Goal: Answer question/provide support: Answer question/provide support

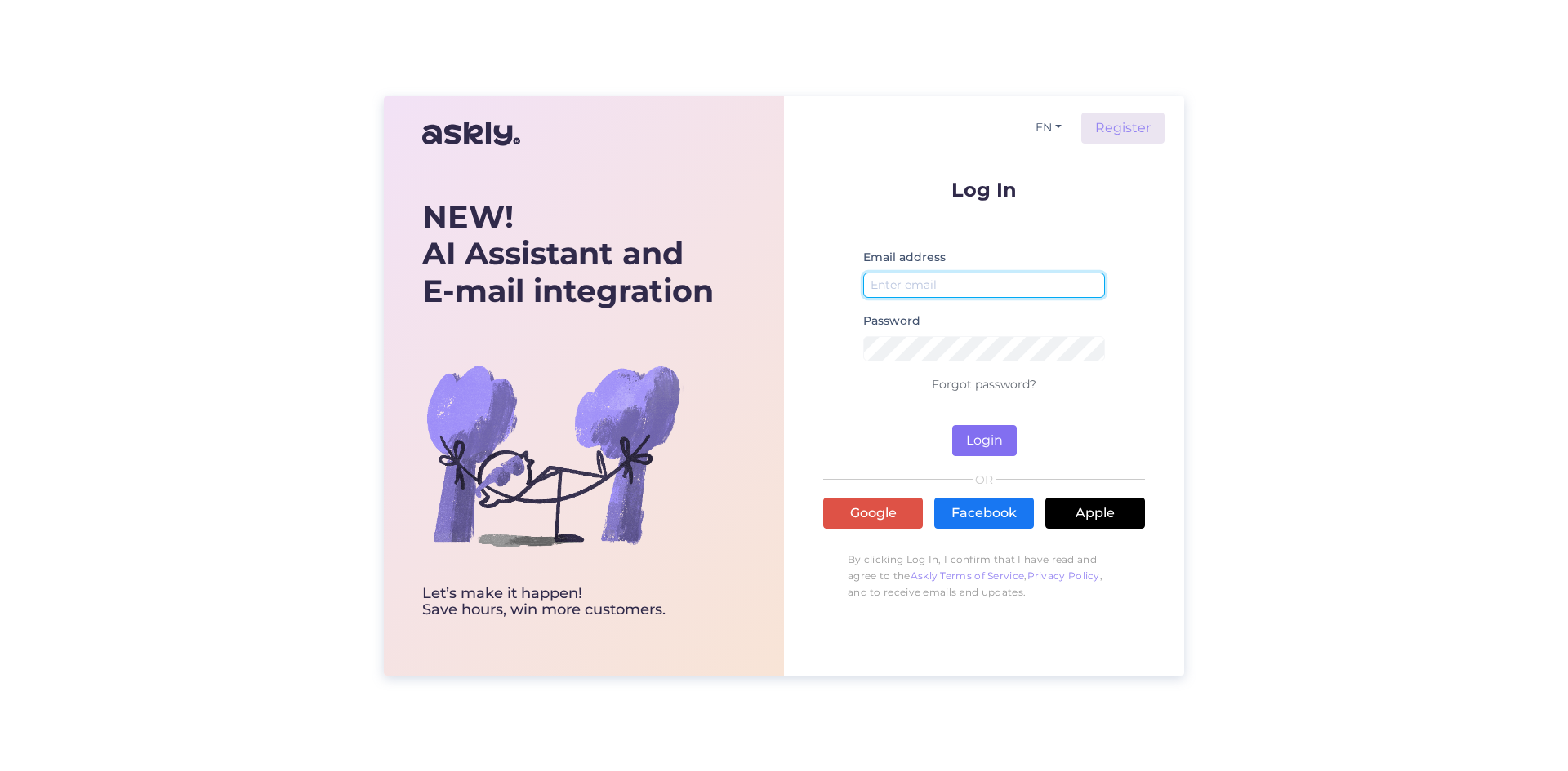
type input "[PERSON_NAME][EMAIL_ADDRESS][DOMAIN_NAME]"
click at [999, 428] on button "Login" at bounding box center [984, 440] width 65 height 31
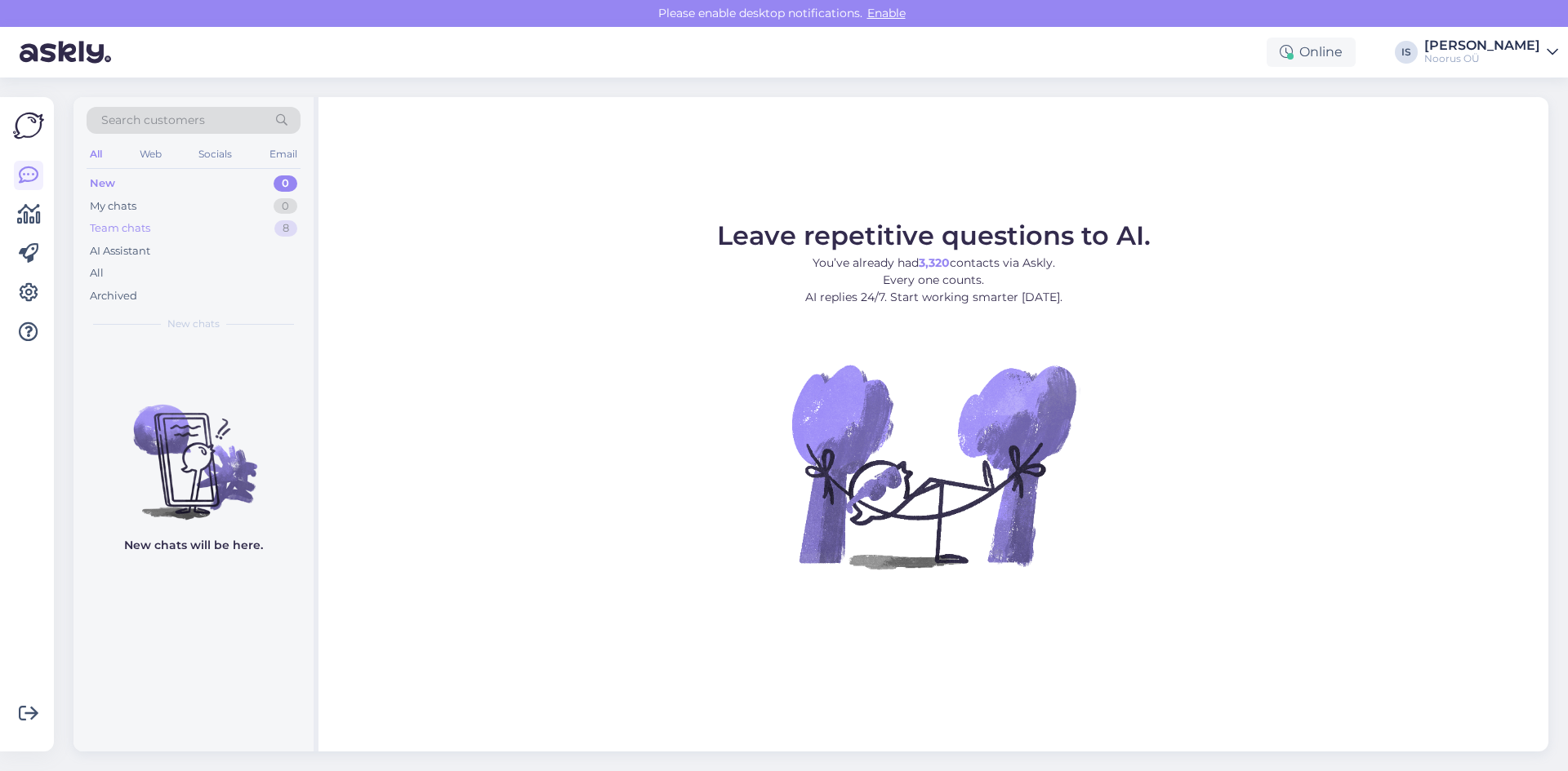
click at [140, 228] on div "Team chats" at bounding box center [120, 228] width 61 height 16
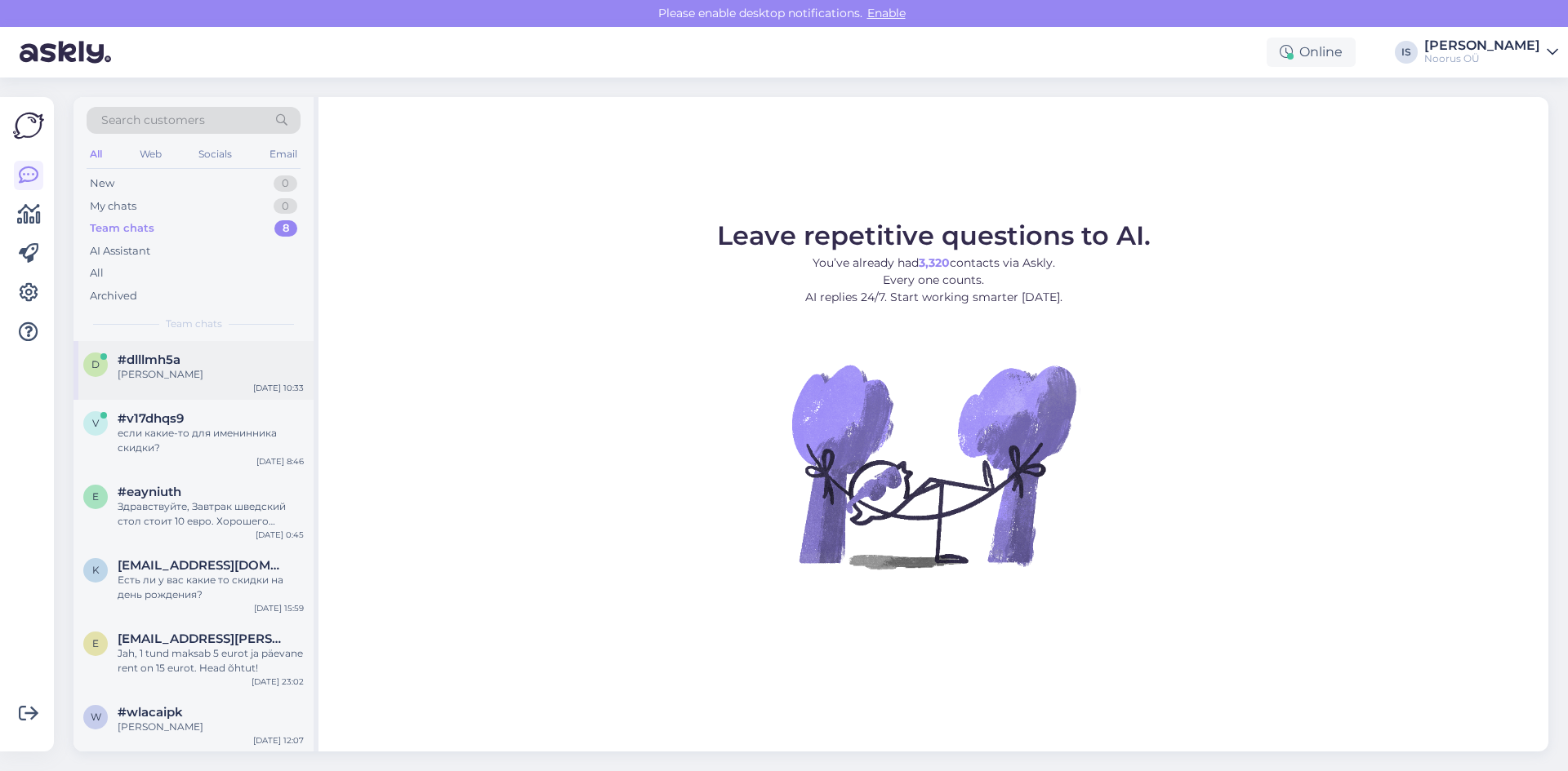
click at [210, 366] on div "#dlllmh5a" at bounding box center [210, 359] width 186 height 15
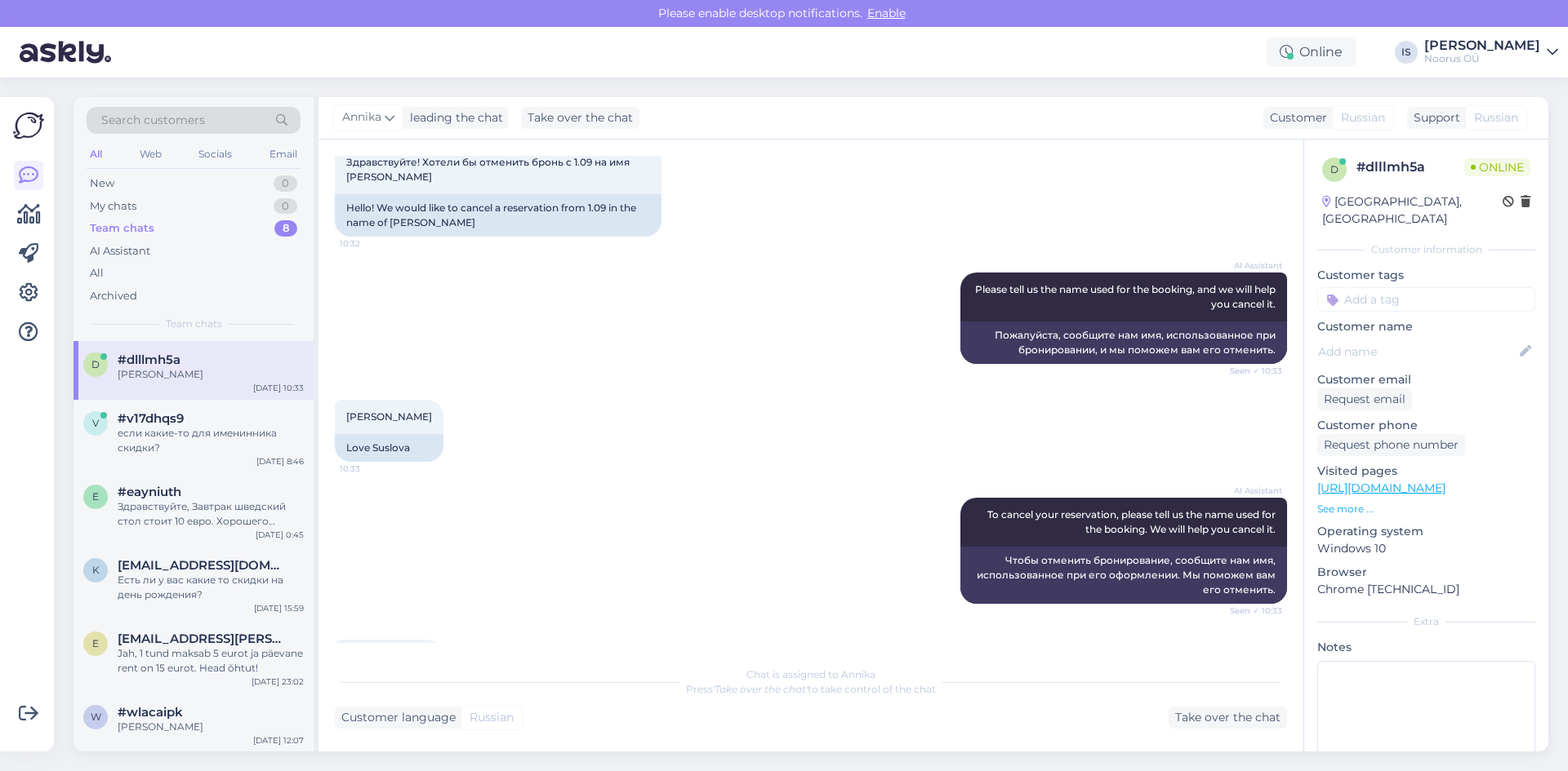
scroll to position [174, 0]
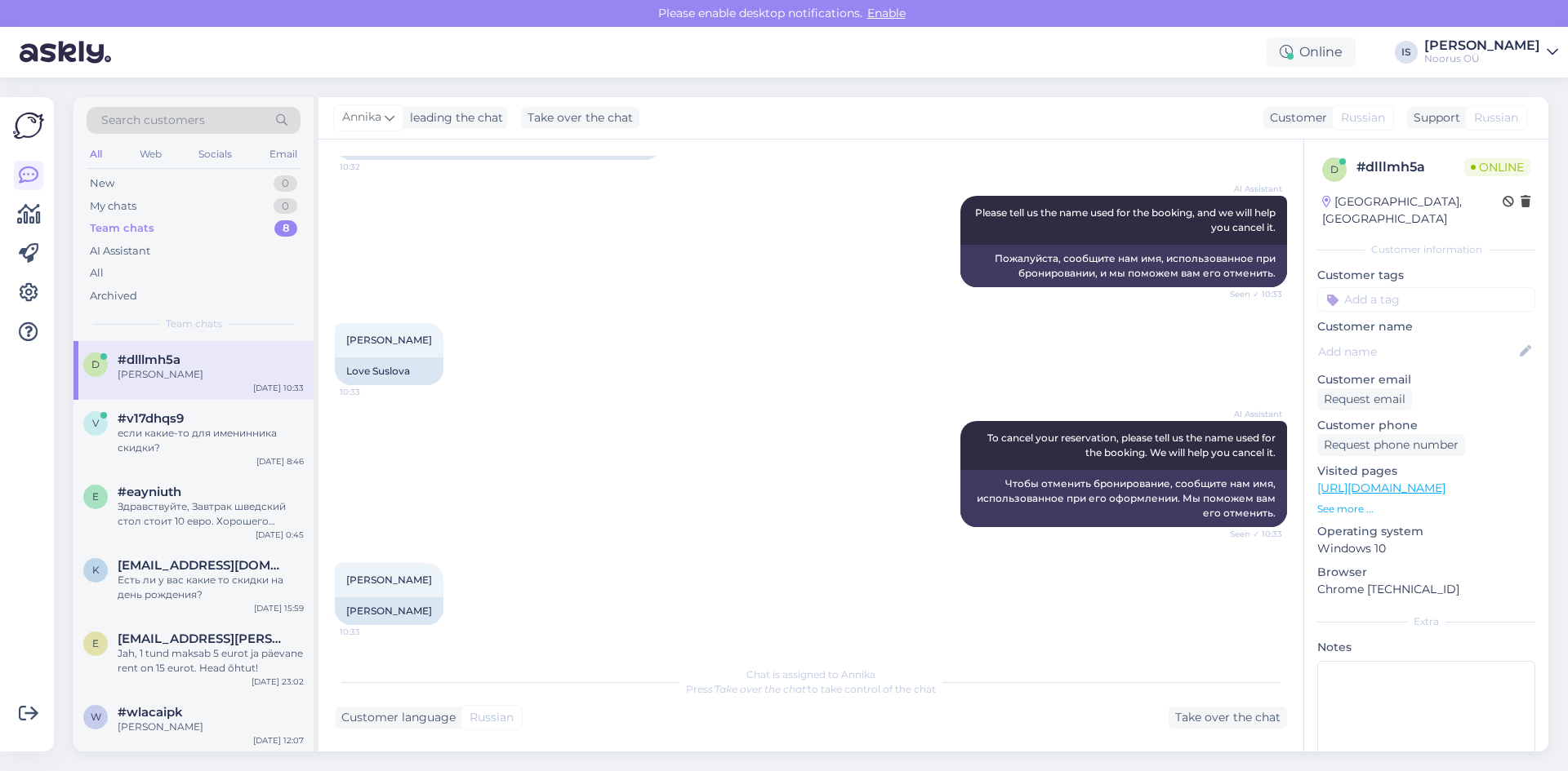
click at [580, 706] on div "Chat is assigned to Annika Press 'Take over the chat' to take control of the ch…" at bounding box center [811, 693] width 952 height 71
click at [584, 692] on div "Chat is assigned to Annika Press 'Take over the chat' to take control of the ch…" at bounding box center [811, 683] width 952 height 29
click at [1195, 723] on div "Take over the chat" at bounding box center [1228, 717] width 119 height 22
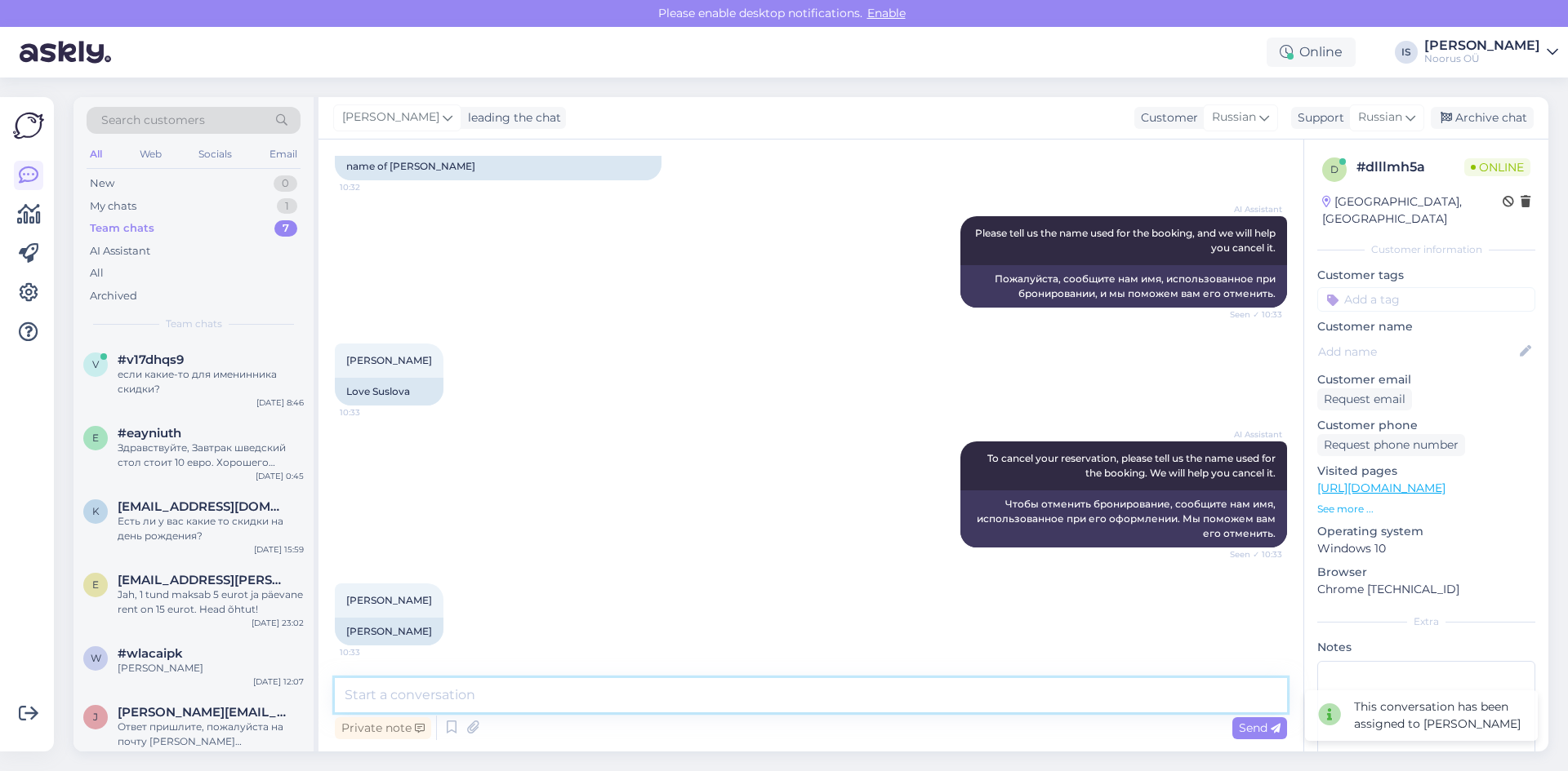
click at [797, 688] on textarea at bounding box center [811, 696] width 952 height 35
type textarea "Добрый день! Ваше бронирование отменено"
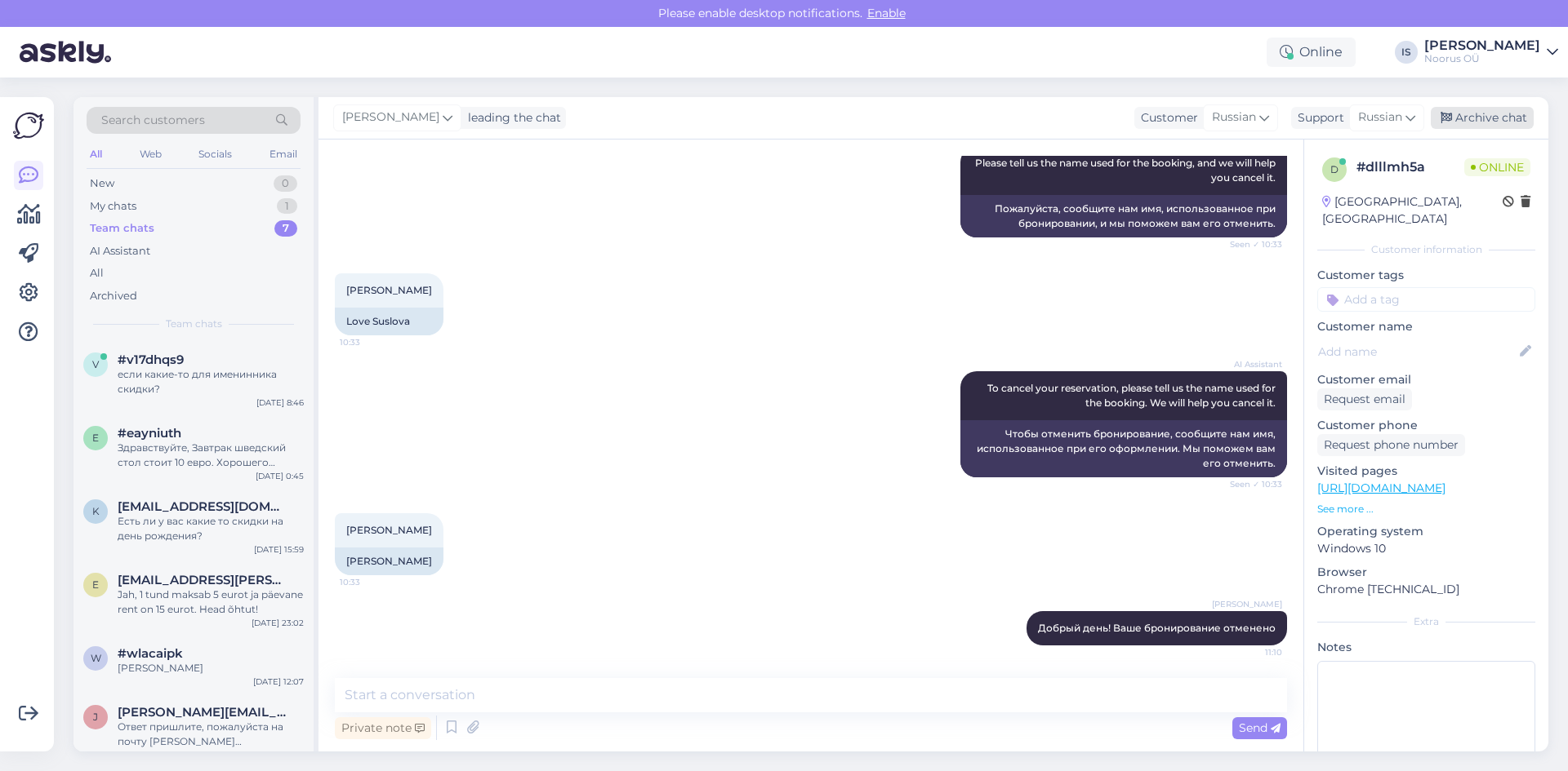
click at [1480, 112] on div "Archive chat" at bounding box center [1482, 118] width 103 height 22
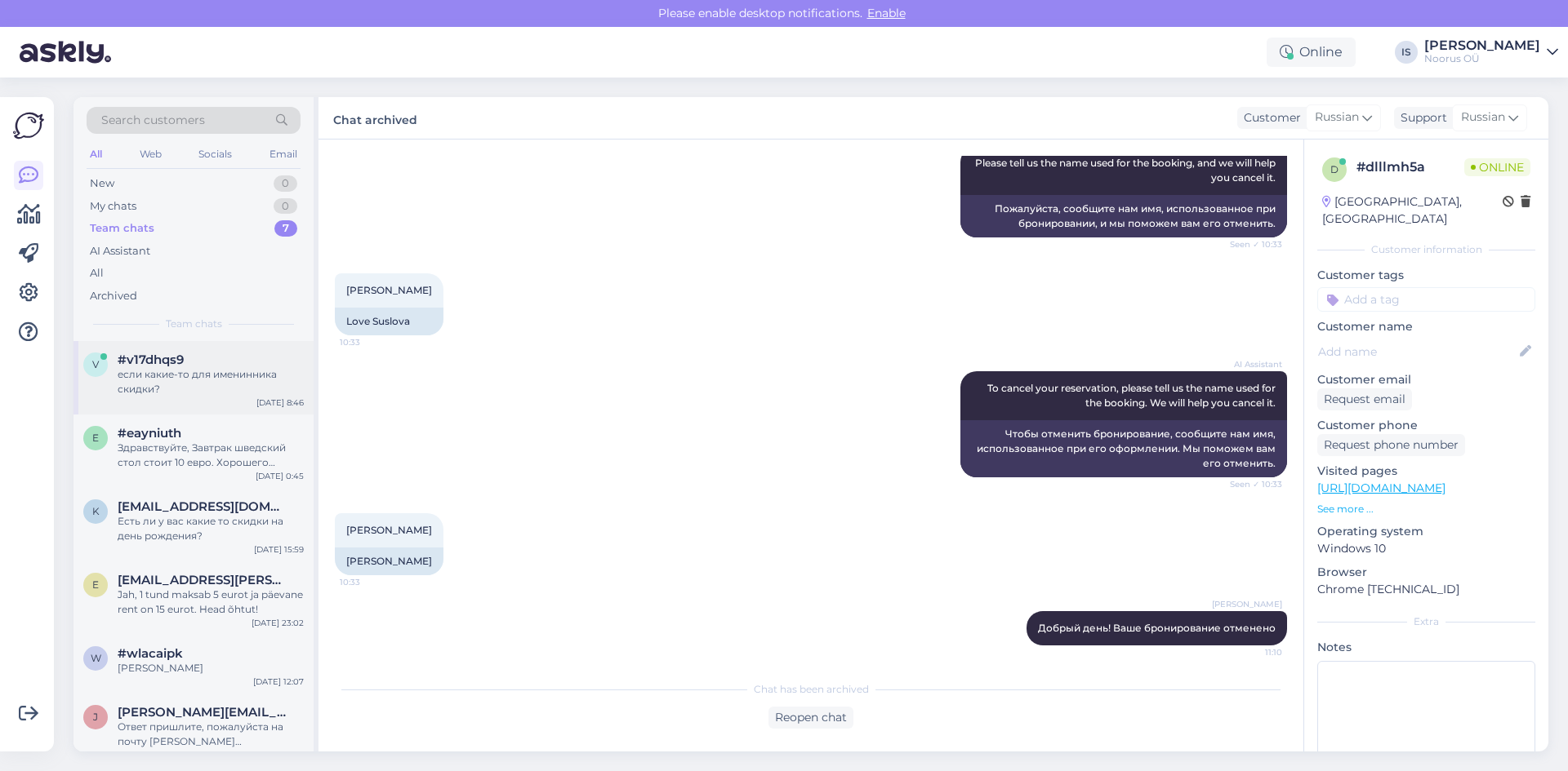
click at [190, 373] on div "если какие-то для именинника скидки?" at bounding box center [210, 382] width 186 height 29
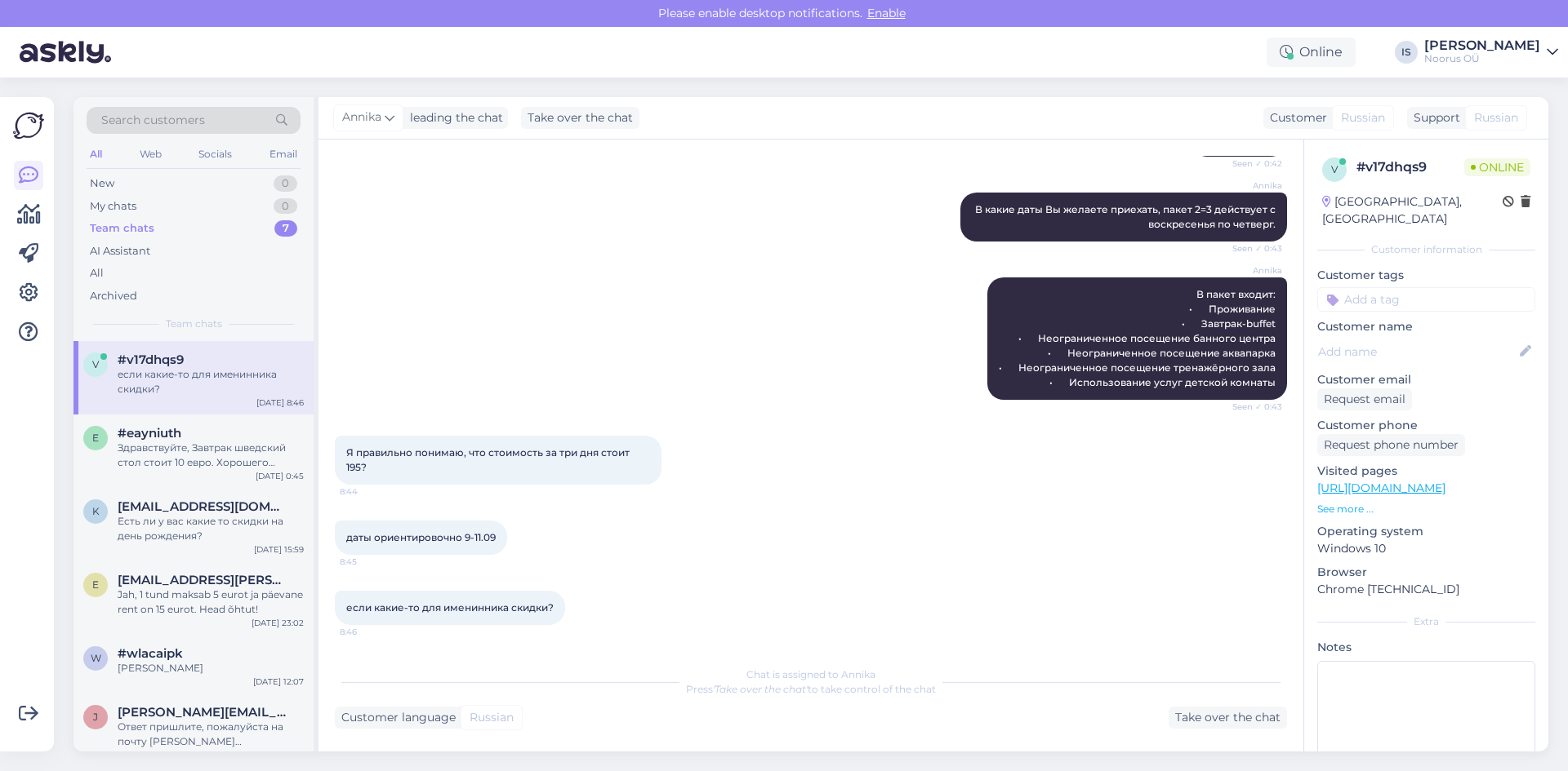
click at [610, 710] on div "Customer language Russian Take over the chat" at bounding box center [811, 717] width 952 height 22
click at [1229, 714] on div "Take over the chat" at bounding box center [1228, 717] width 119 height 22
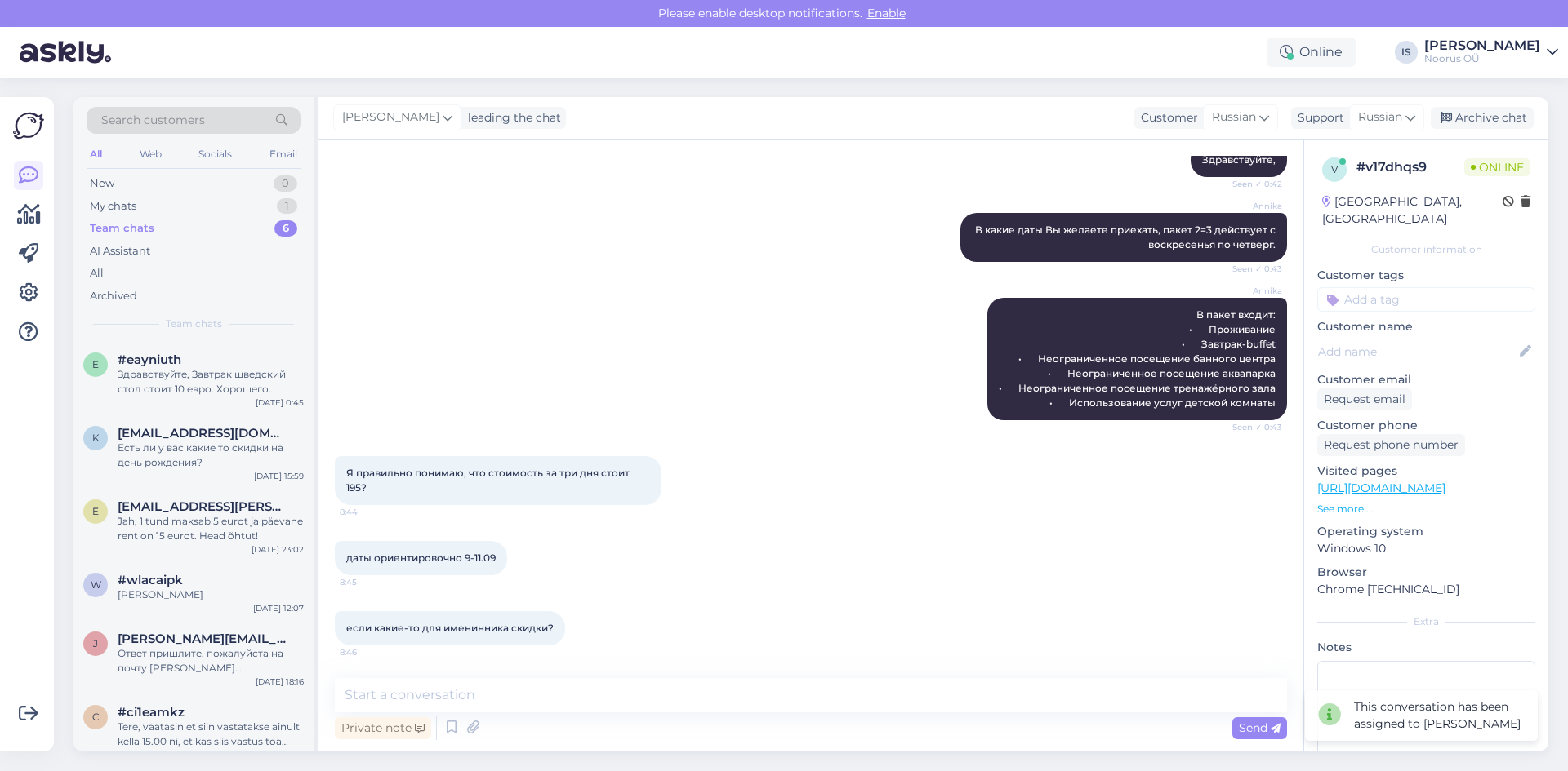
scroll to position [506, 0]
click at [770, 693] on textarea at bounding box center [811, 696] width 952 height 35
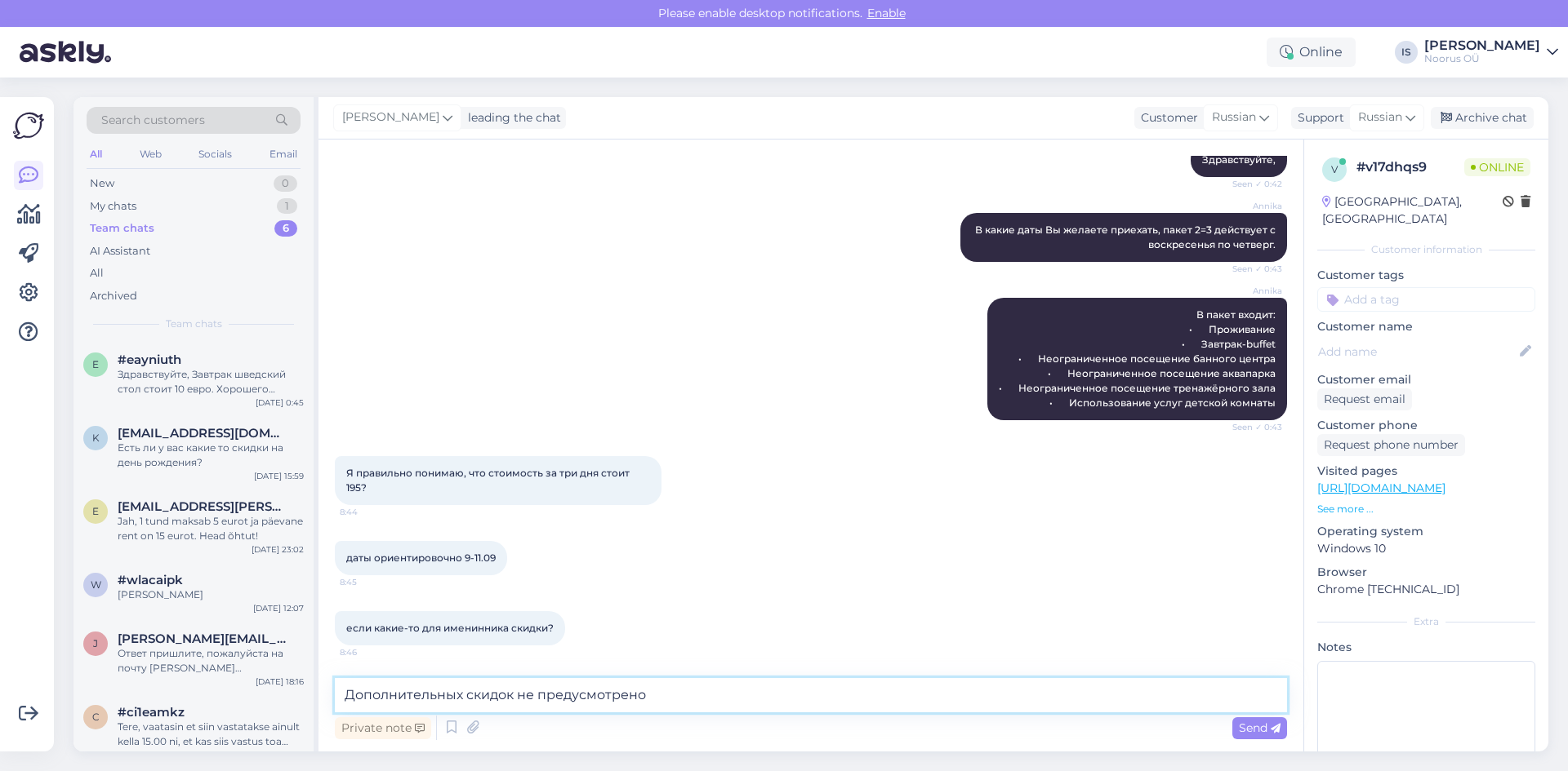
click at [758, 688] on textarea "Дополнительных скидок не предусмотрено" at bounding box center [811, 696] width 952 height 35
type textarea "Дополнительных скидок не предусмотрено, спасибо"
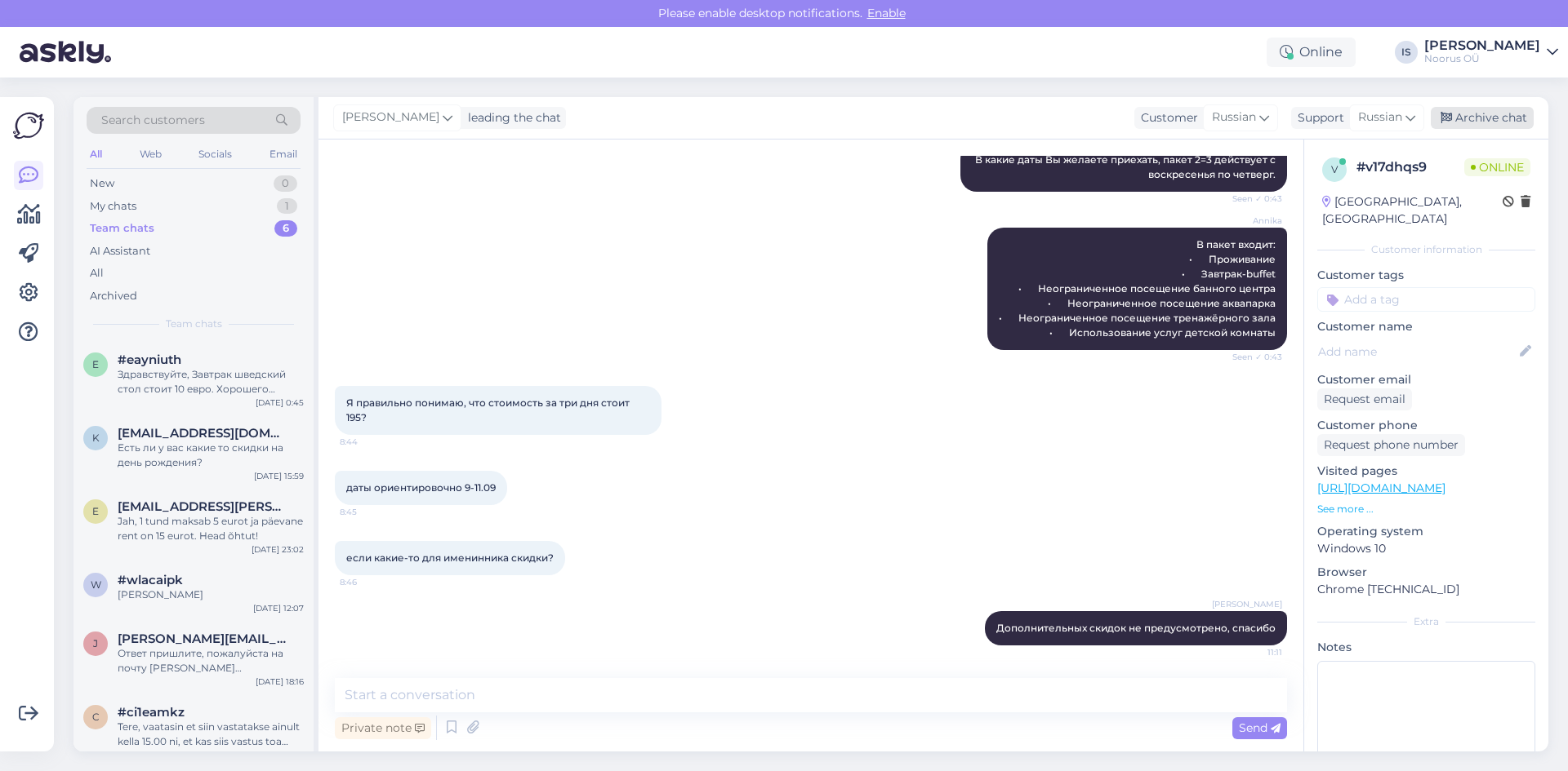
click at [1472, 114] on div "Archive chat" at bounding box center [1482, 118] width 103 height 22
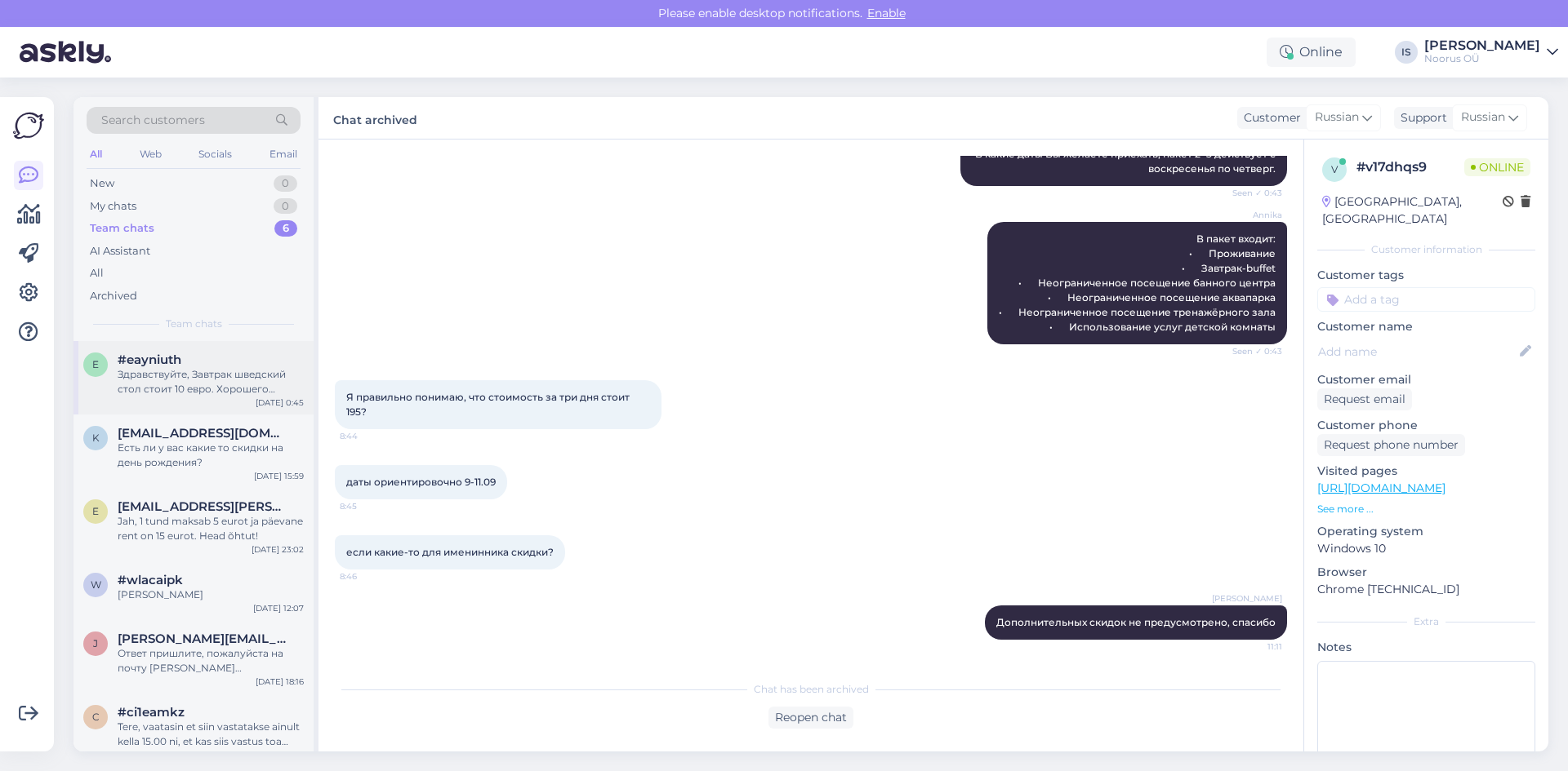
click at [203, 375] on div "Здравствуйте, Завтрак шведский стол стоит 10 евро. Хорошего вечера!" at bounding box center [210, 382] width 186 height 29
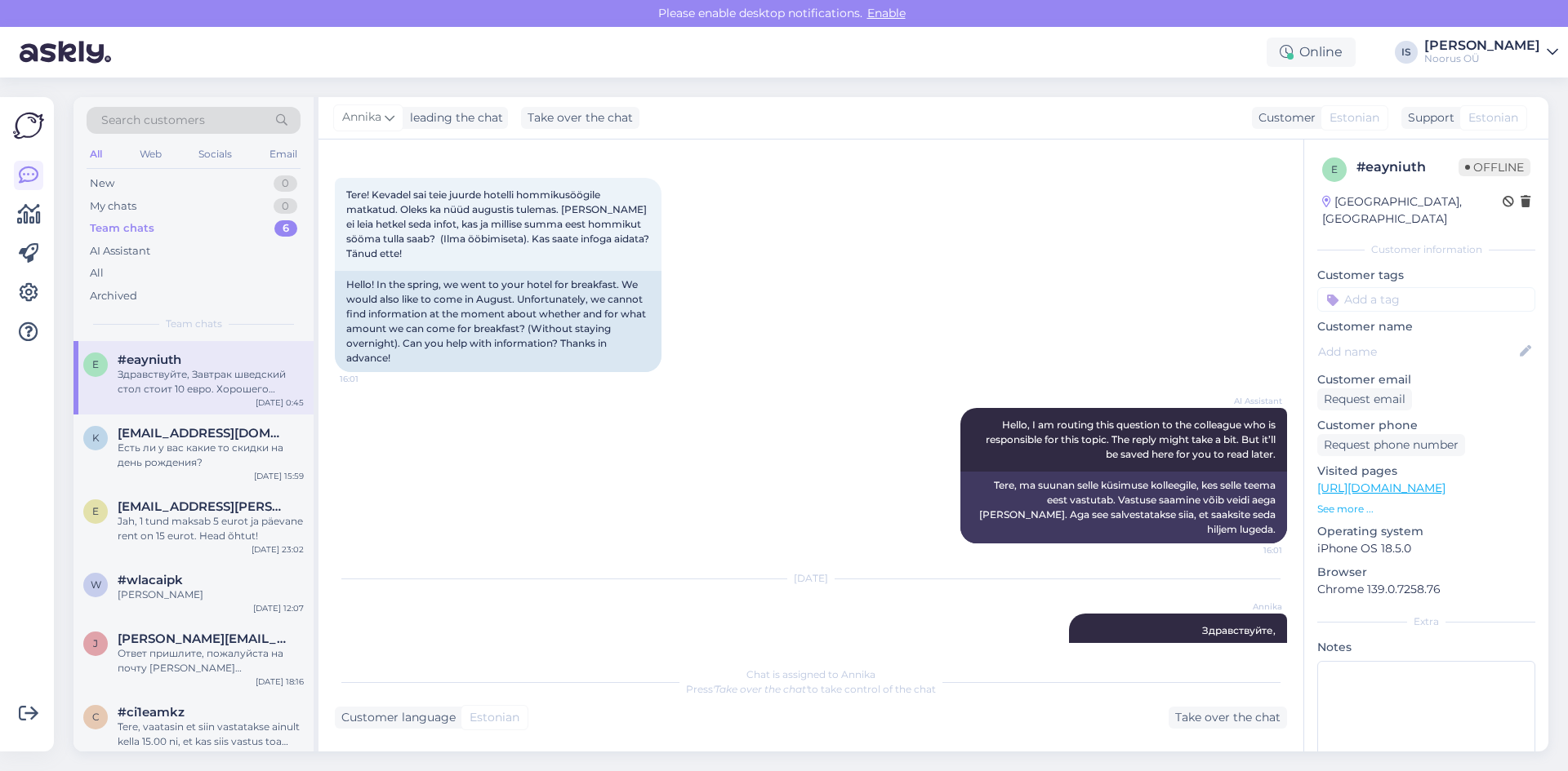
scroll to position [0, 0]
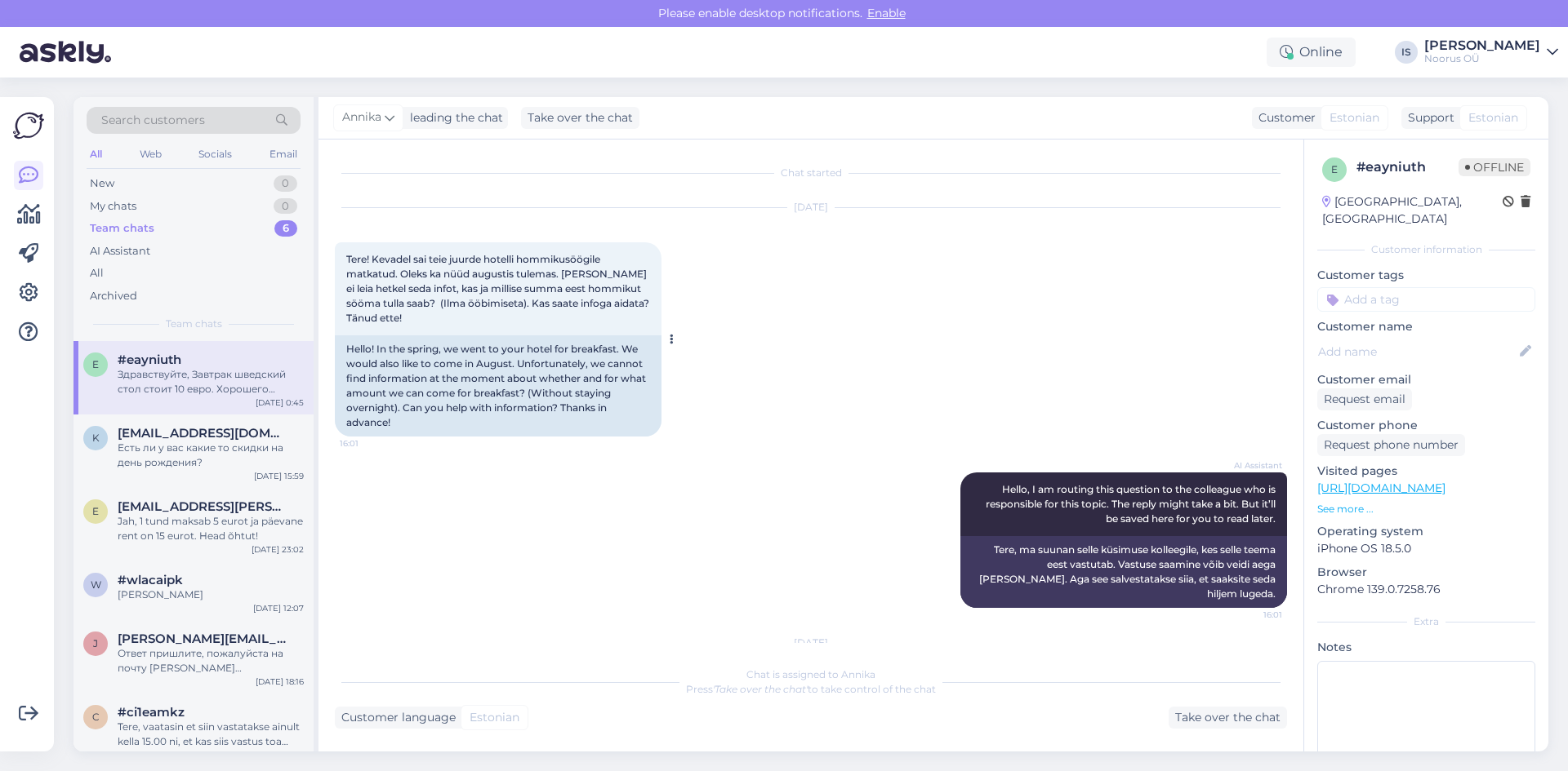
click at [519, 280] on div "Tere! Kevadel sai teie juurde hotelli hommikusöögile matkatud. Oleks ka nüüd au…" at bounding box center [498, 289] width 326 height 93
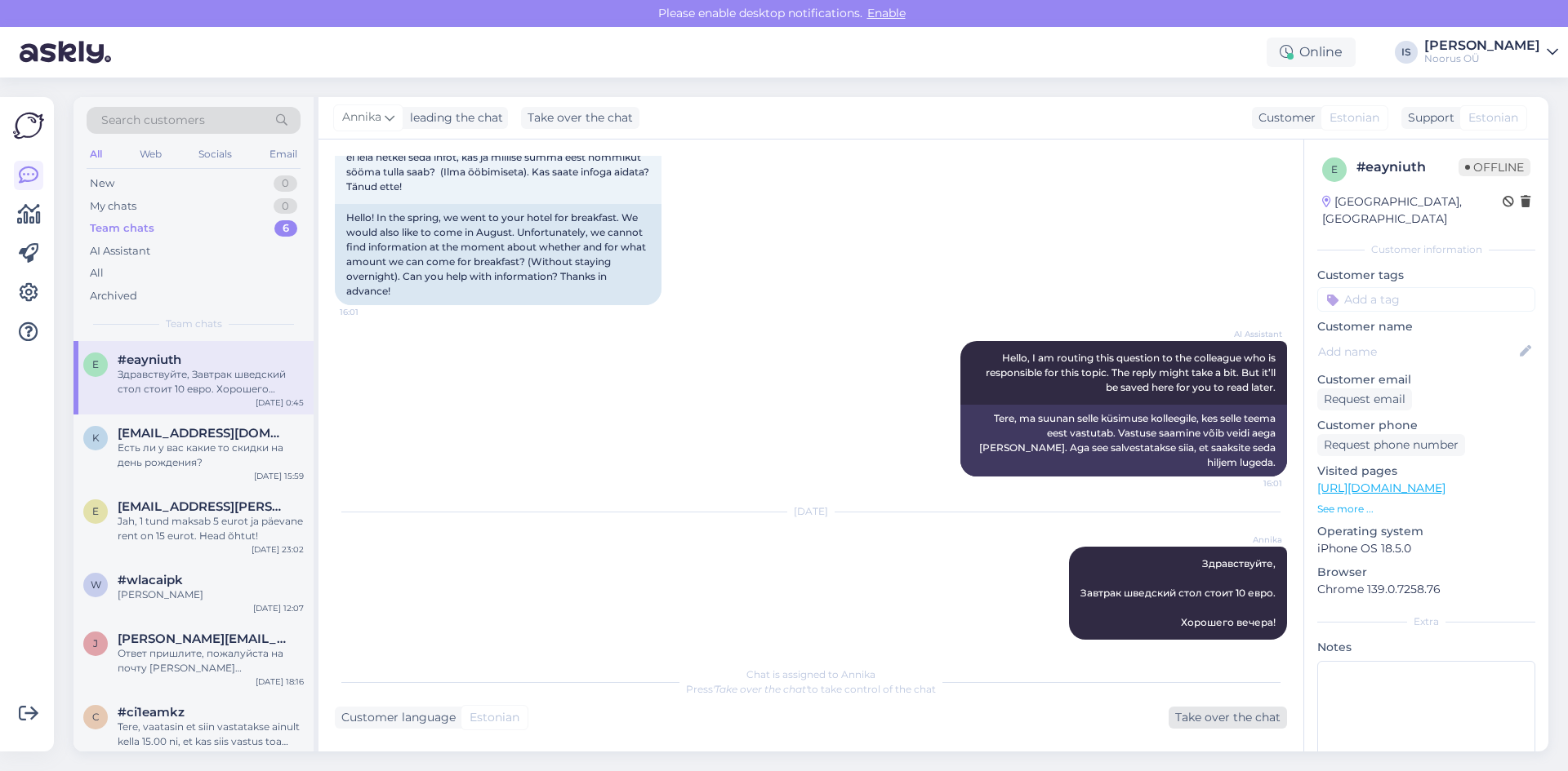
click at [1201, 712] on div "Take over the chat" at bounding box center [1228, 717] width 119 height 22
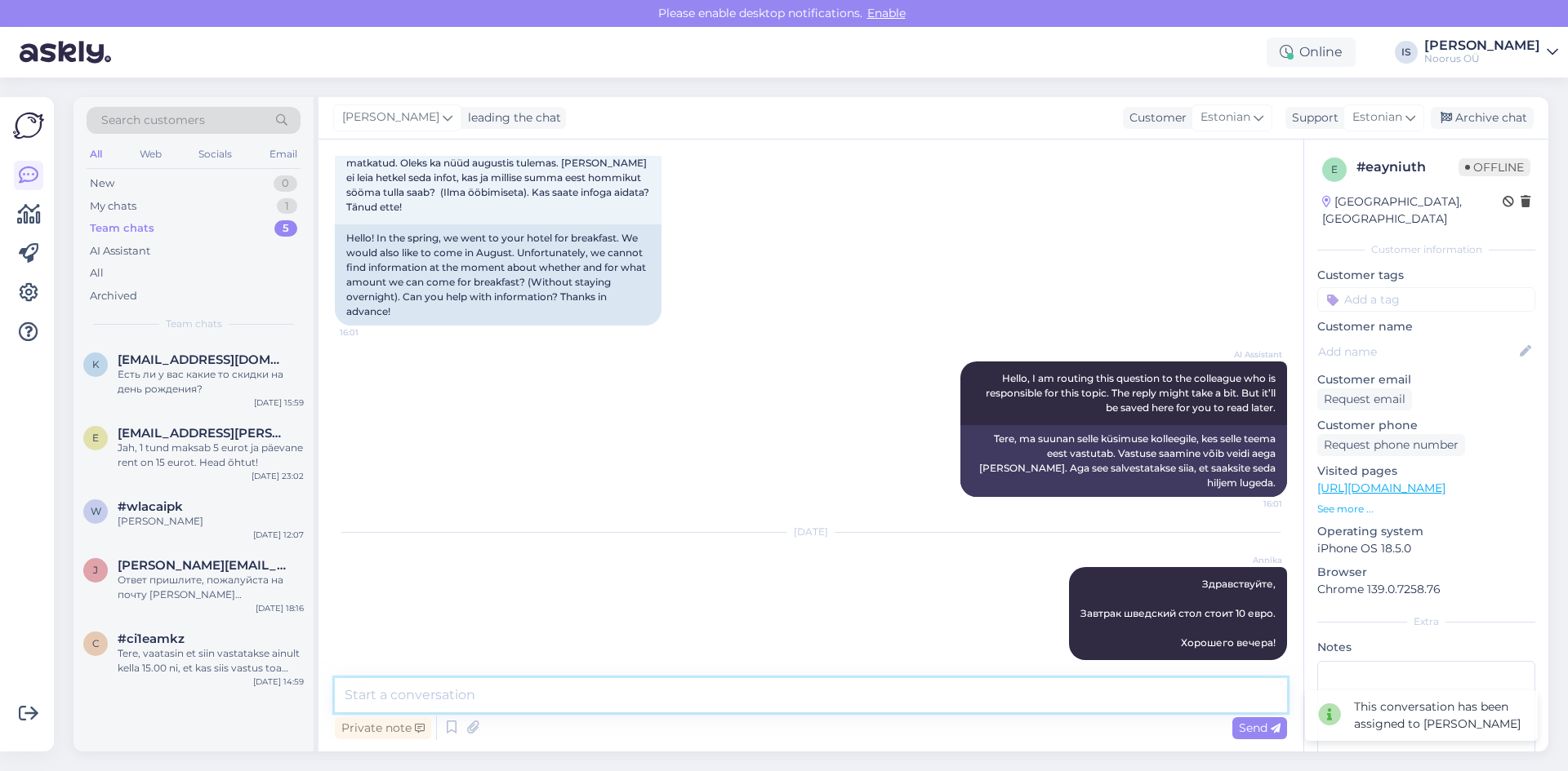
click at [1004, 696] on textarea at bounding box center [811, 696] width 952 height 35
type textarea "Tere! Hommikusöögi hind on 10 €/inimene"
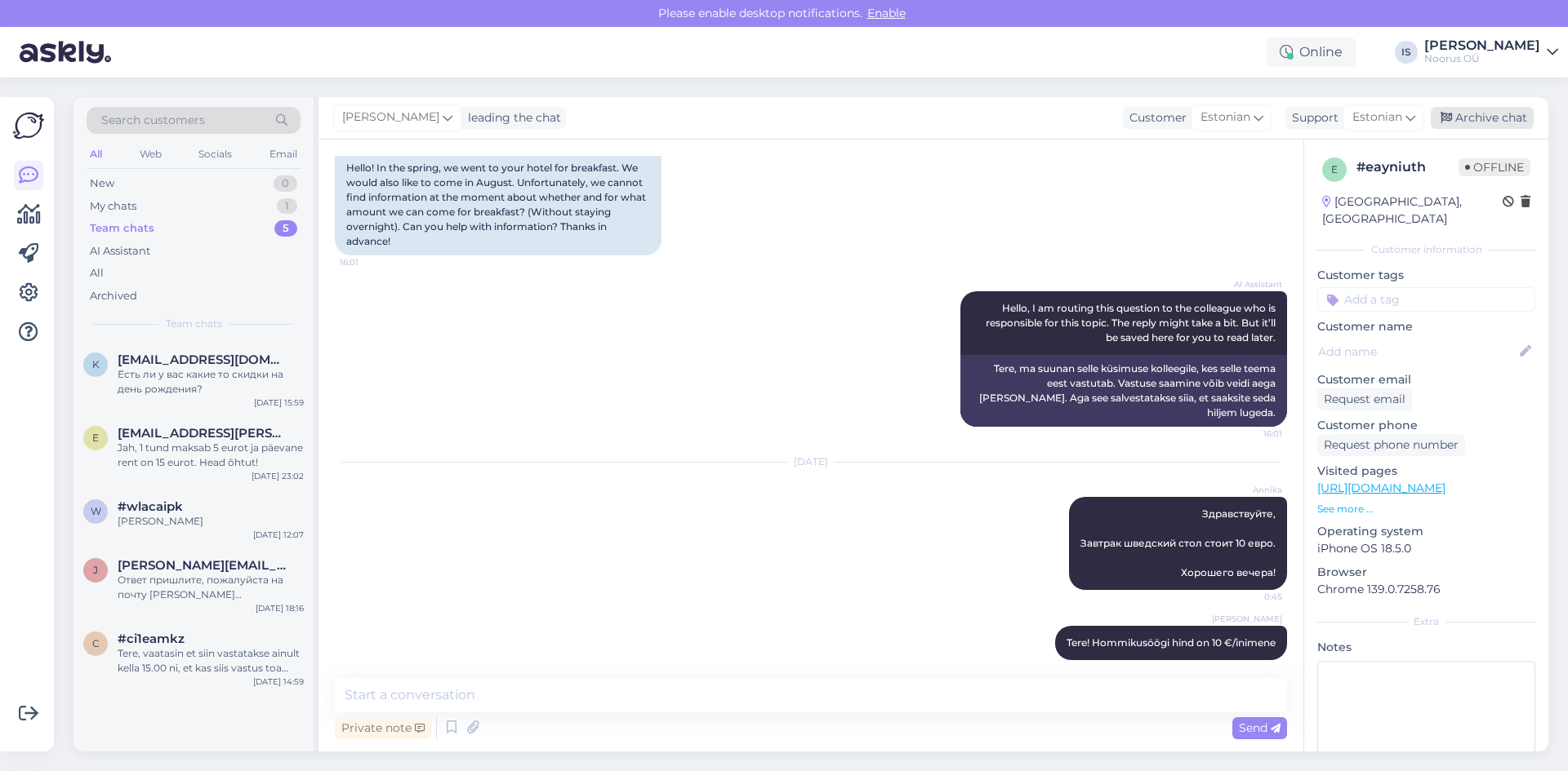
drag, startPoint x: 1514, startPoint y: 125, endPoint x: 1395, endPoint y: 125, distance: 119.0
click at [1513, 125] on div "Archive chat" at bounding box center [1482, 118] width 103 height 22
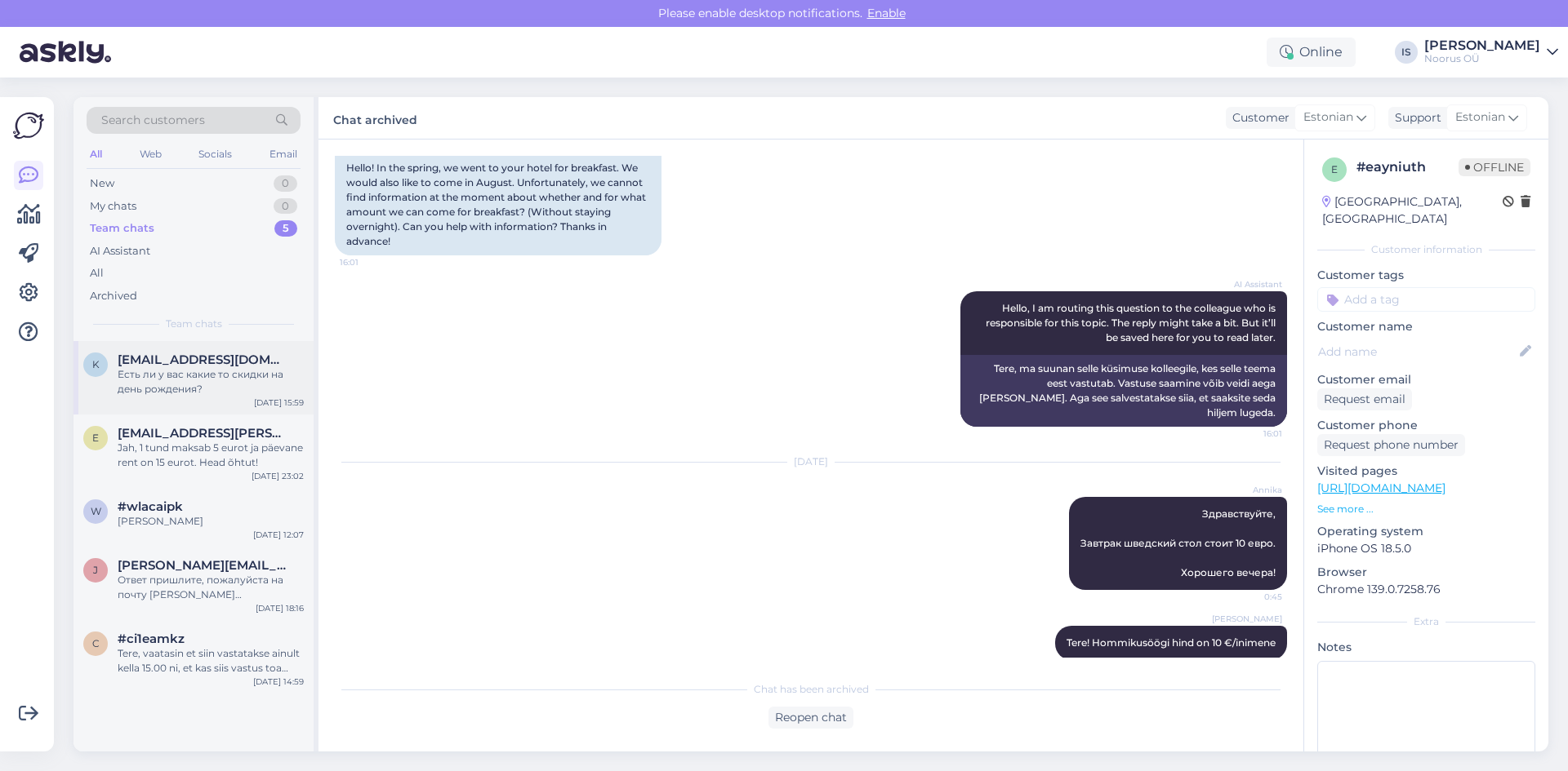
click at [188, 374] on div "Есть ли у вас какие то скидки на день рождения?" at bounding box center [210, 382] width 186 height 29
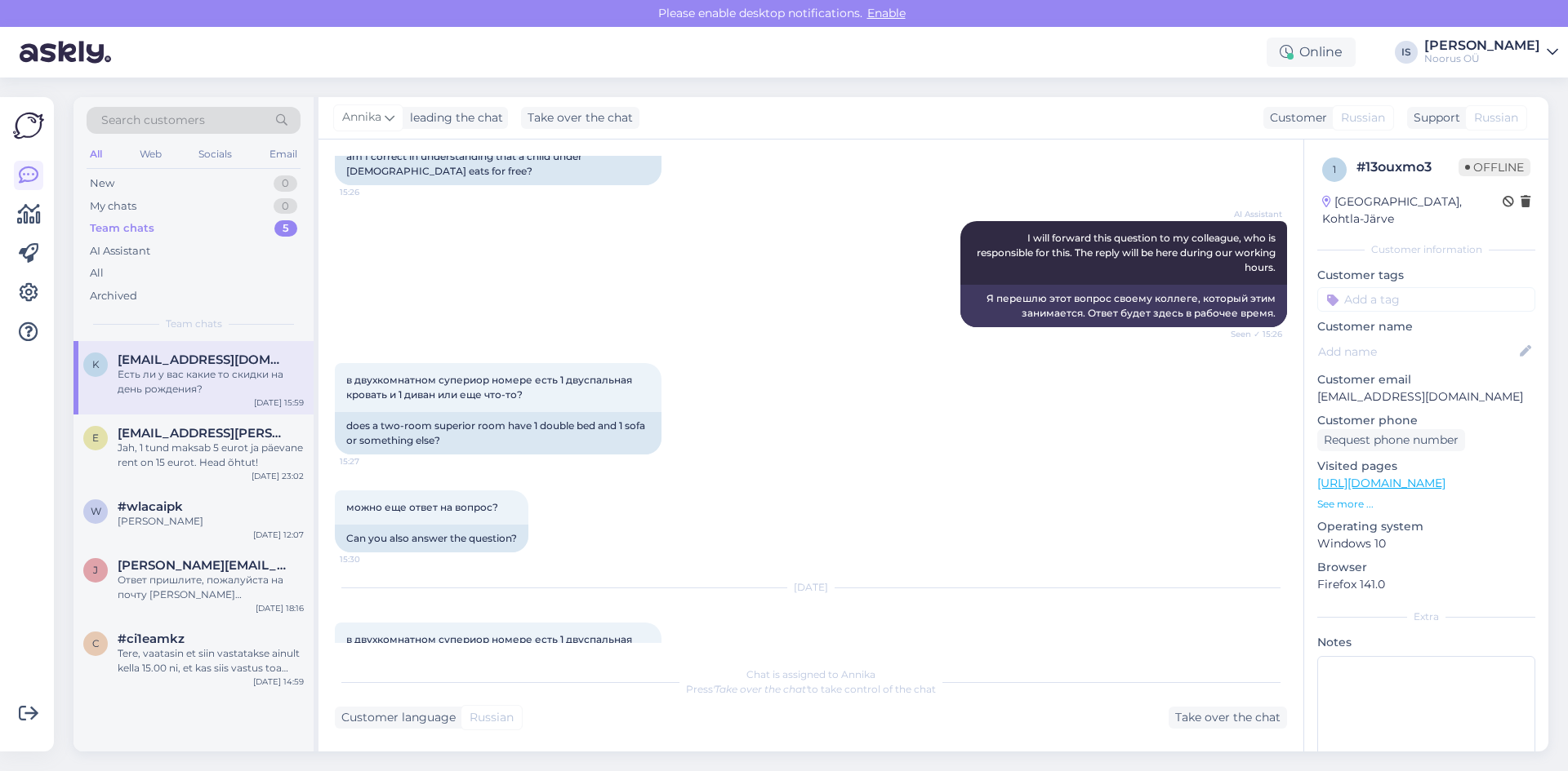
scroll to position [1143, 0]
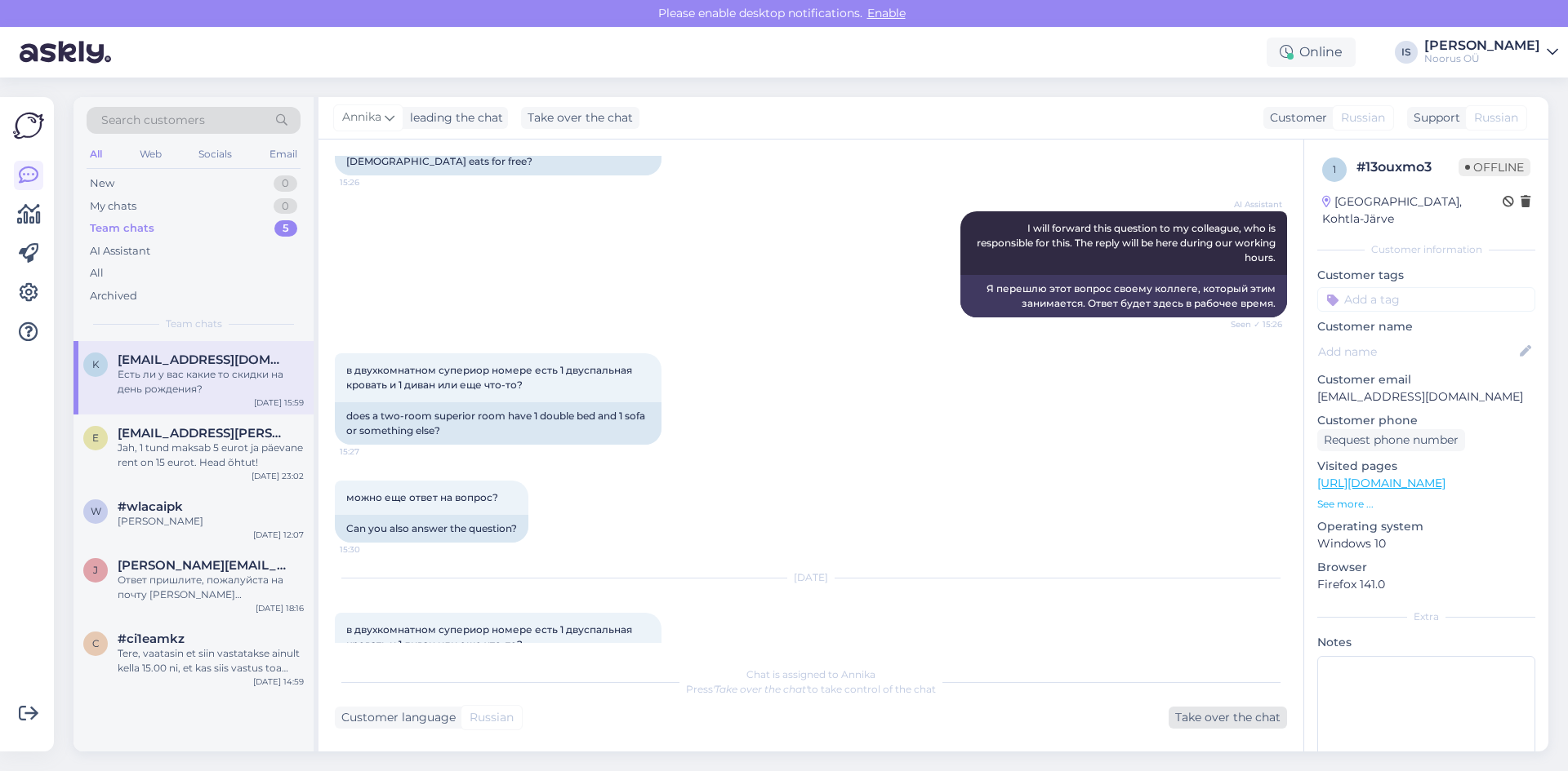
click at [1205, 713] on div "Take over the chat" at bounding box center [1228, 717] width 119 height 22
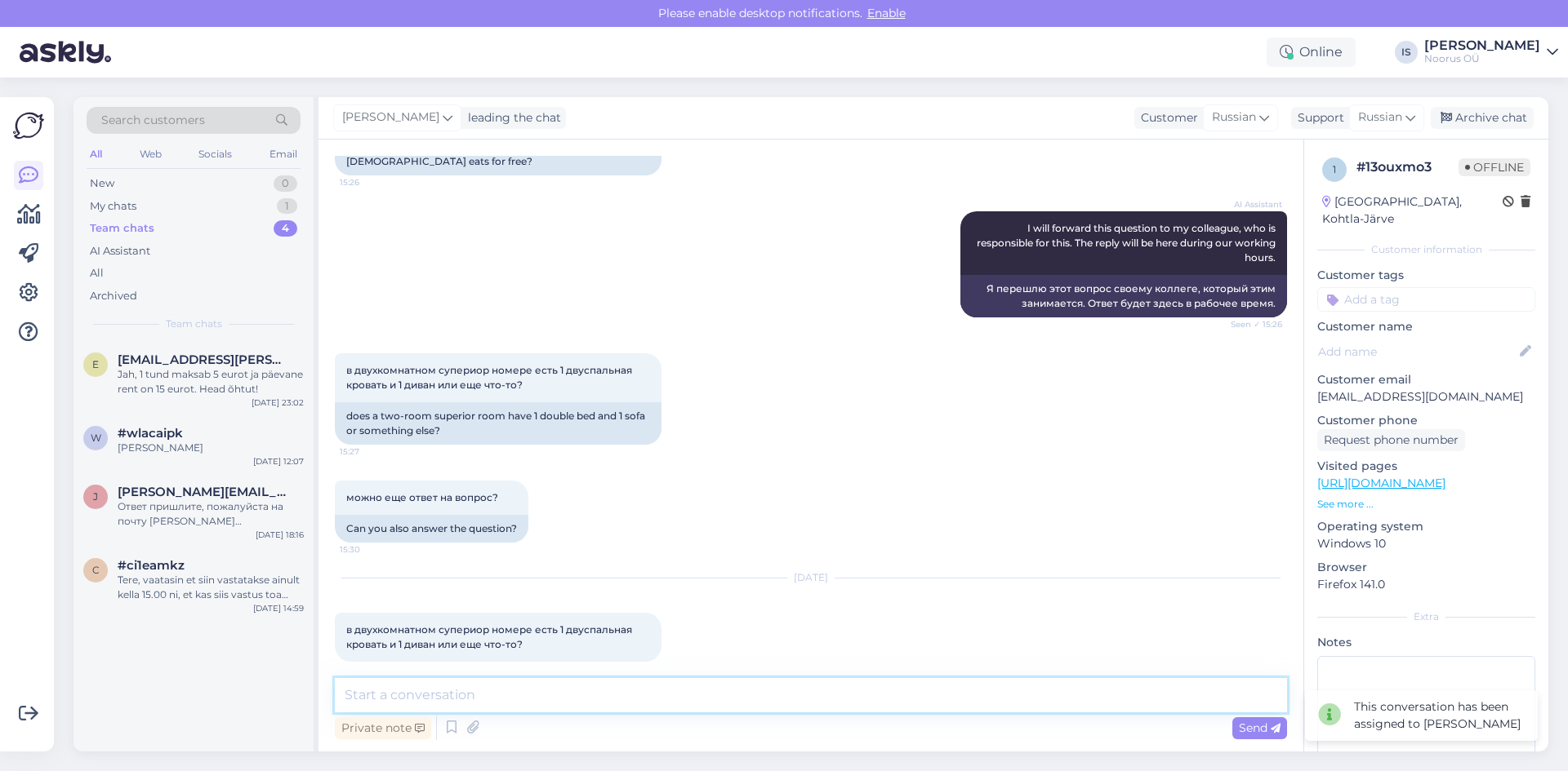
click at [761, 693] on textarea at bounding box center [811, 696] width 952 height 35
type textarea "ДОбрый день! В номере Супериор диван и дополнительное кресло"
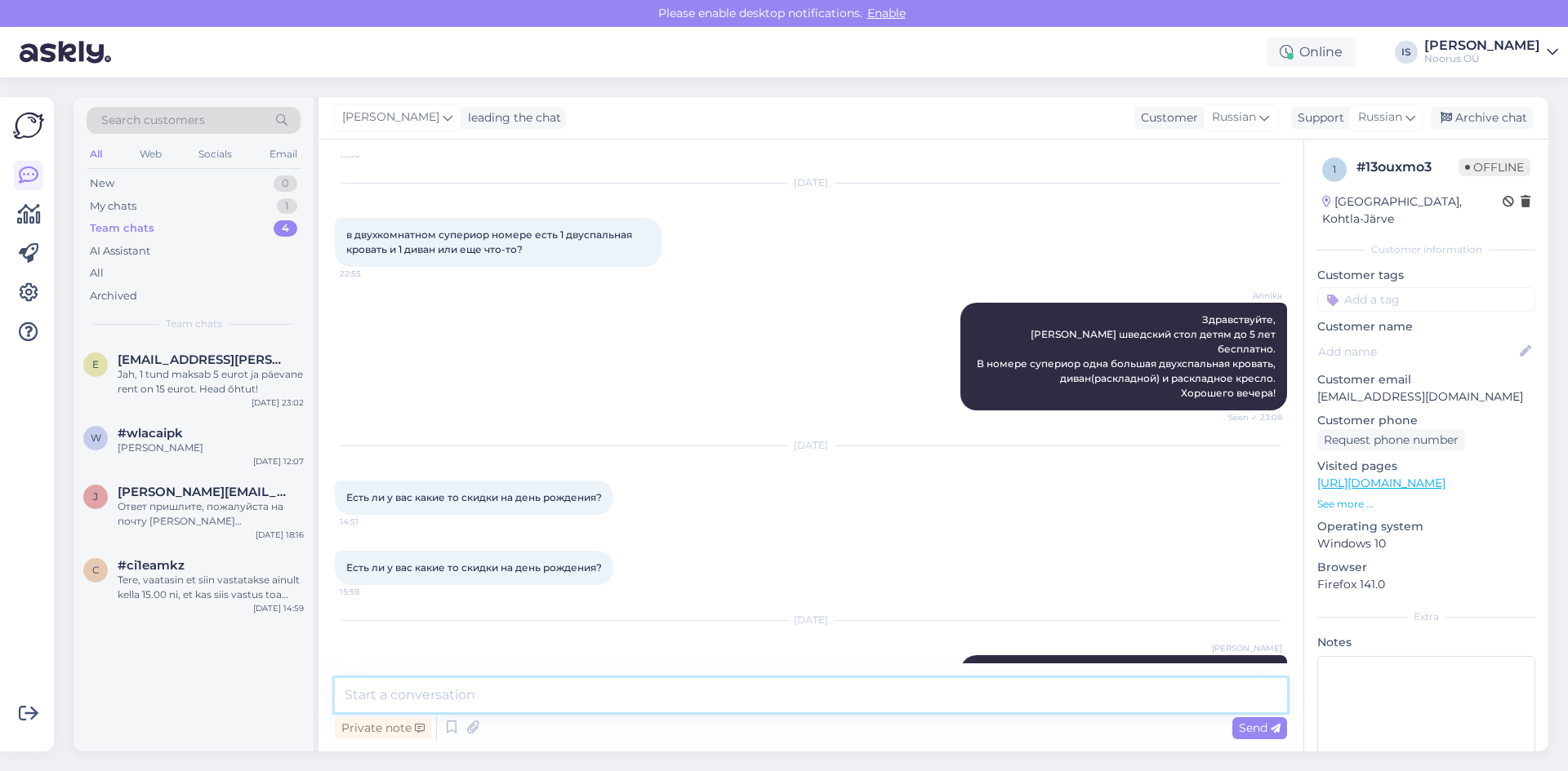
click at [1140, 697] on textarea at bounding box center [811, 696] width 952 height 35
click at [816, 692] on textarea "На случай ДР скидок не предусмотрено, лучшая стоимость на сайте" at bounding box center [811, 696] width 952 height 35
paste textarea "[URL][DOMAIN_NAME]"
type textarea "На случай ДР скидок не предусмотрено, лучшая стоимость на сайте [URL][DOMAIN_NA…"
click at [1261, 727] on span "Send" at bounding box center [1260, 728] width 42 height 15
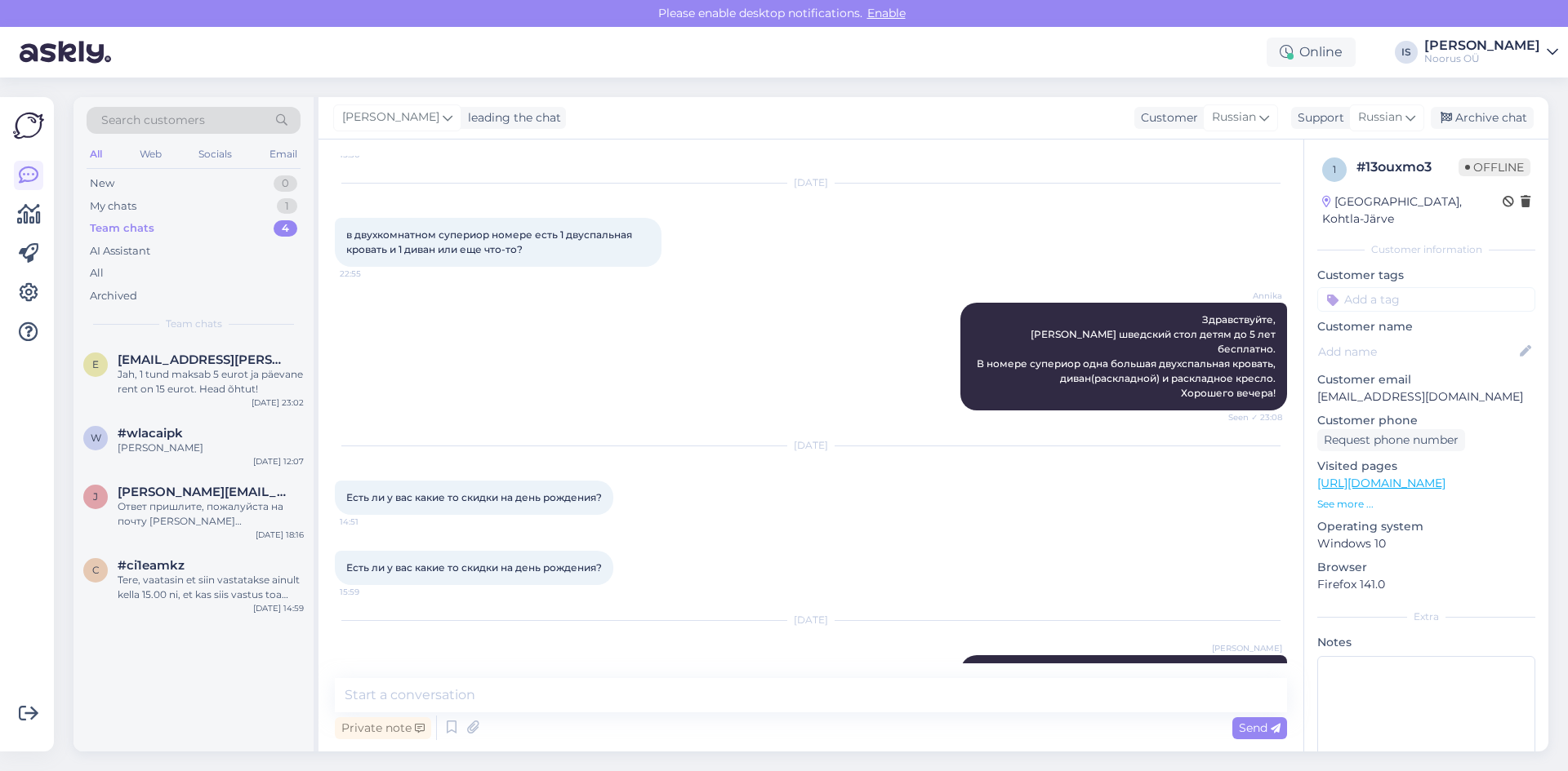
scroll to position [1637, 0]
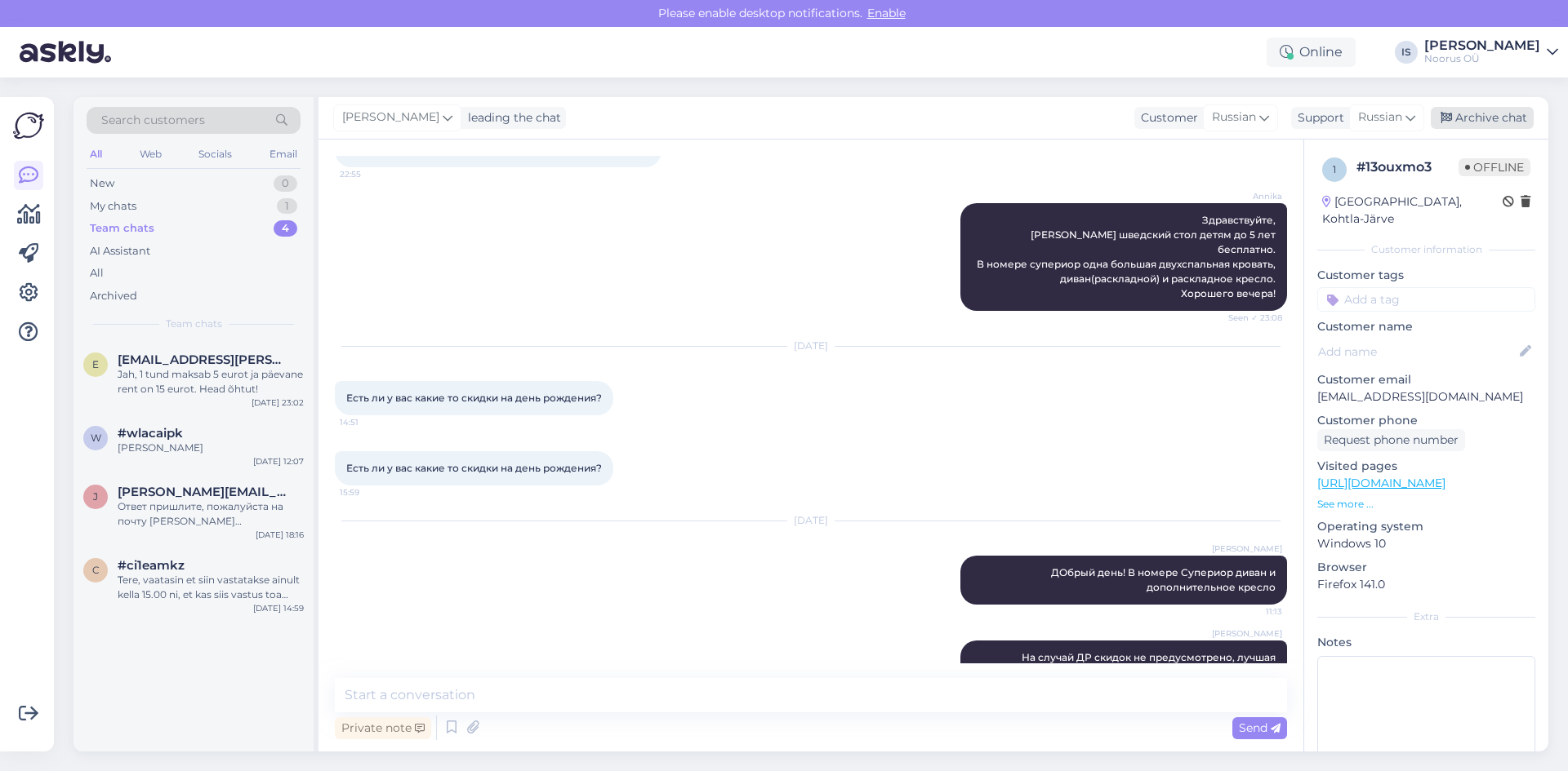
click at [1496, 112] on div "Archive chat" at bounding box center [1482, 118] width 103 height 22
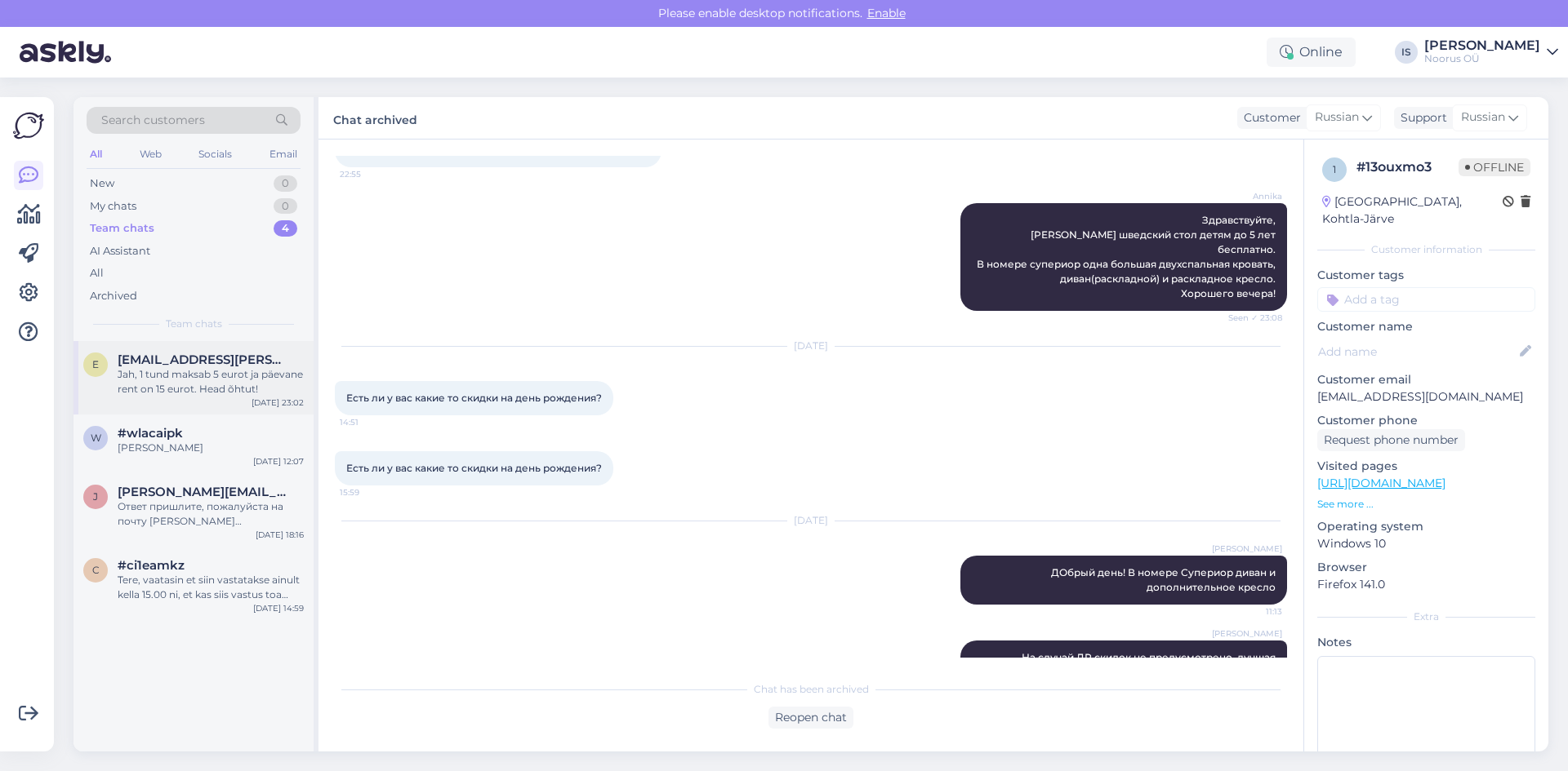
click at [201, 390] on div "Jah, 1 tund maksab 5 eurot ja päevane rent on 15 eurot. Head õhtut!" at bounding box center [210, 382] width 186 height 29
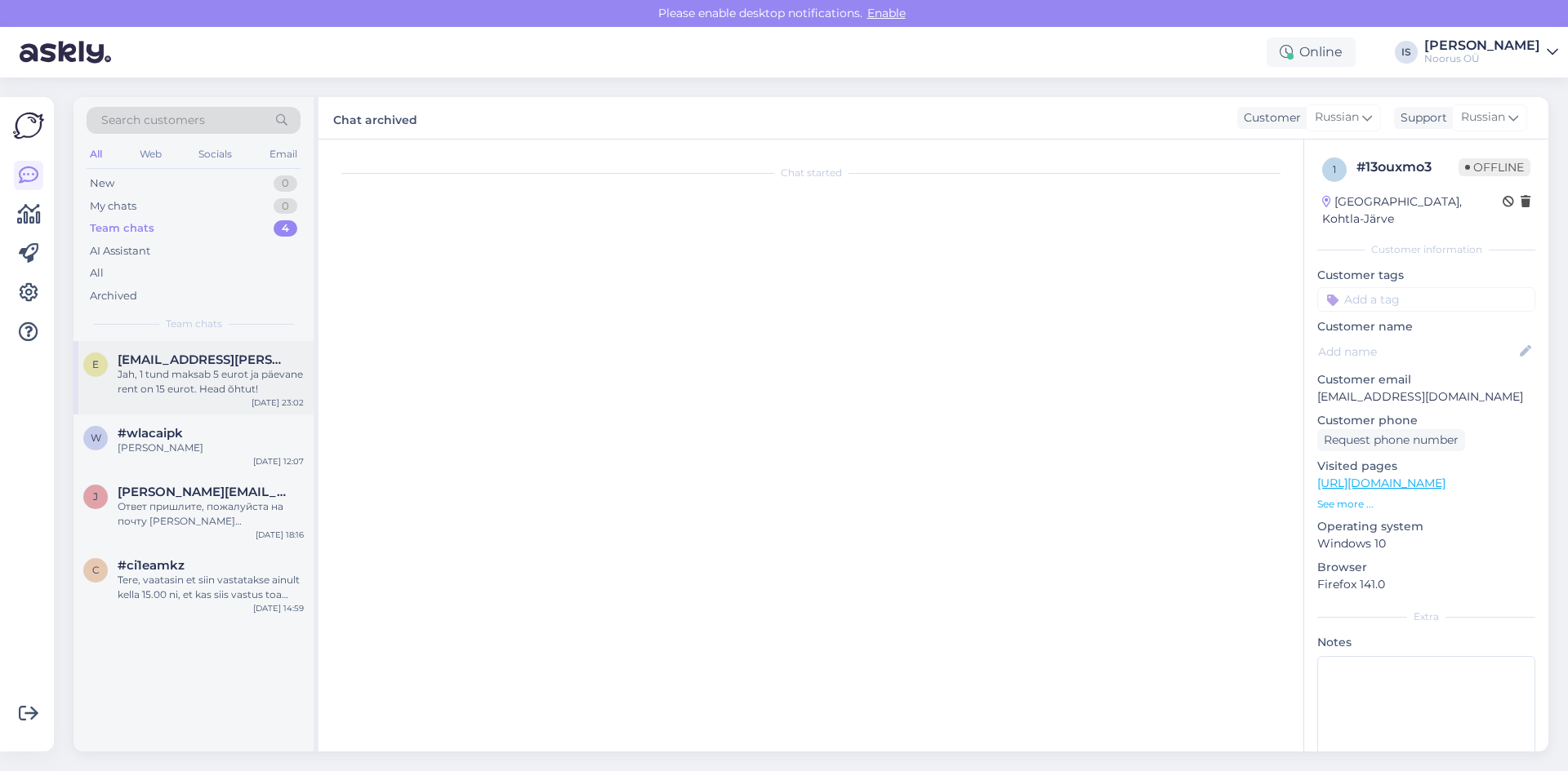
scroll to position [270, 0]
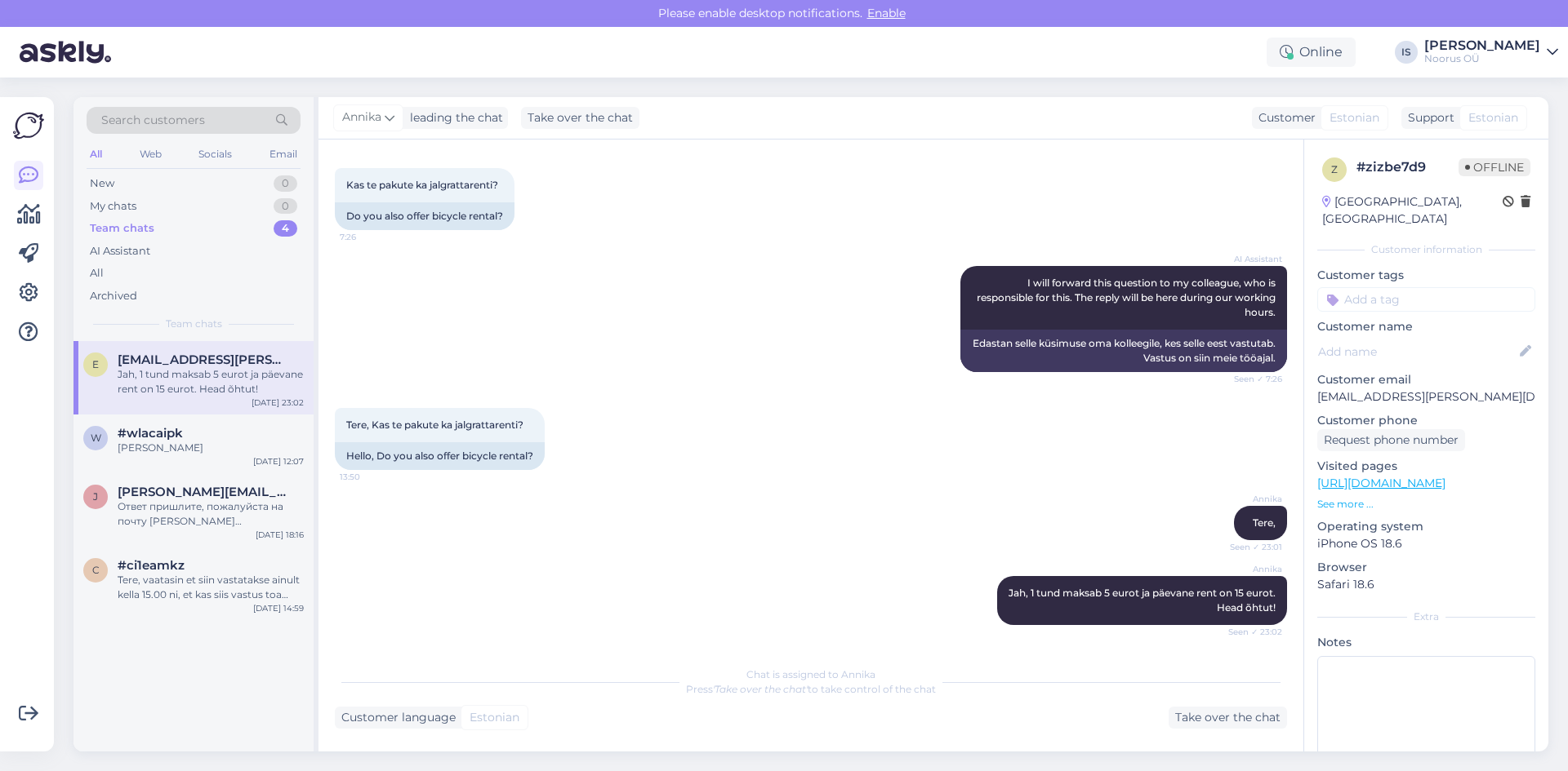
click at [972, 716] on div "Customer language Estonian Take over the chat" at bounding box center [811, 717] width 952 height 22
click at [192, 377] on div "Jah, 1 tund maksab 5 eurot ja päevane rent on 15 eurot. Head õhtut!" at bounding box center [210, 382] width 186 height 29
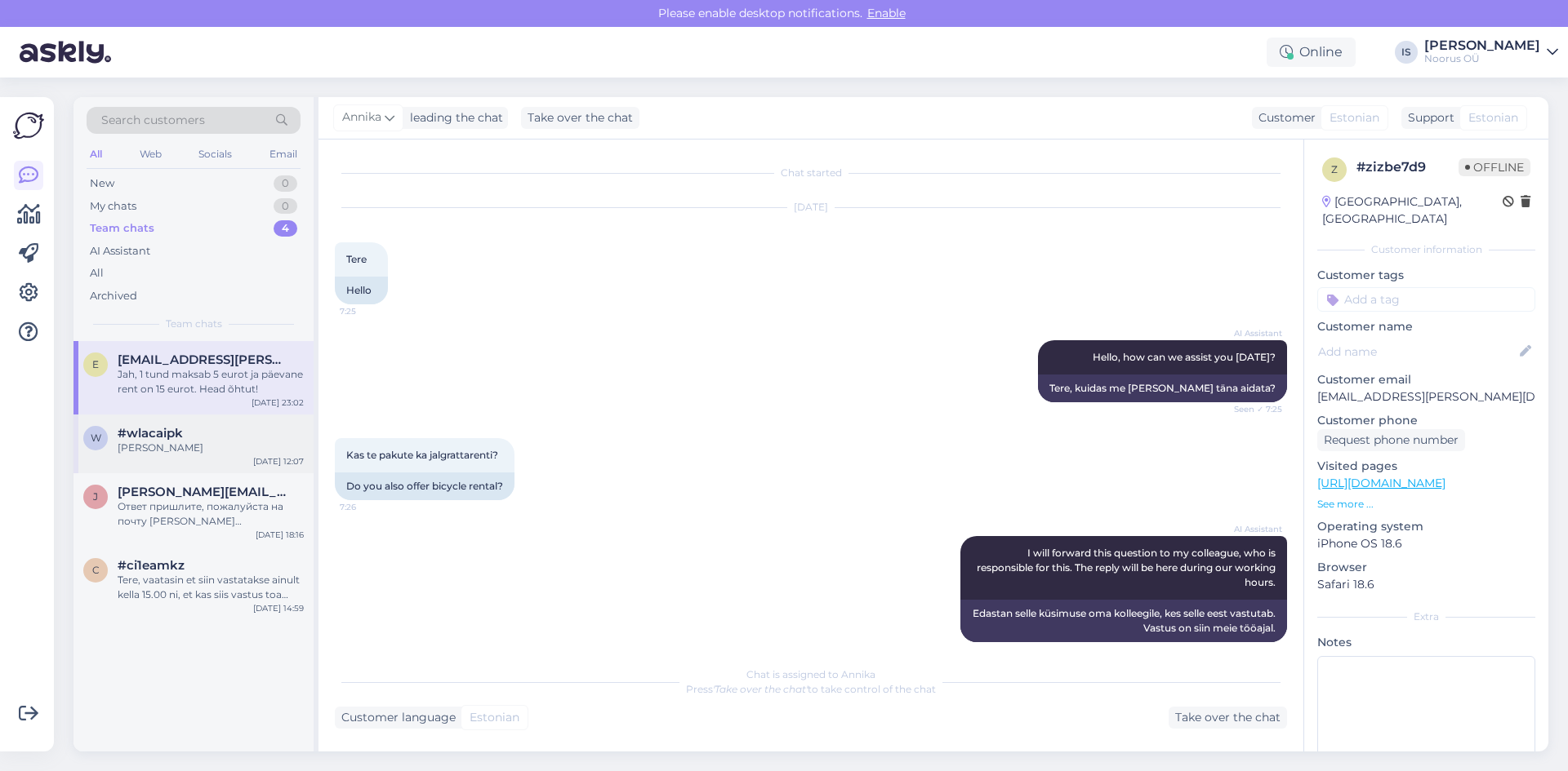
click at [189, 444] on div "[PERSON_NAME]" at bounding box center [210, 447] width 186 height 15
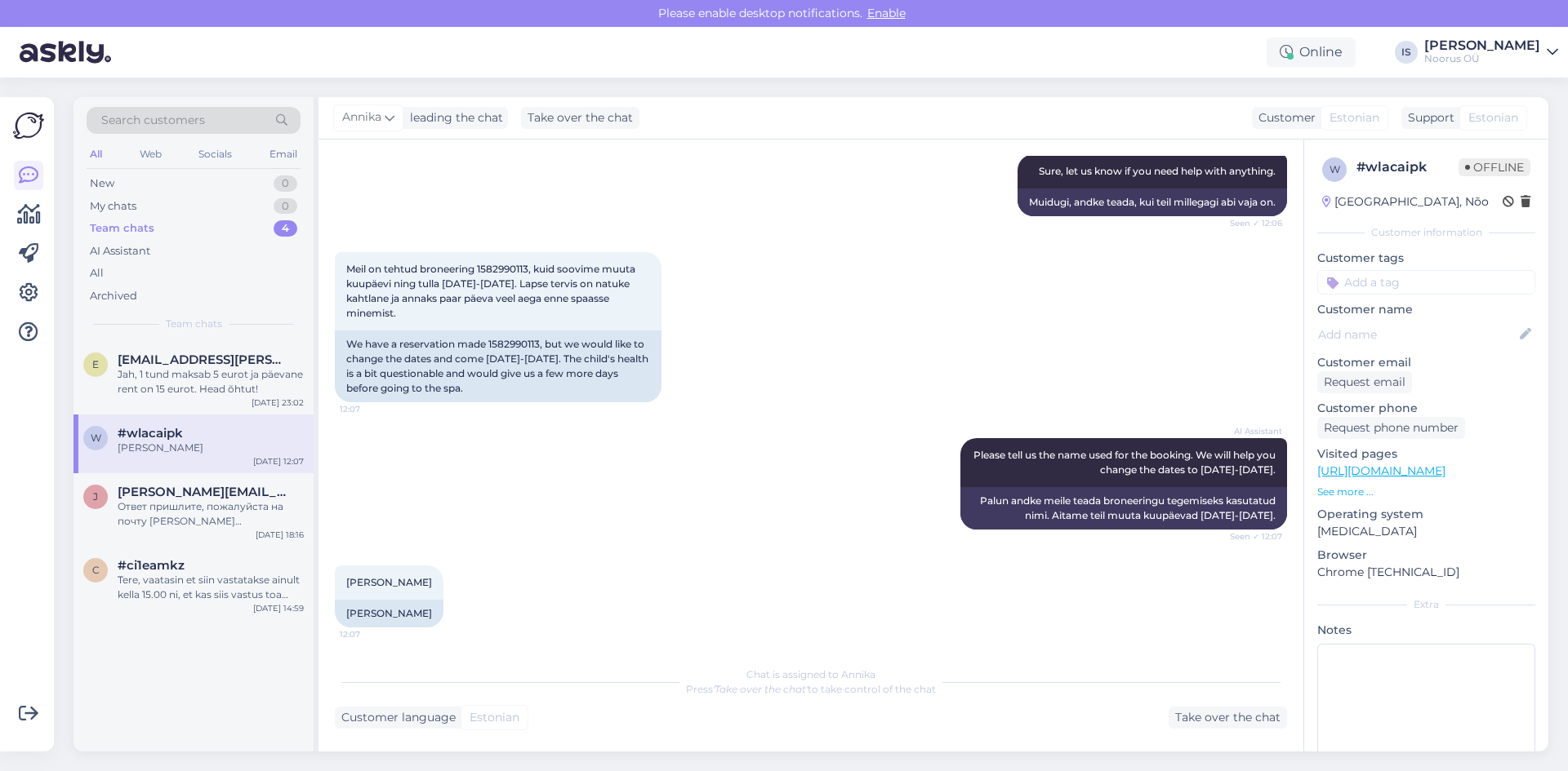
scroll to position [384, 0]
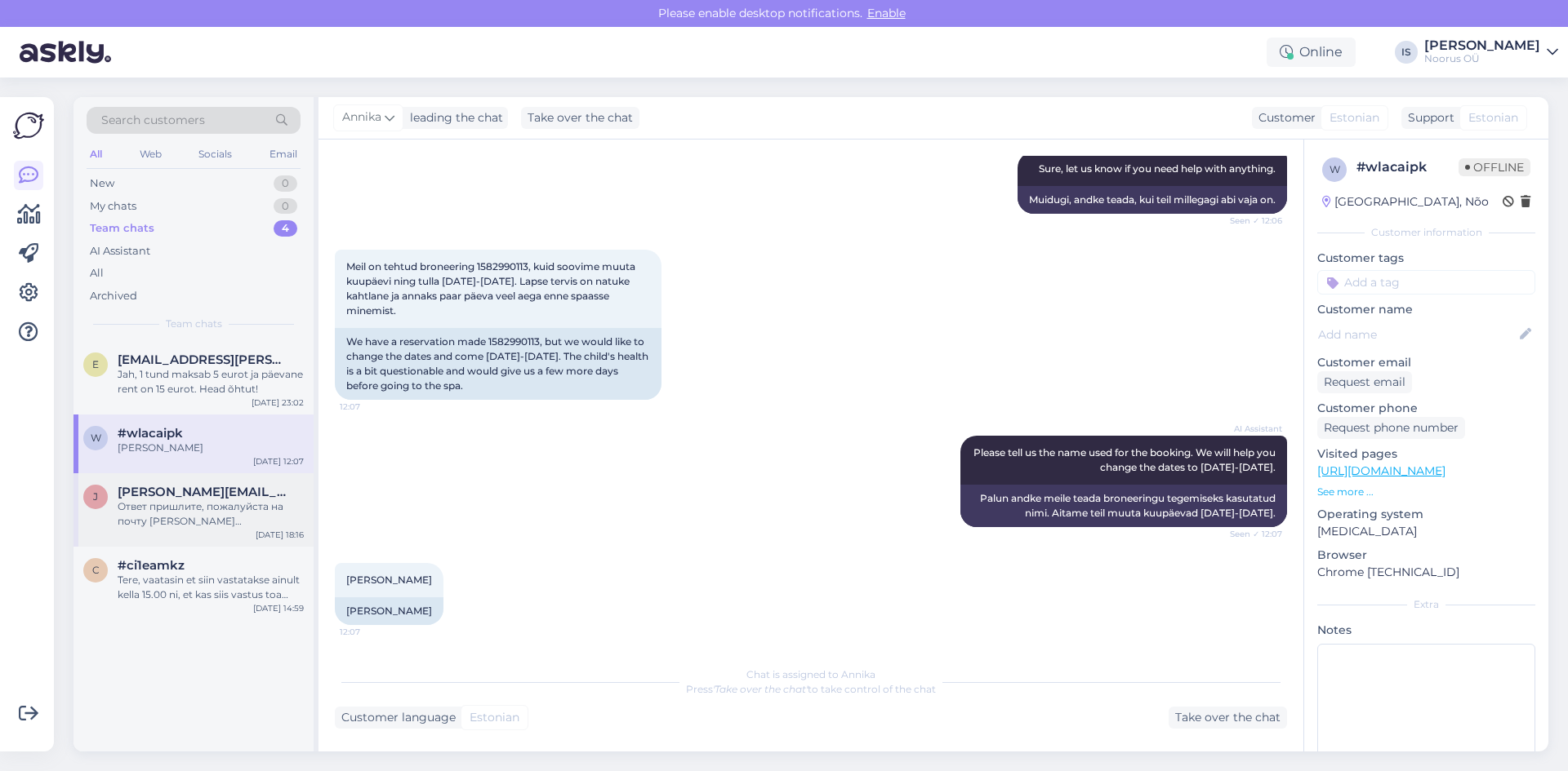
click at [206, 507] on div "Ответ пришлите, пожалуйста на почту [PERSON_NAME][EMAIL_ADDRESS][DOMAIN_NAME]" at bounding box center [210, 514] width 186 height 29
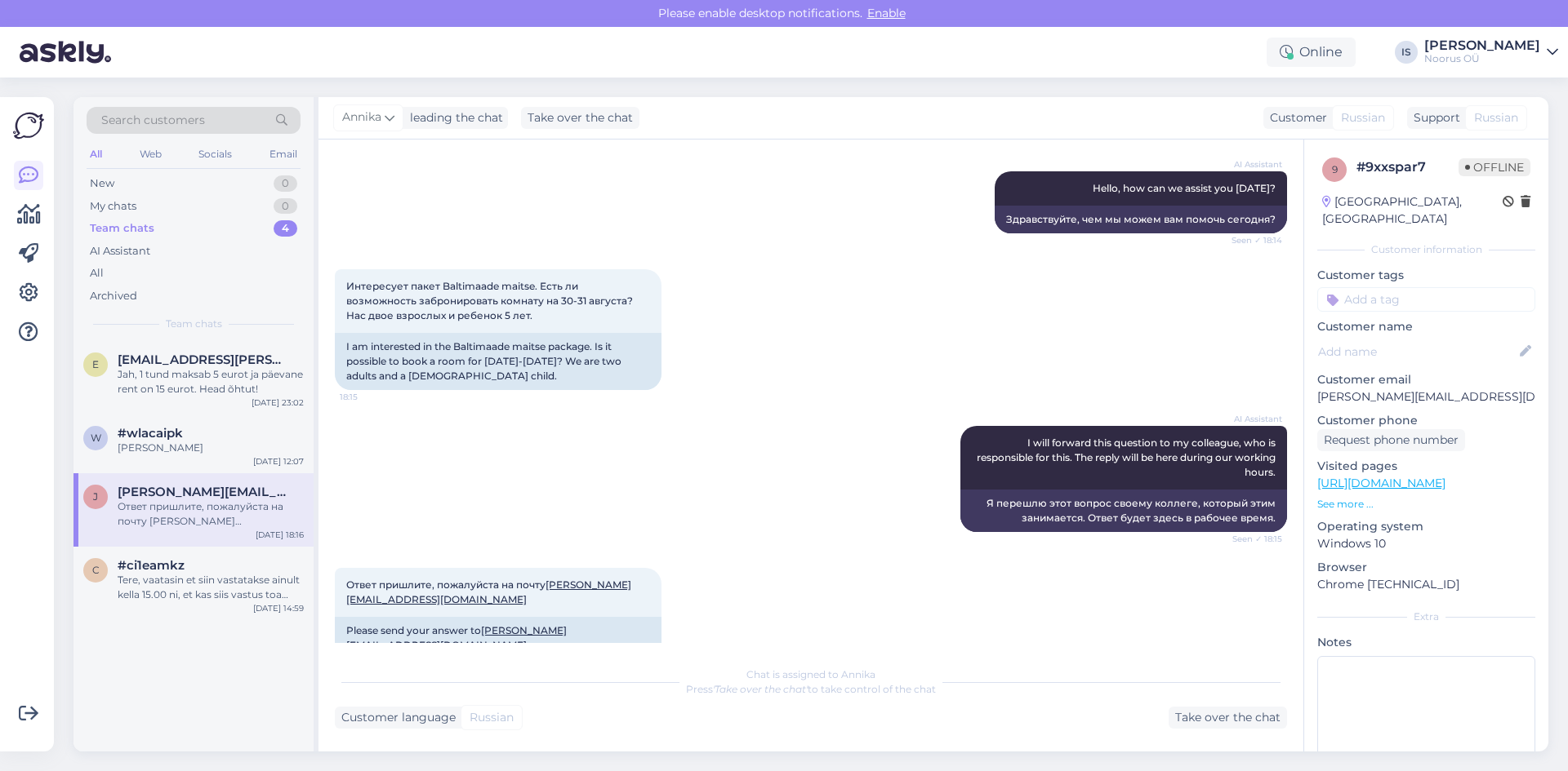
scroll to position [189, 0]
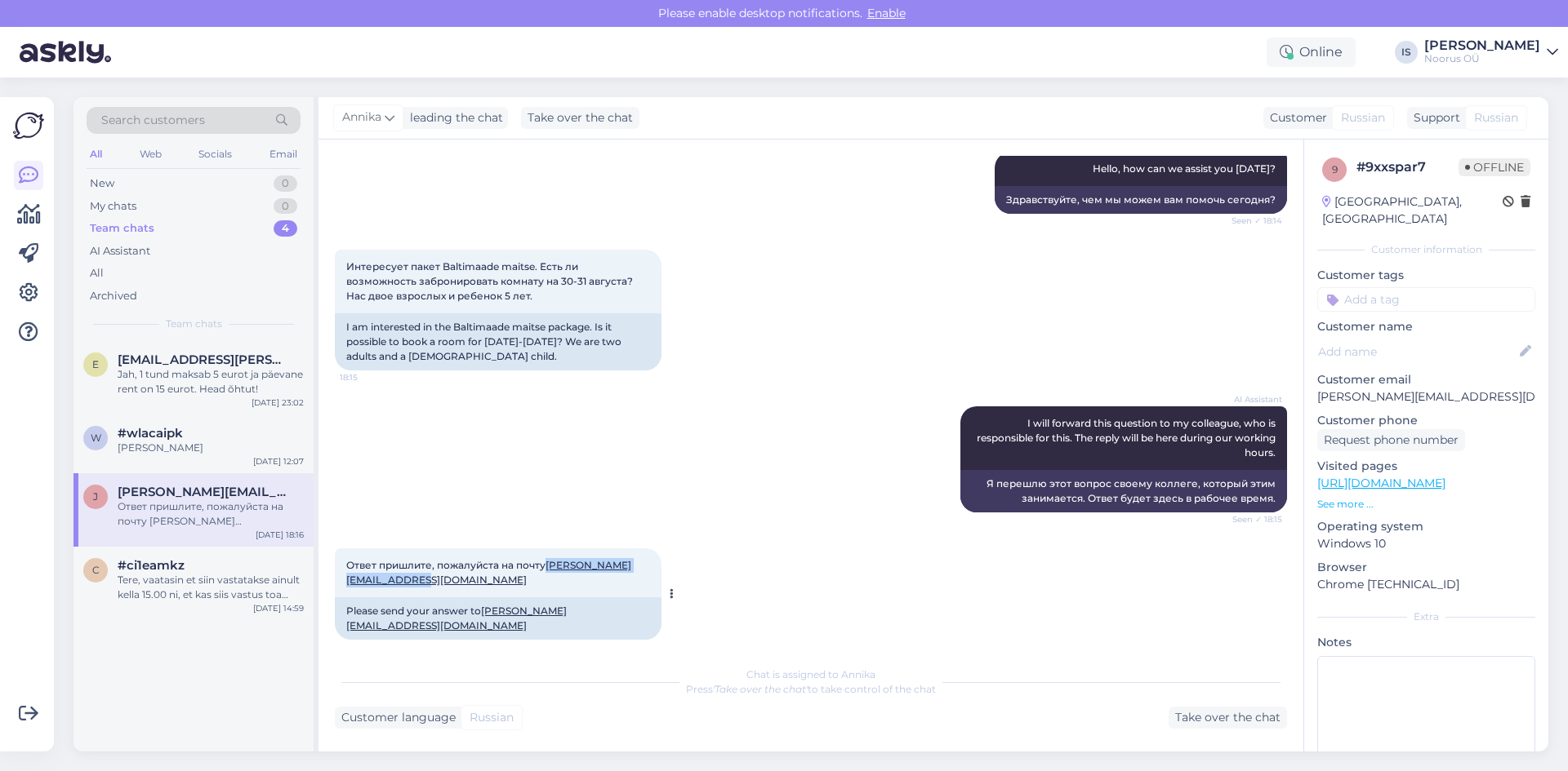
drag, startPoint x: 468, startPoint y: 579, endPoint x: 345, endPoint y: 580, distance: 123.0
click at [345, 580] on div "Ответ пришлите, пожалуйста на почту [PERSON_NAME][EMAIL_ADDRESS][DOMAIN_NAME] 1…" at bounding box center [498, 573] width 326 height 49
copy link "[PERSON_NAME][EMAIL_ADDRESS][DOMAIN_NAME]"
click at [1215, 714] on div "Take over the chat" at bounding box center [1228, 717] width 119 height 22
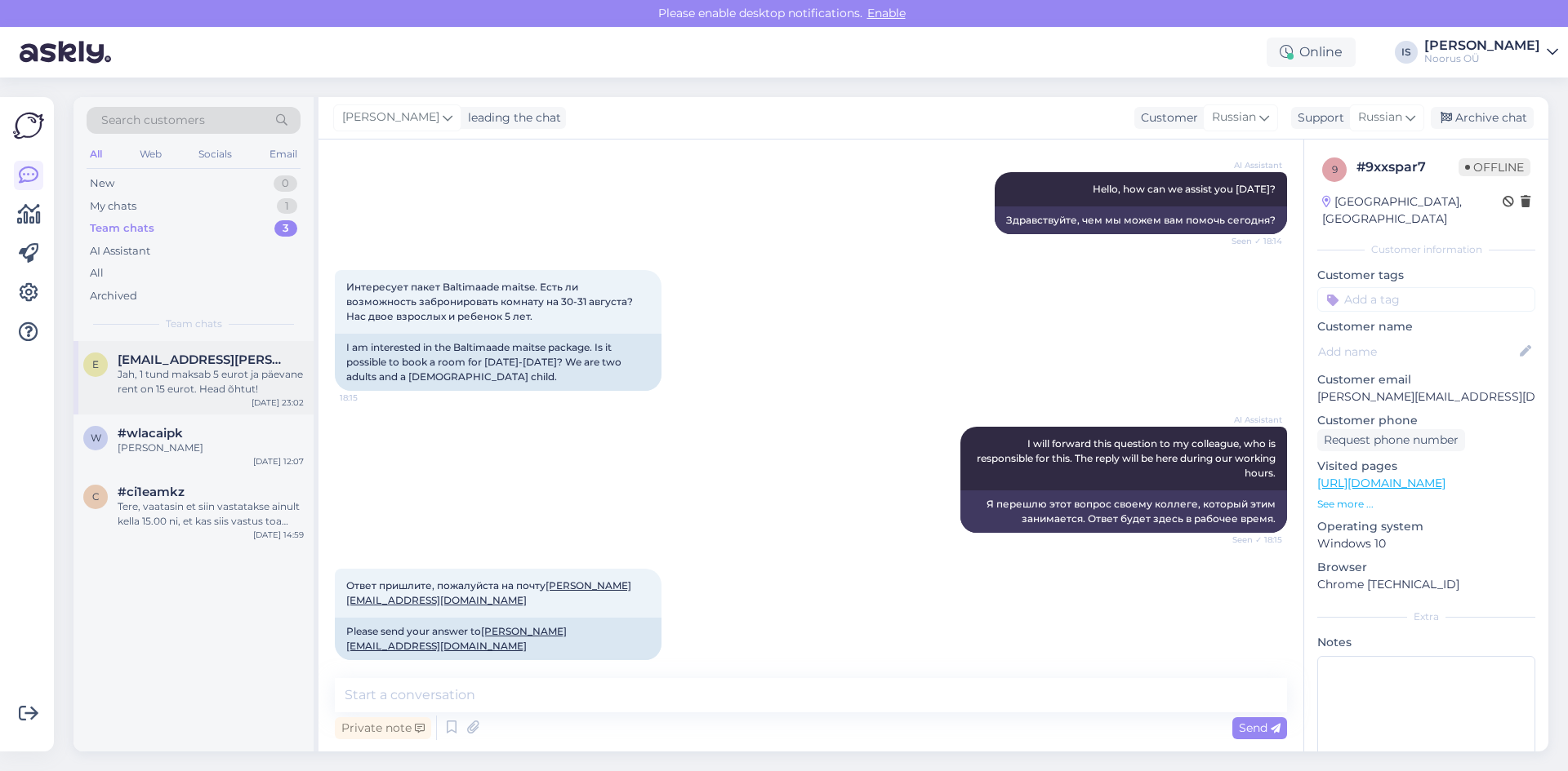
click at [226, 374] on div "Jah, 1 tund maksab 5 eurot ja päevane rent on 15 eurot. Head õhtut!" at bounding box center [210, 382] width 186 height 29
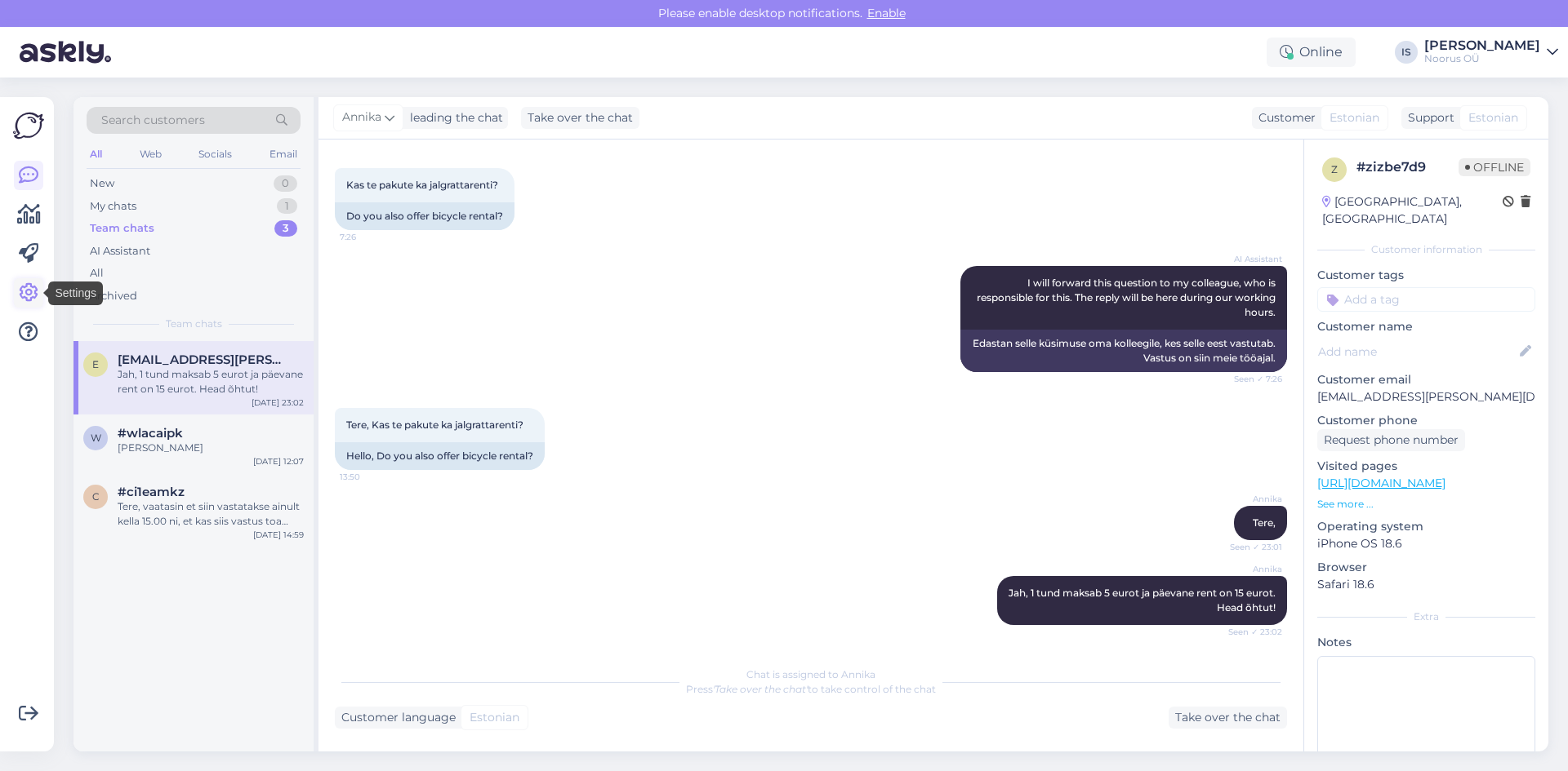
click at [24, 290] on icon at bounding box center [29, 292] width 20 height 20
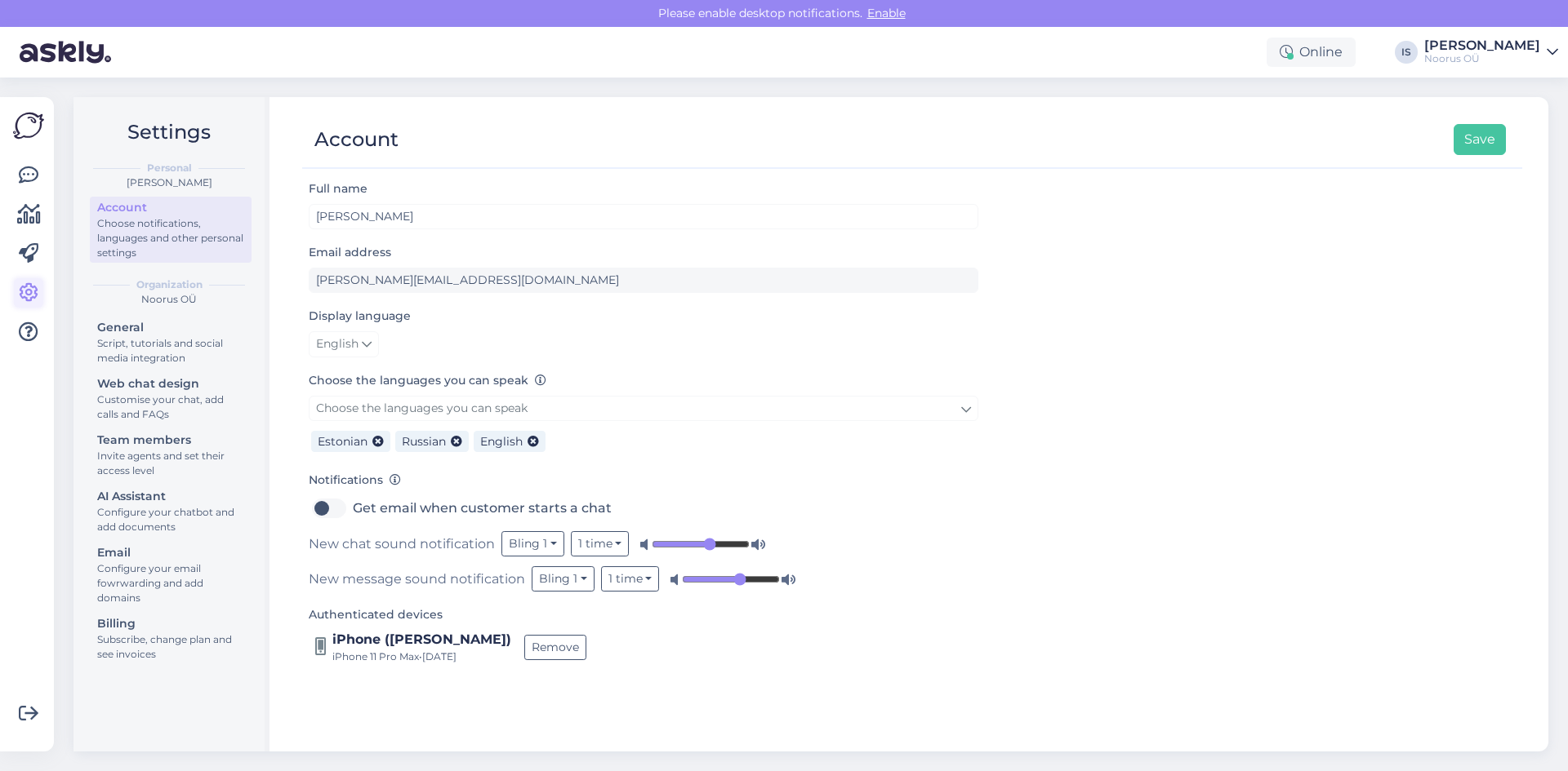
click at [29, 289] on icon at bounding box center [29, 292] width 20 height 20
click at [40, 178] on link at bounding box center [29, 176] width 29 height 29
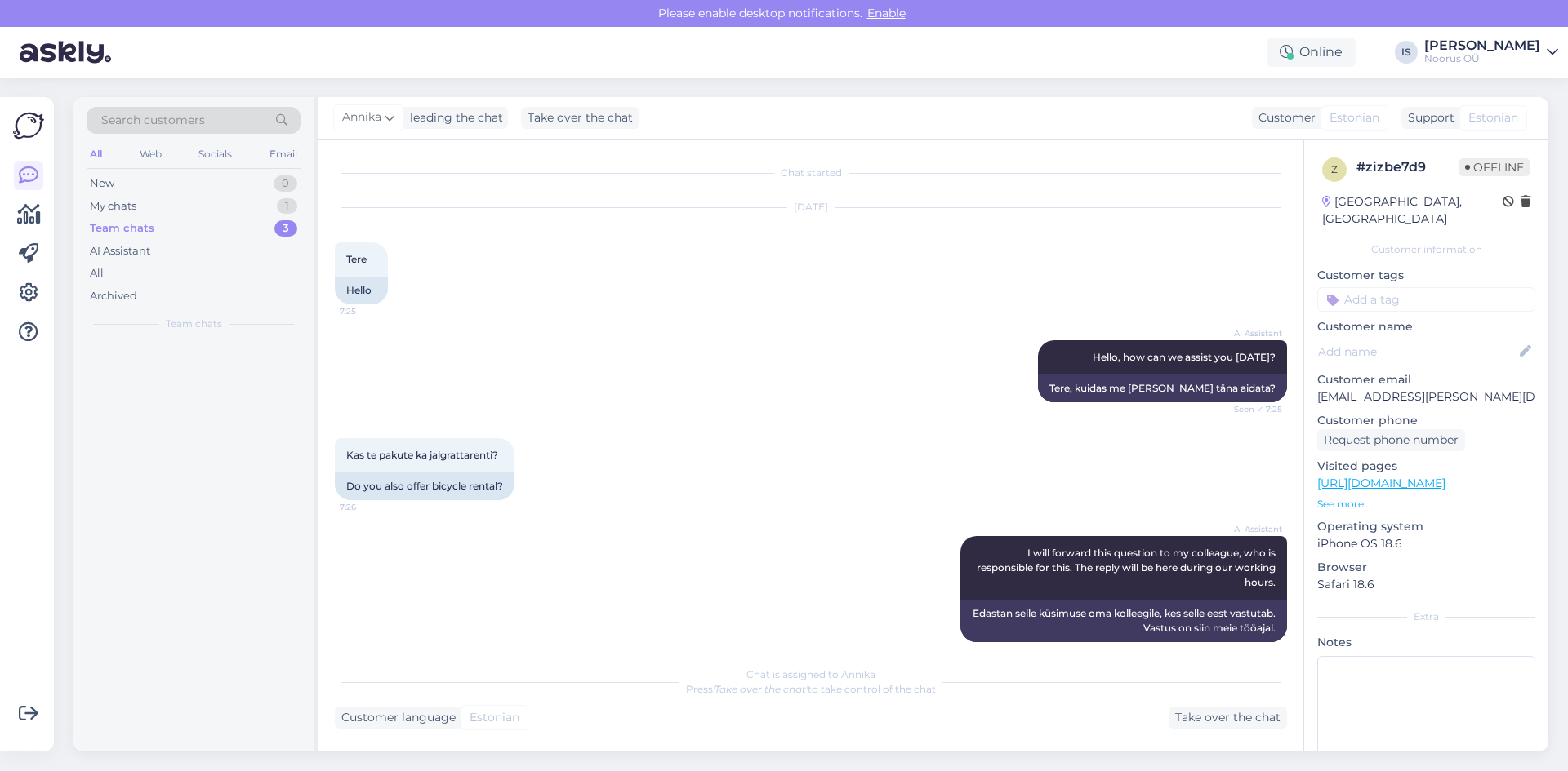
scroll to position [270, 0]
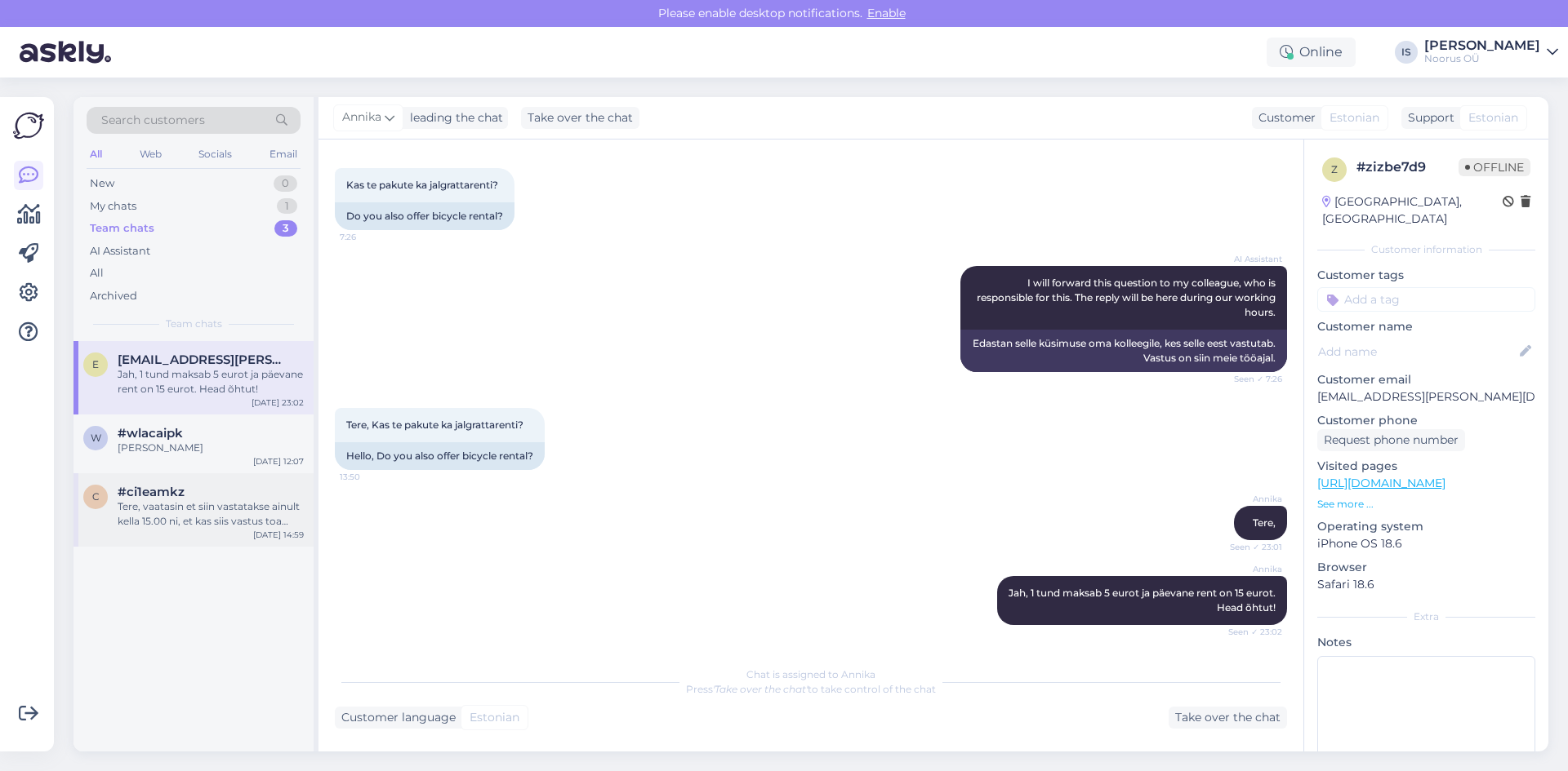
click at [202, 483] on div "c #ci1eamkz Tere, vaatasin et siin vastatakse ainult kella 15.00 ni, et kas sii…" at bounding box center [193, 510] width 240 height 74
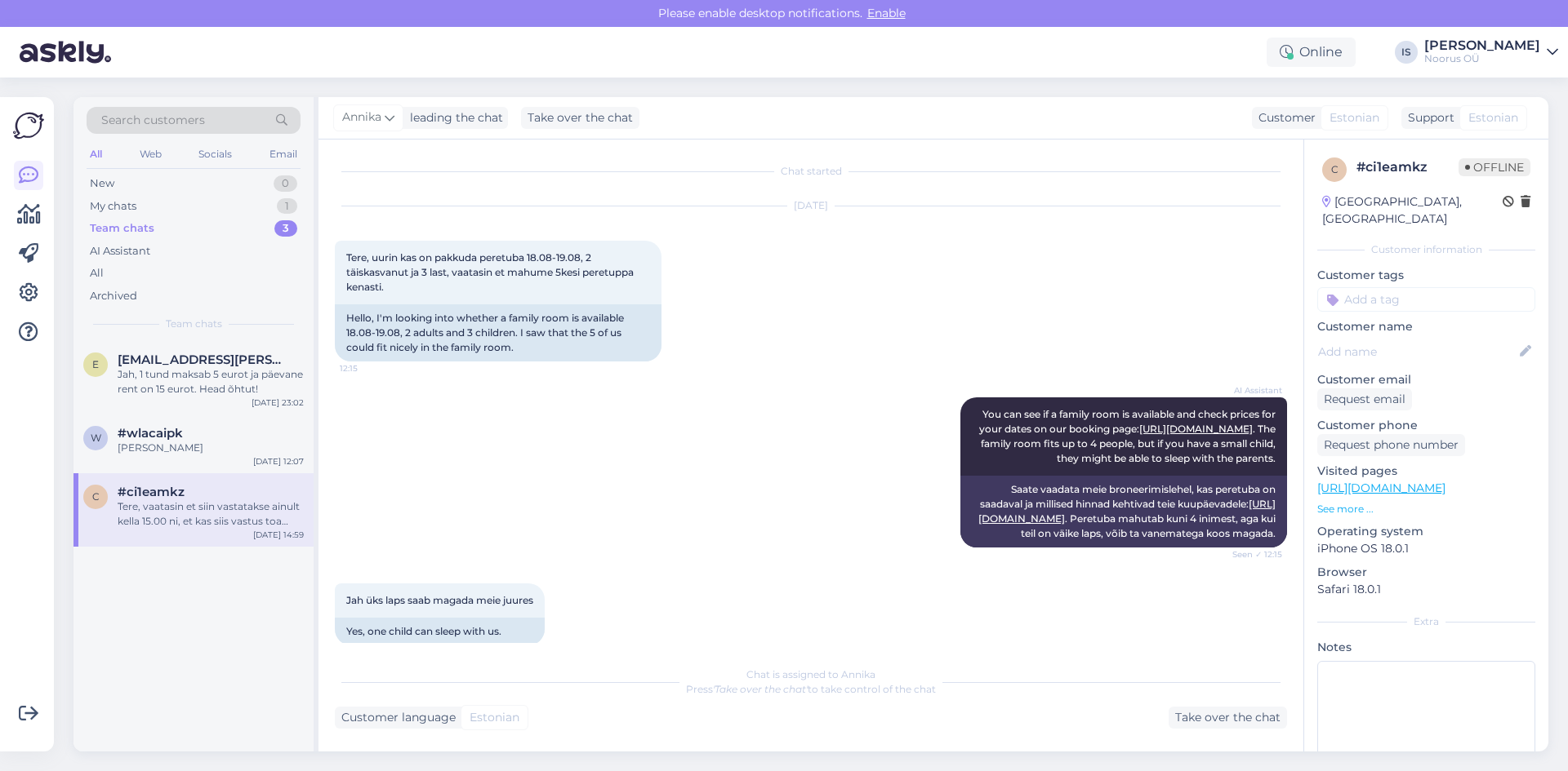
scroll to position [0, 0]
click at [197, 382] on div "Jah, 1 tund maksab 5 eurot ja päevane rent on 15 eurot. Head õhtut!" at bounding box center [210, 382] width 186 height 29
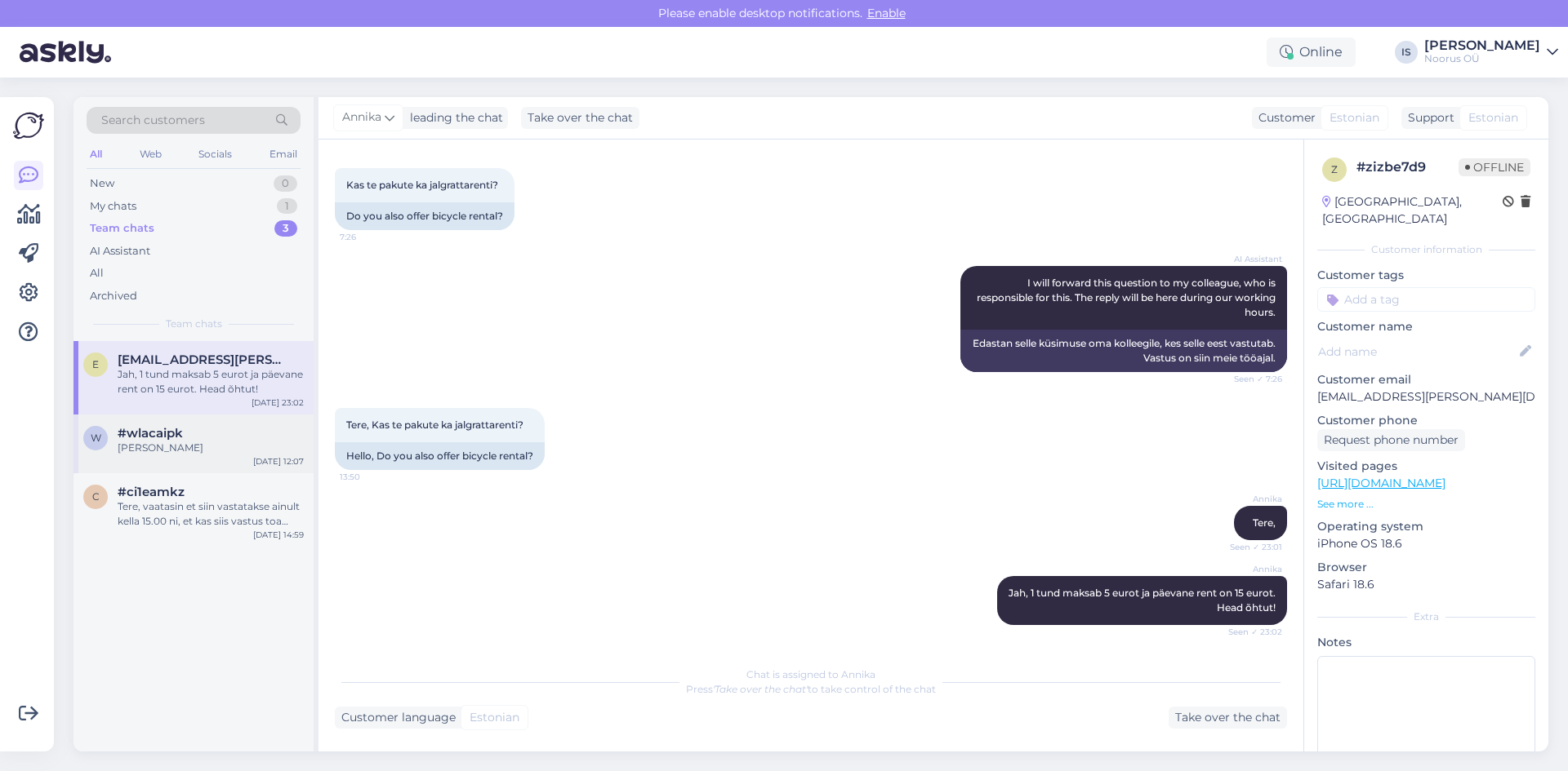
click at [194, 433] on div "#wlacaipk" at bounding box center [210, 433] width 186 height 15
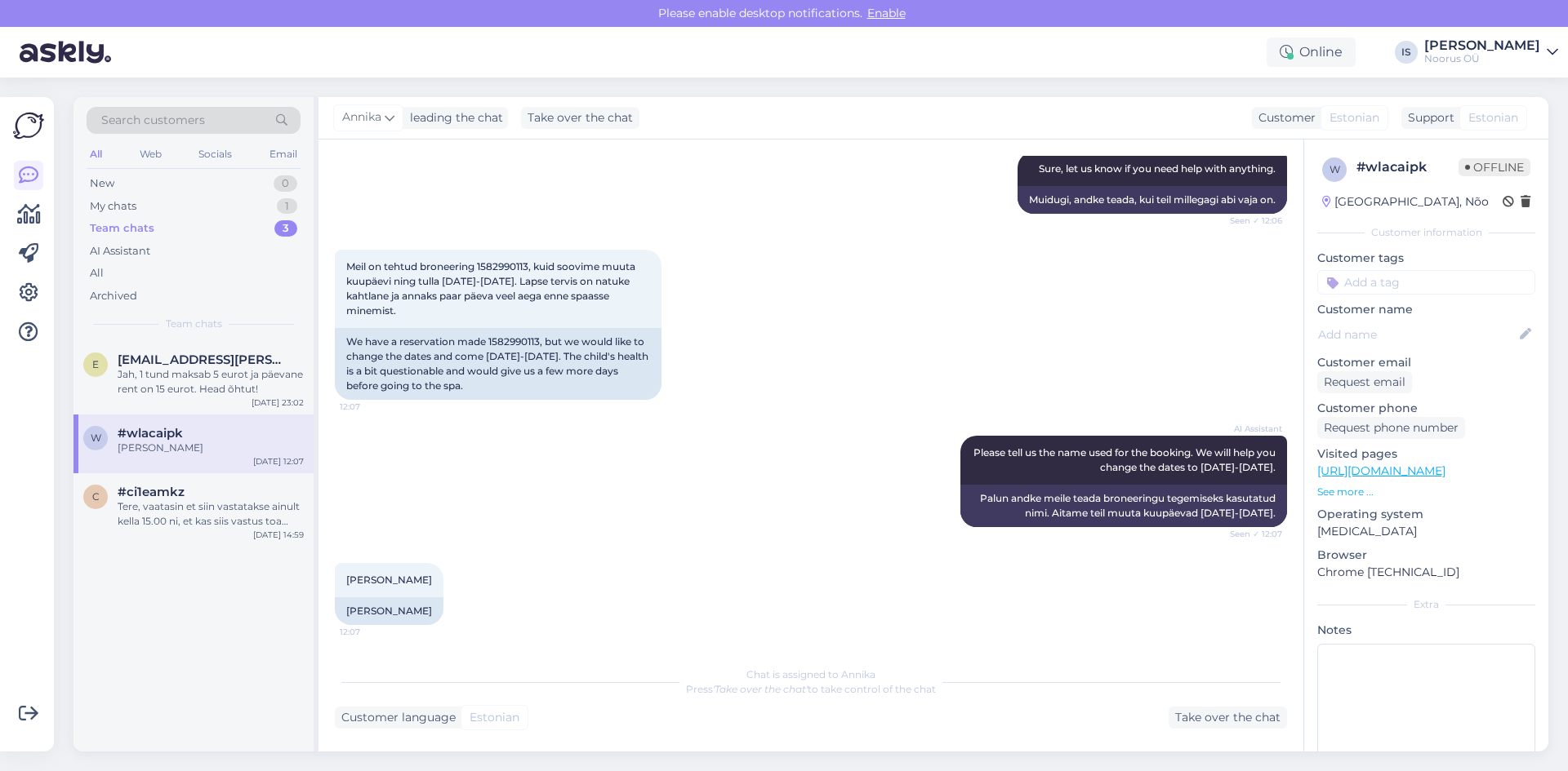
click at [202, 447] on div "[PERSON_NAME]" at bounding box center [210, 447] width 186 height 15
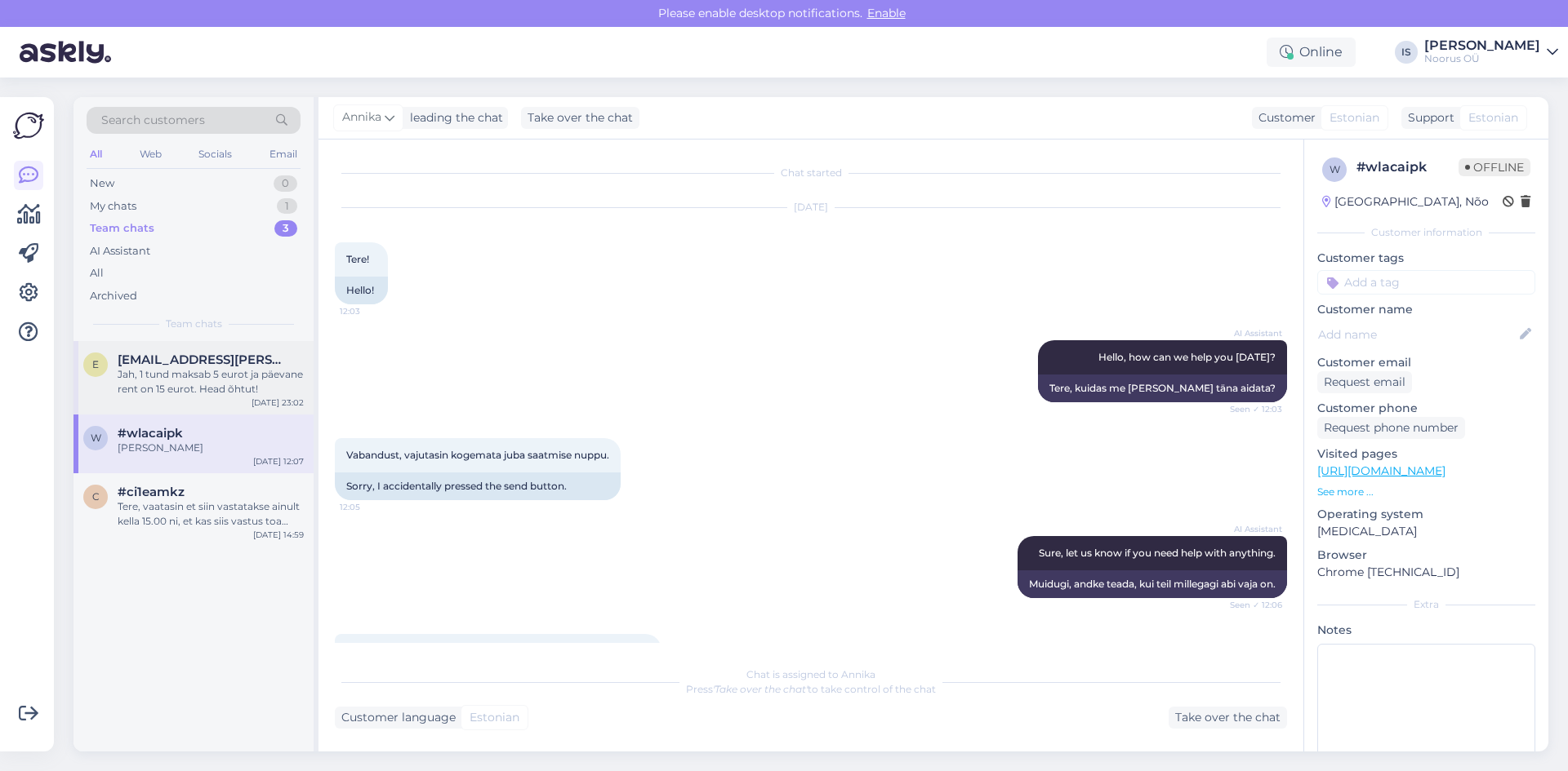
click at [204, 376] on div "Jah, 1 tund maksab 5 eurot ja päevane rent on 15 eurot. Head õhtut!" at bounding box center [210, 382] width 186 height 29
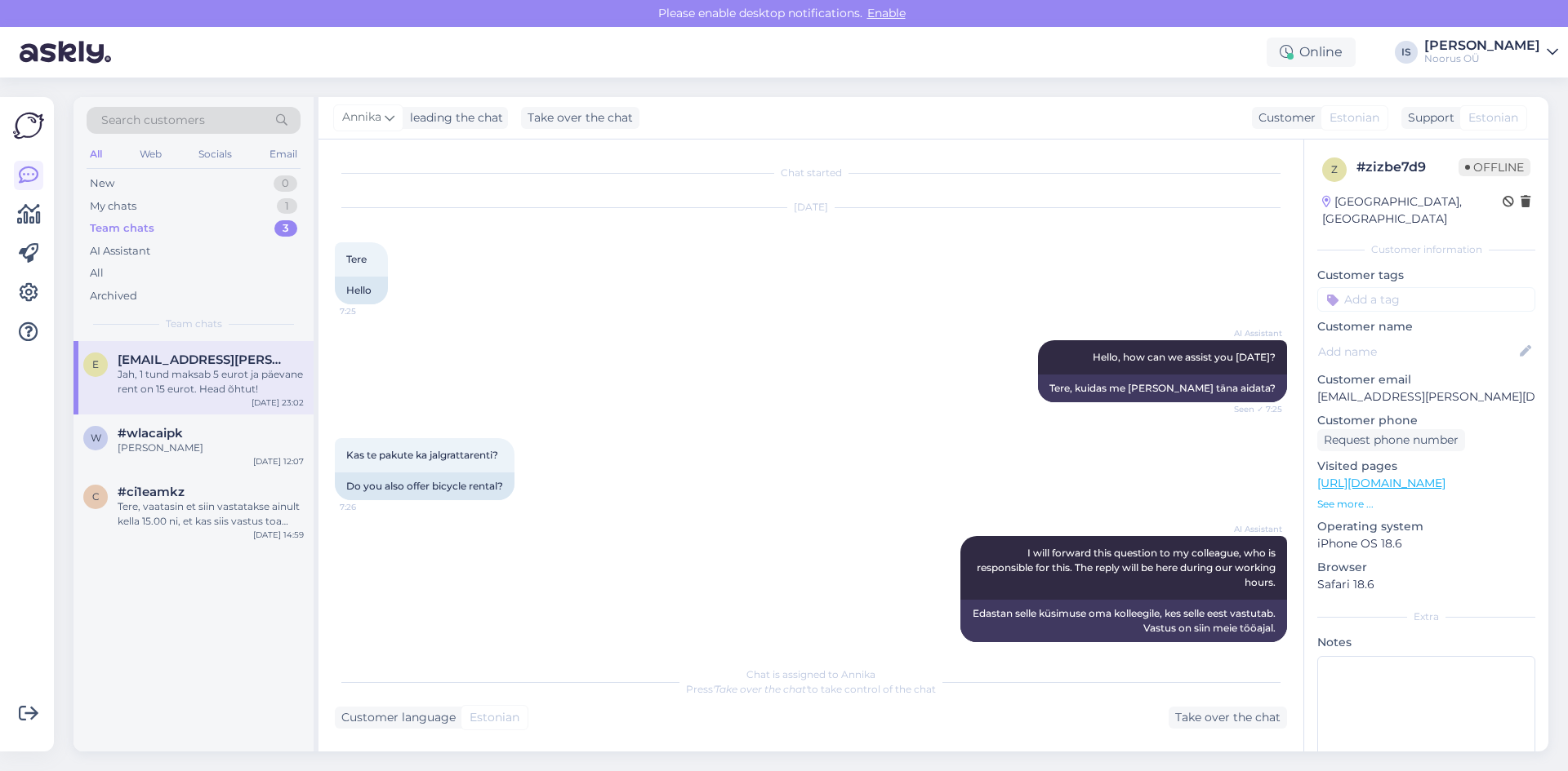
scroll to position [270, 0]
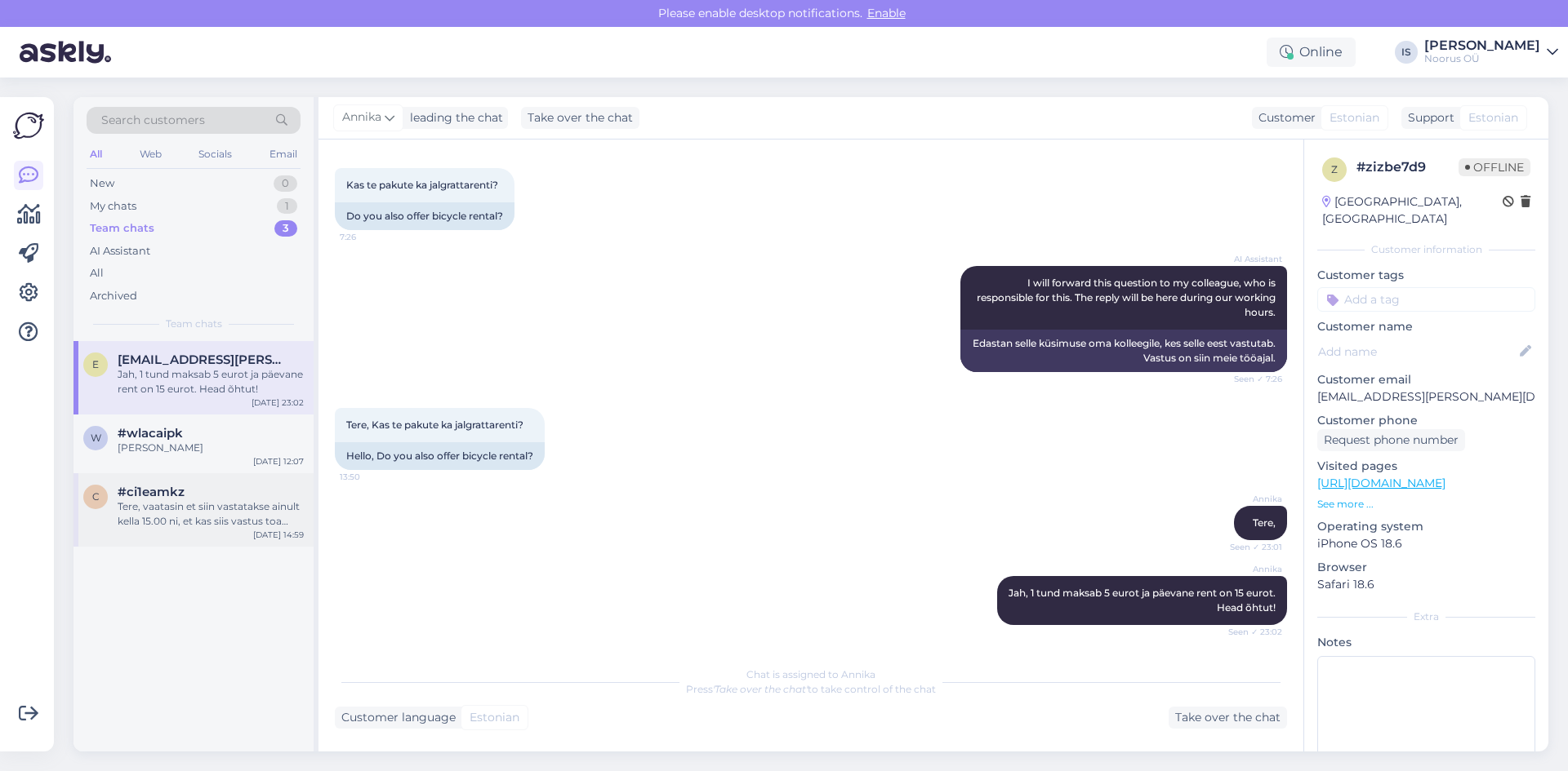
click at [203, 511] on div "Tere, vaatasin et siin vastatakse ainult kella 15.00 ni, et kas siis vastus toa…" at bounding box center [210, 514] width 186 height 29
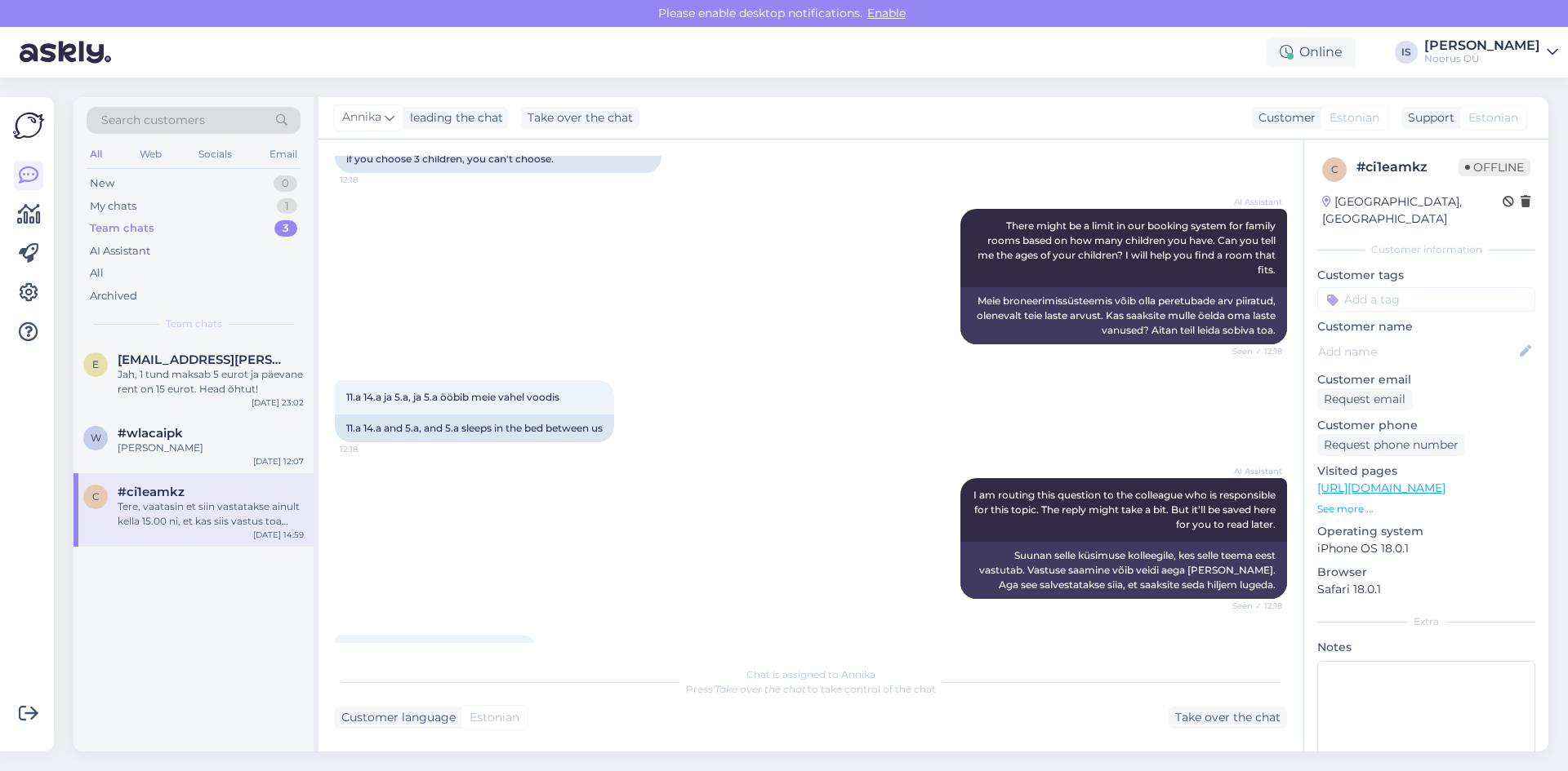
scroll to position [980, 0]
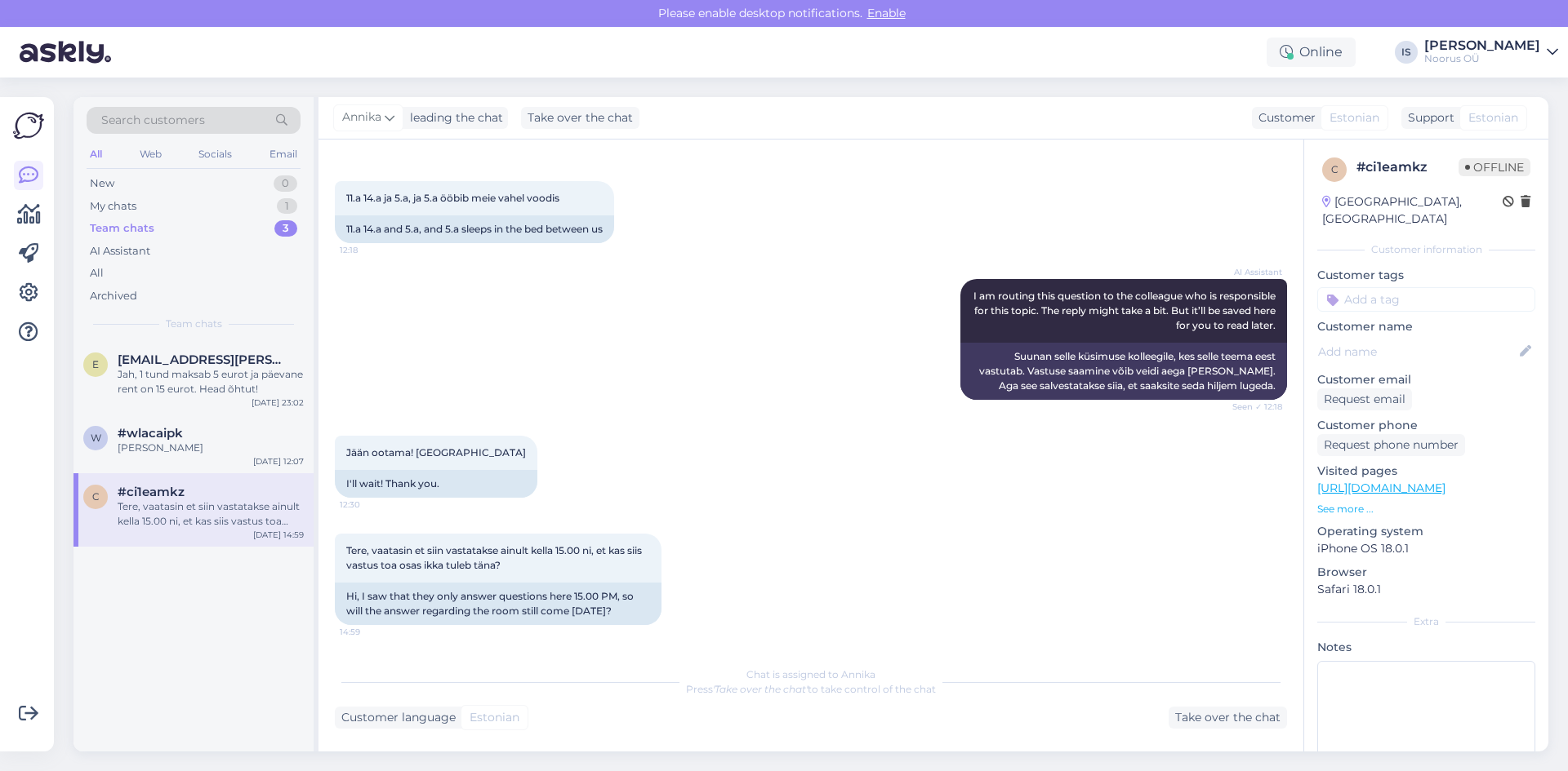
click at [209, 514] on div "Tere, vaatasin et siin vastatakse ainult kella 15.00 ni, et kas siis vastus toa…" at bounding box center [210, 514] width 186 height 29
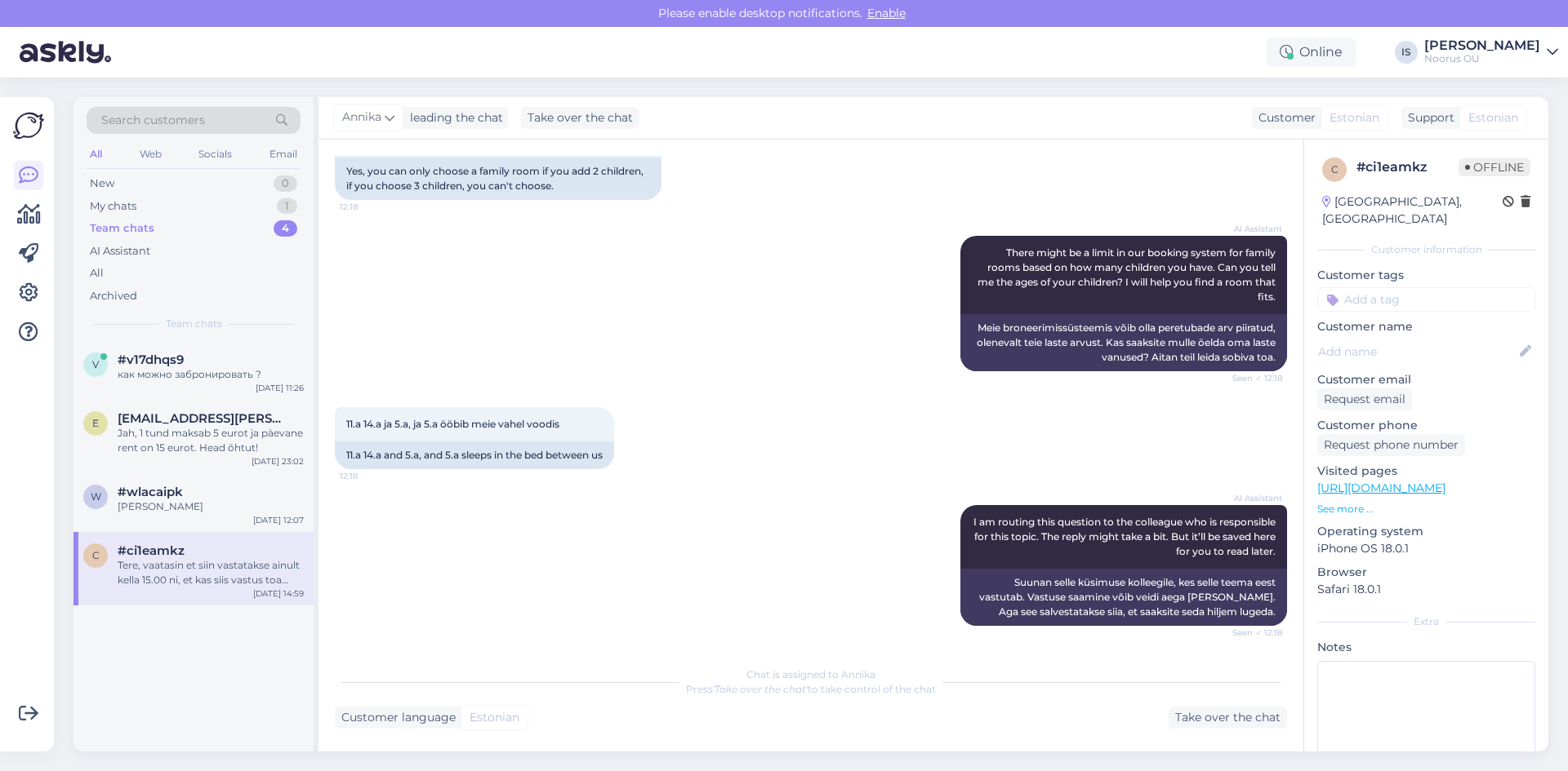
scroll to position [1016, 0]
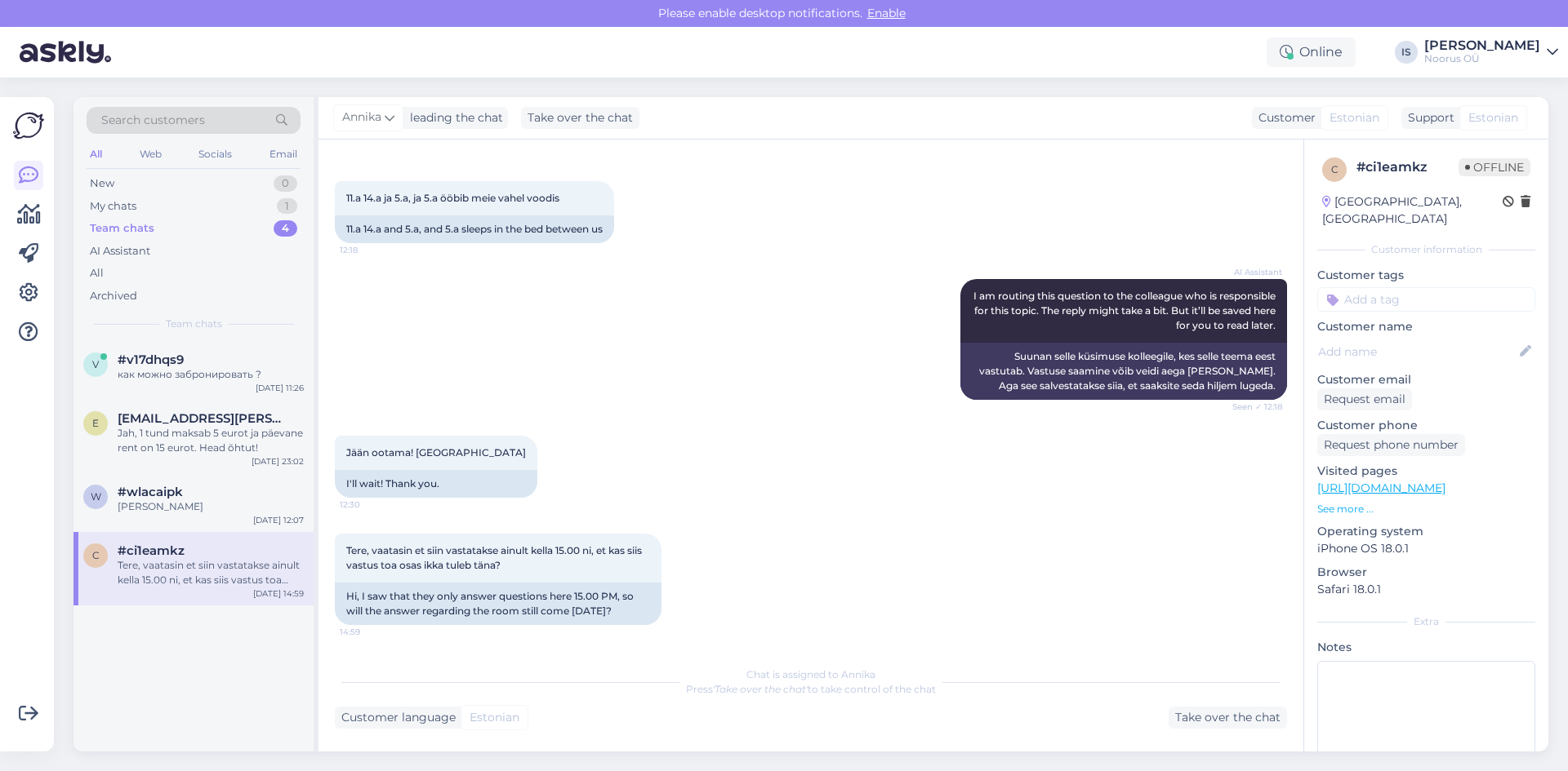
click at [267, 575] on div "Tere, vaatasin et siin vastatakse ainult kella 15.00 ni, et kas siis vastus toa…" at bounding box center [210, 573] width 186 height 29
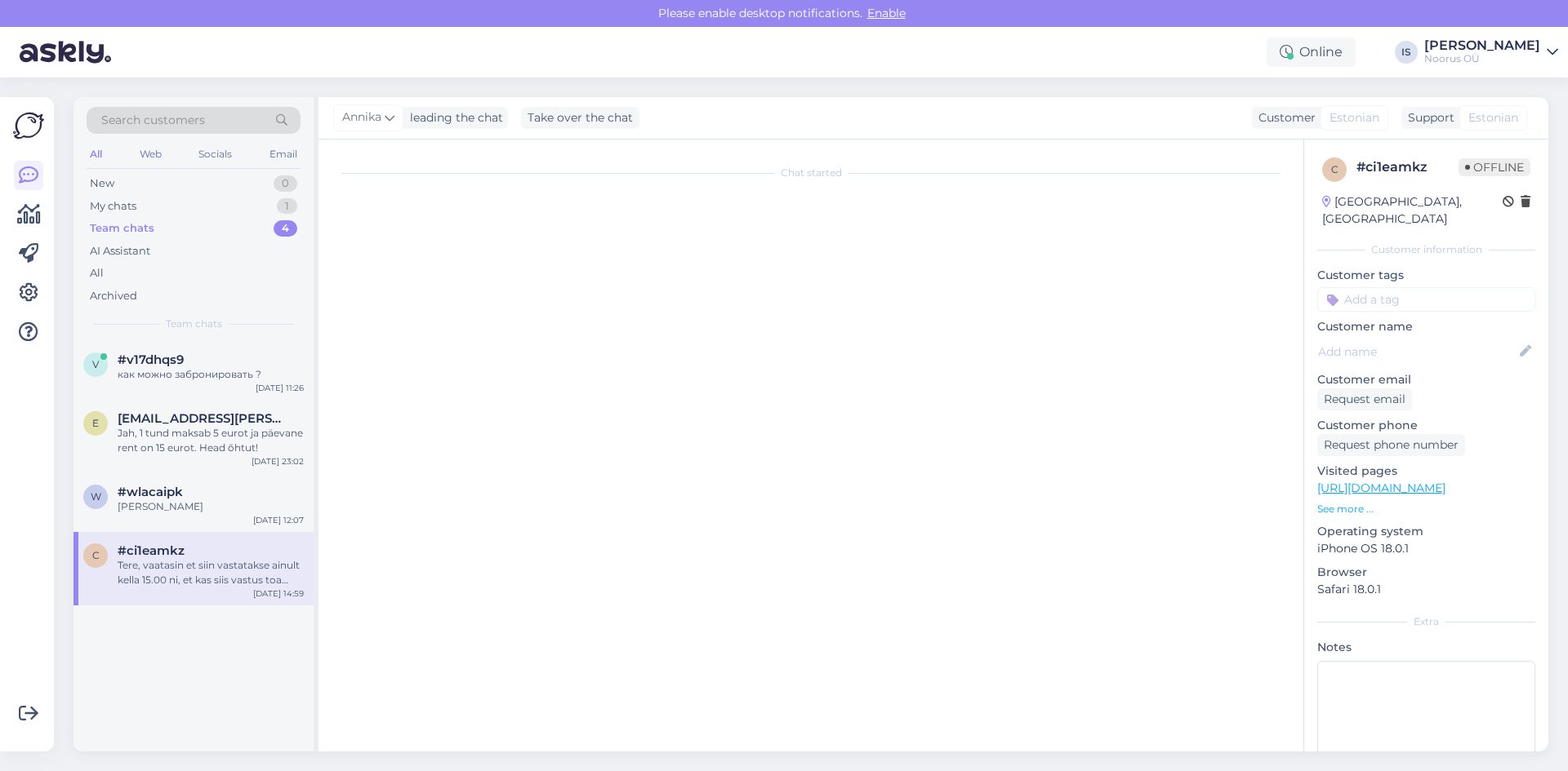
scroll to position [0, 0]
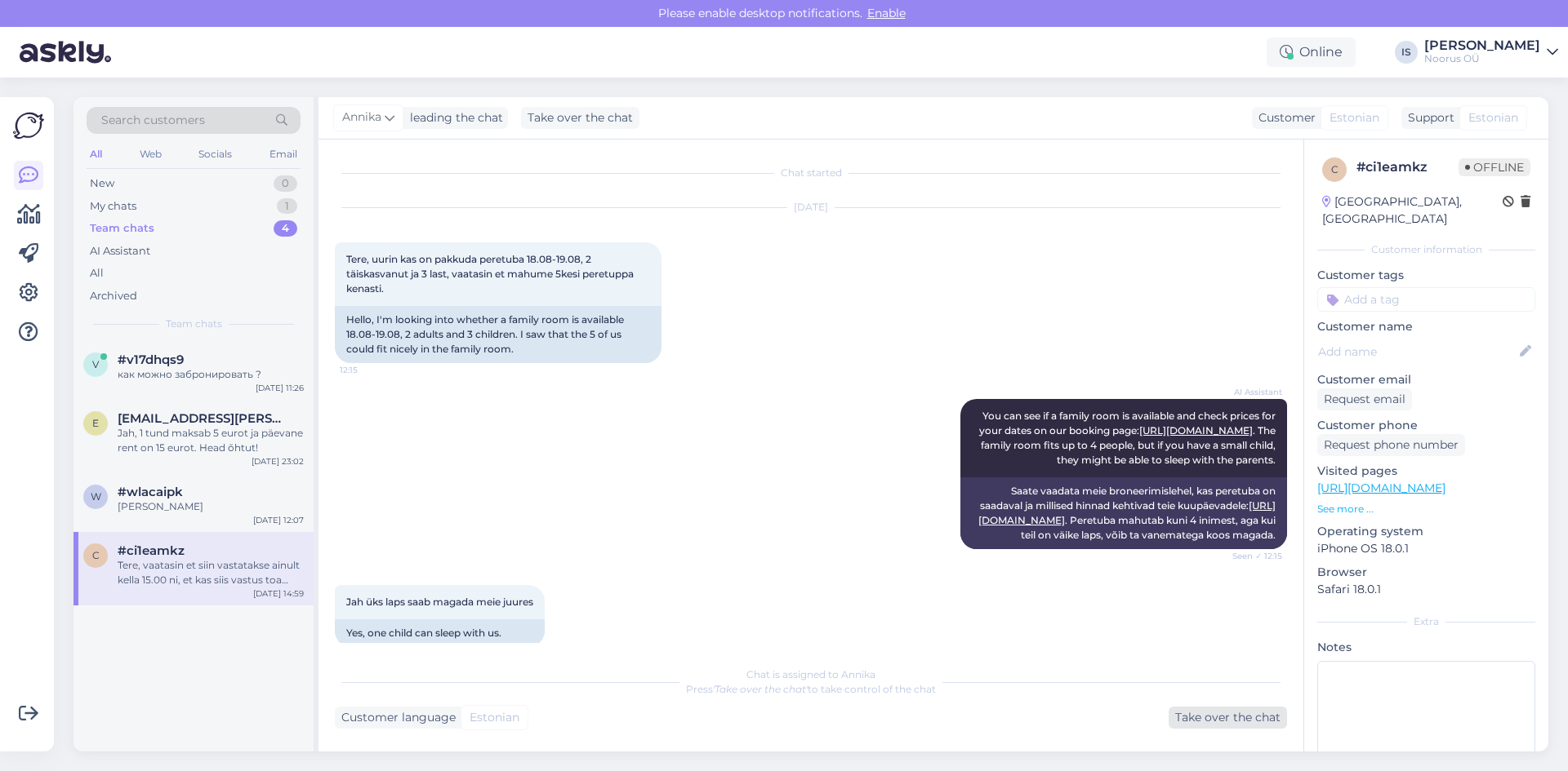
click at [1238, 719] on div "Take over the chat" at bounding box center [1228, 717] width 119 height 22
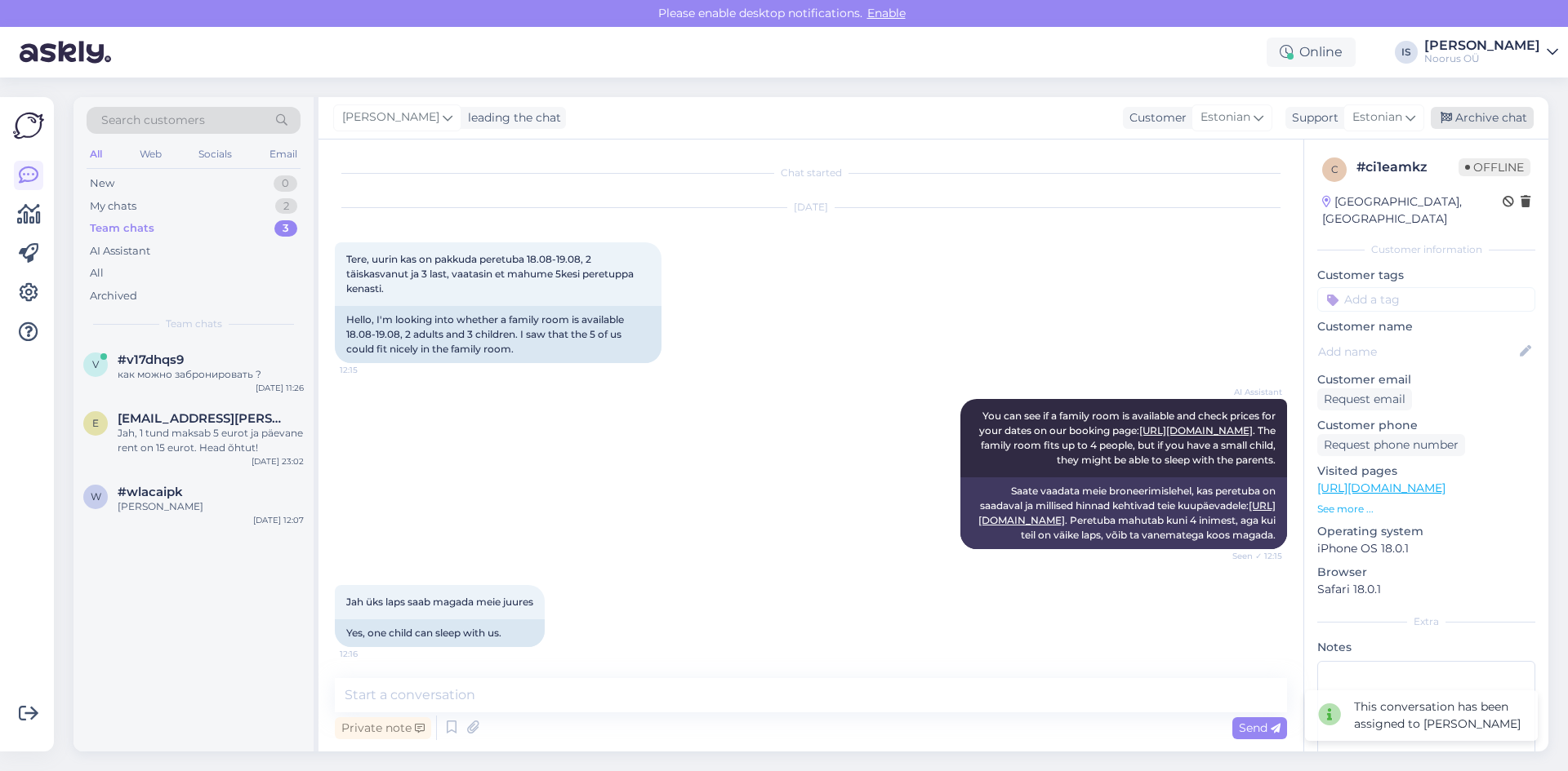
click at [1511, 116] on div "Archive chat" at bounding box center [1482, 118] width 103 height 22
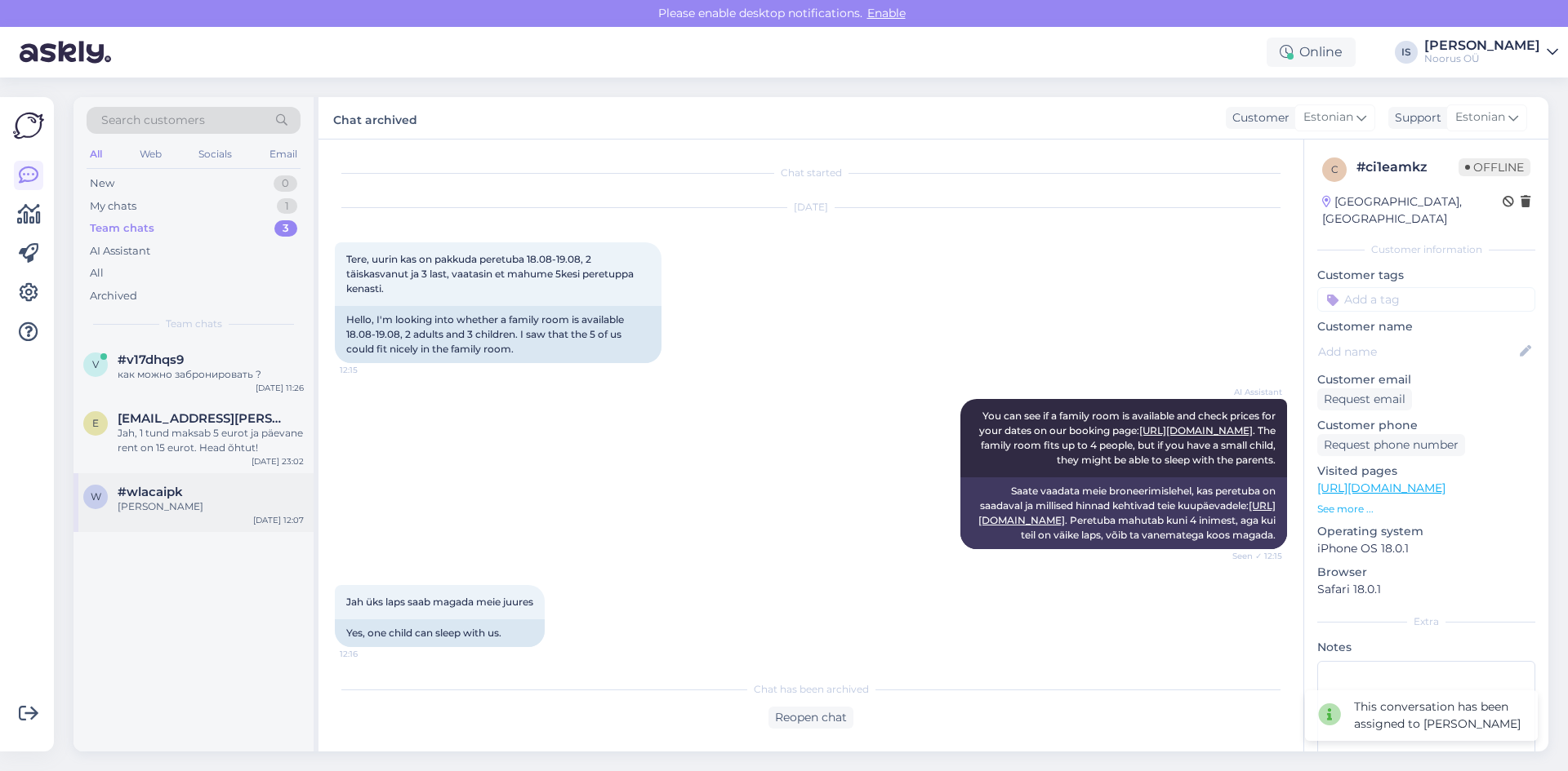
click at [215, 503] on div "[PERSON_NAME]" at bounding box center [210, 506] width 186 height 15
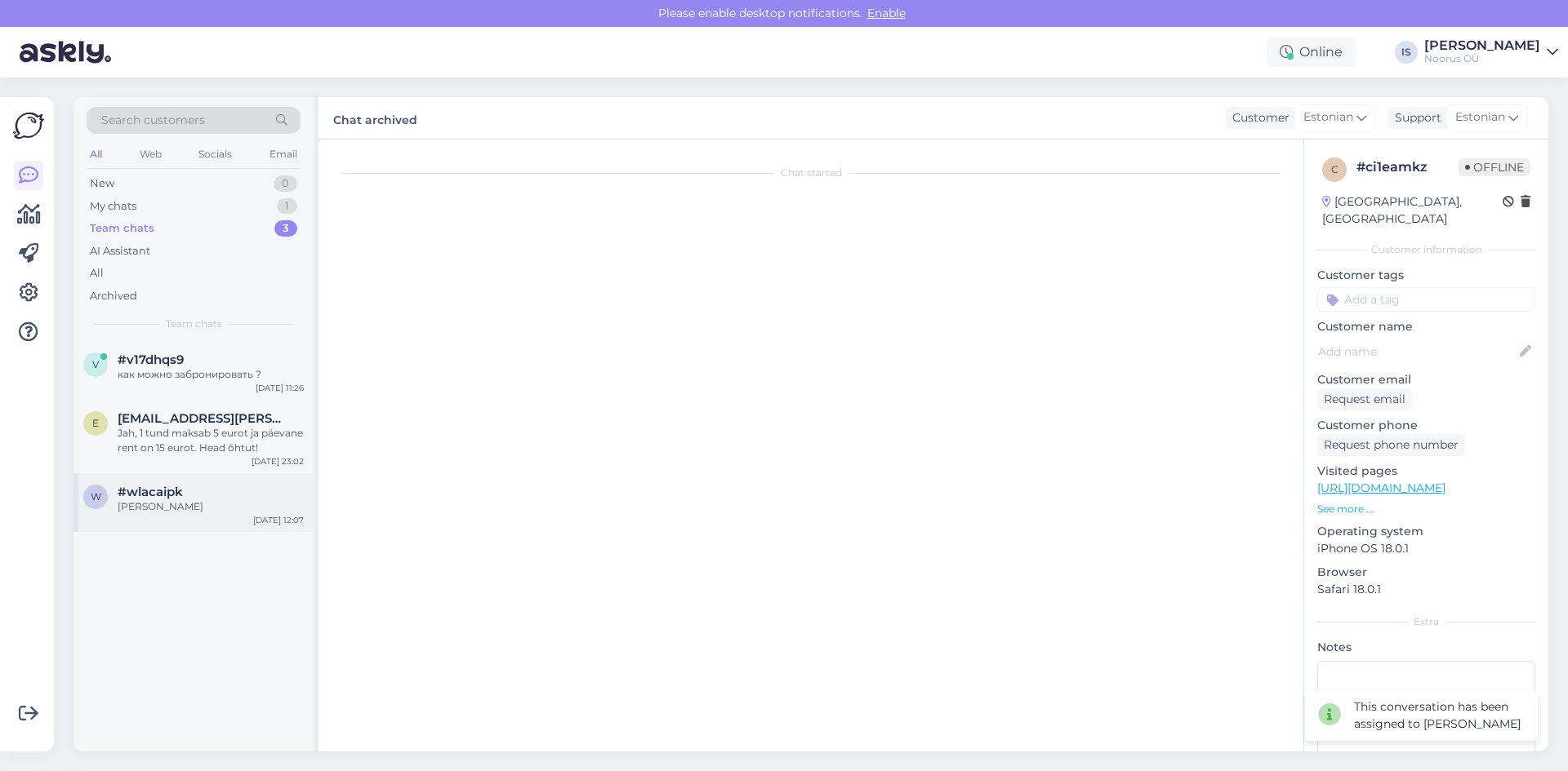
scroll to position [384, 0]
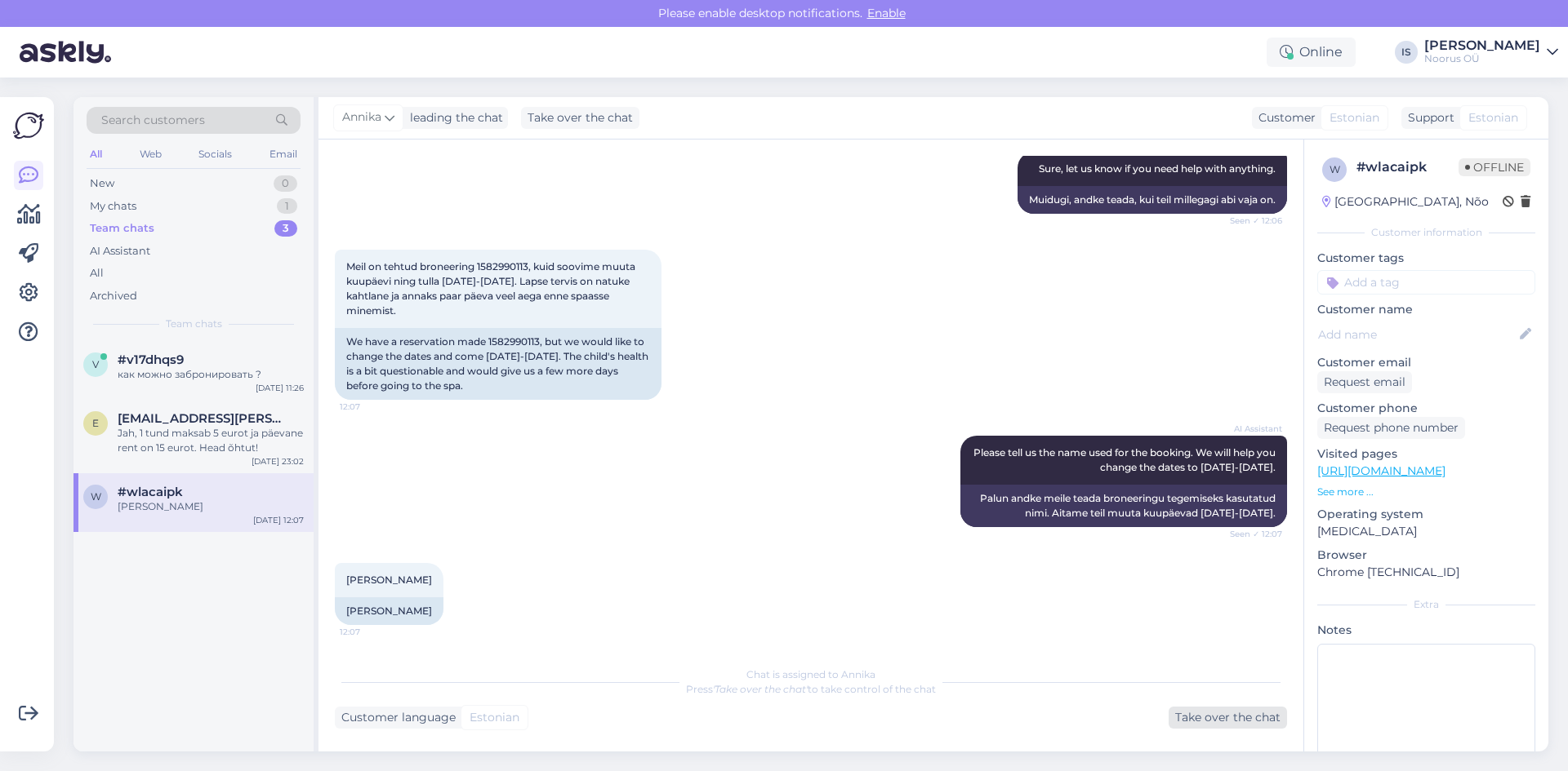
click at [1212, 719] on div "Take over the chat" at bounding box center [1228, 717] width 119 height 22
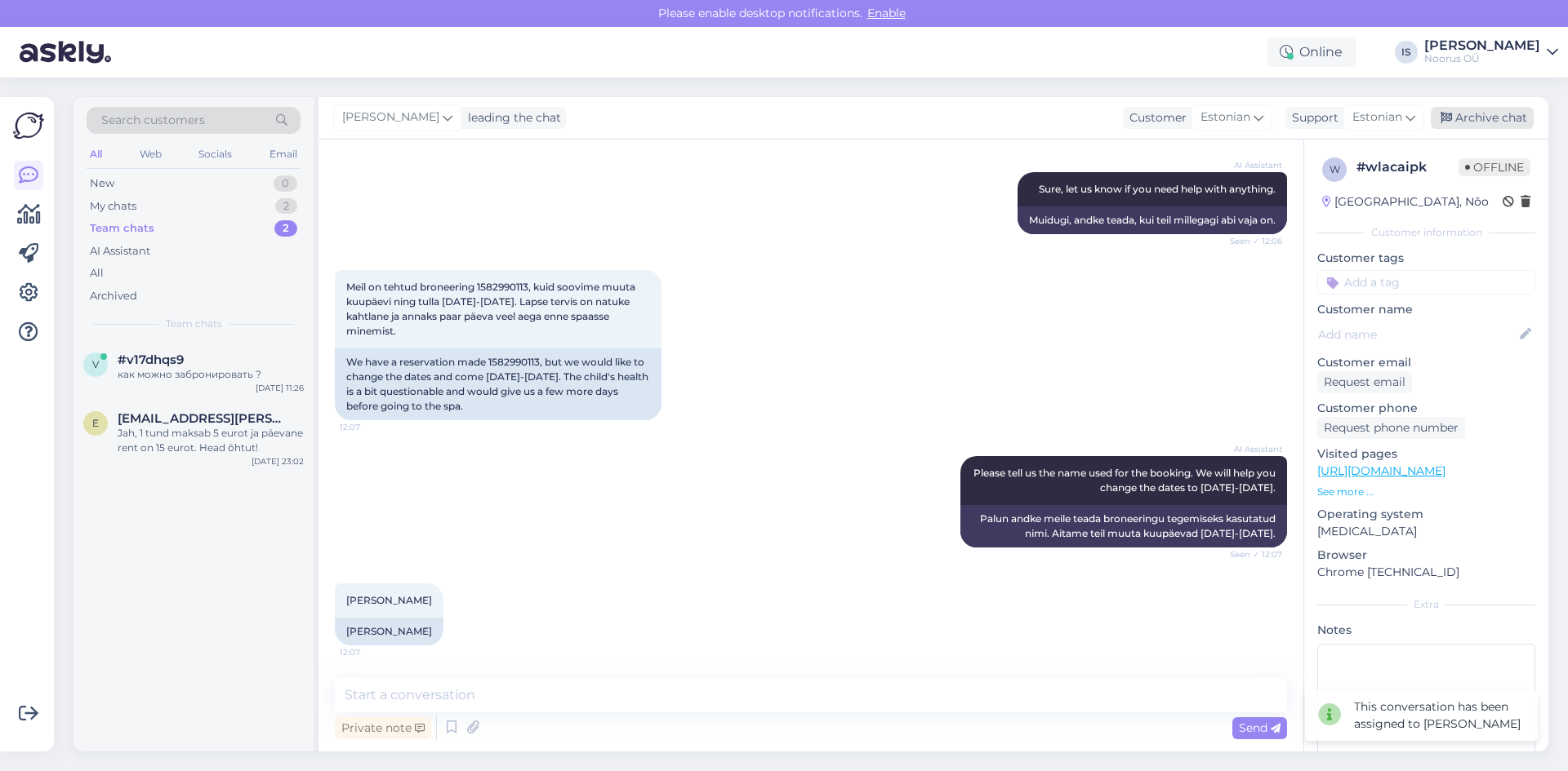
click at [1492, 118] on div "Archive chat" at bounding box center [1482, 118] width 103 height 22
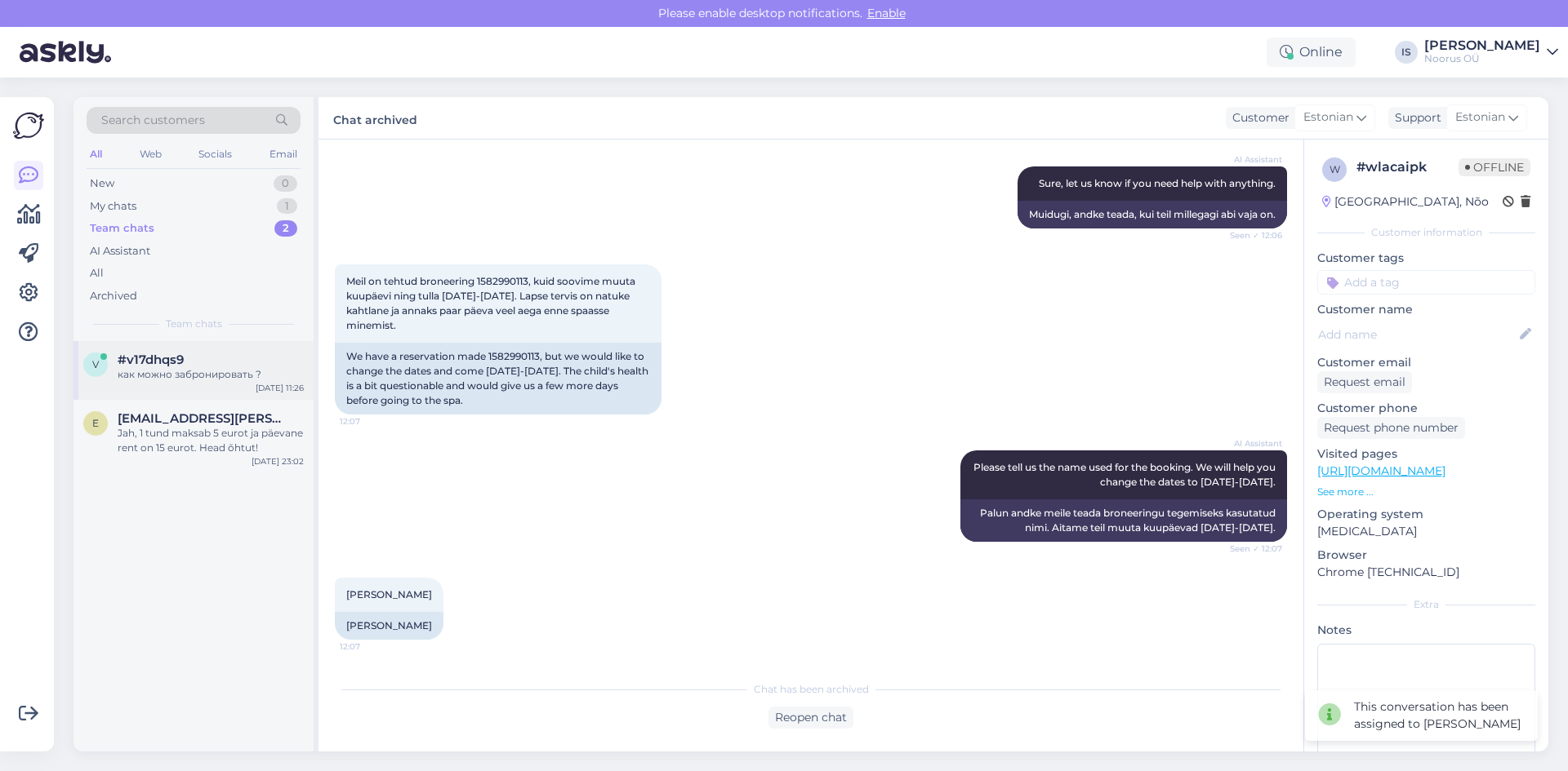
click at [197, 358] on div "#v17dhqs9" at bounding box center [210, 359] width 186 height 15
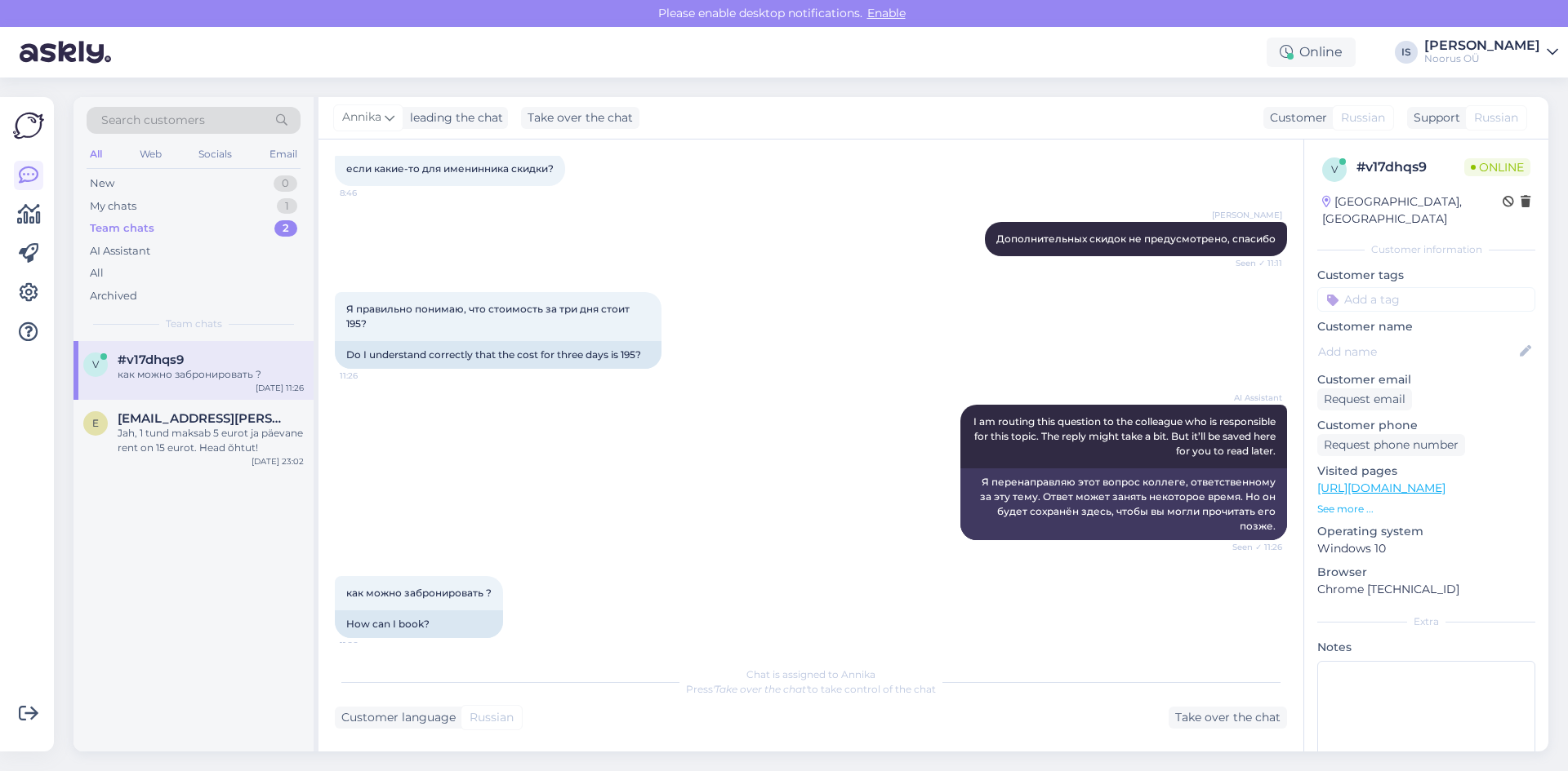
scroll to position [979, 0]
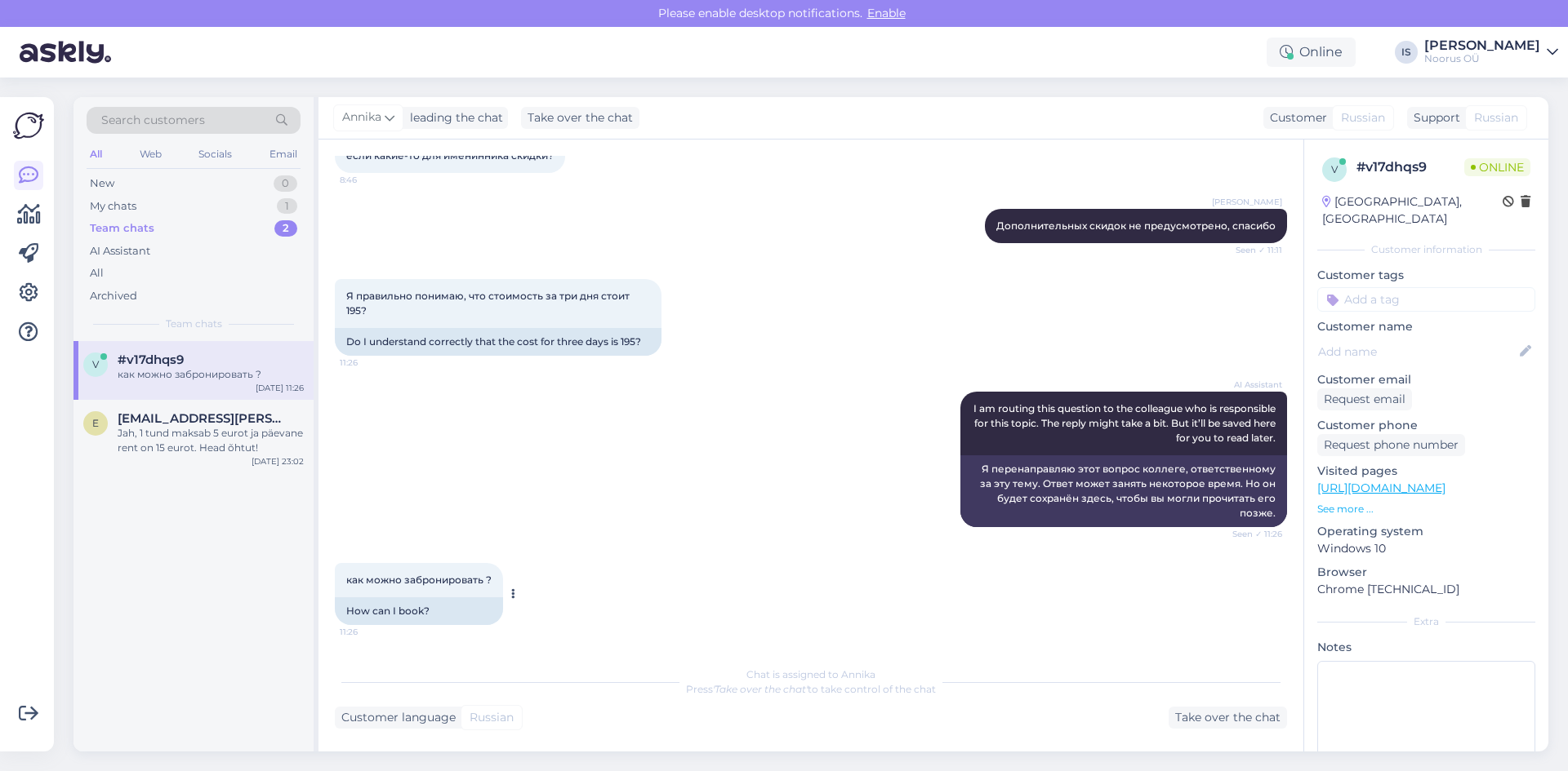
click at [429, 569] on div "как можно забронировать ? 11:26" at bounding box center [419, 581] width 168 height 35
click at [231, 378] on div "как можно забронировать ?" at bounding box center [210, 374] width 186 height 15
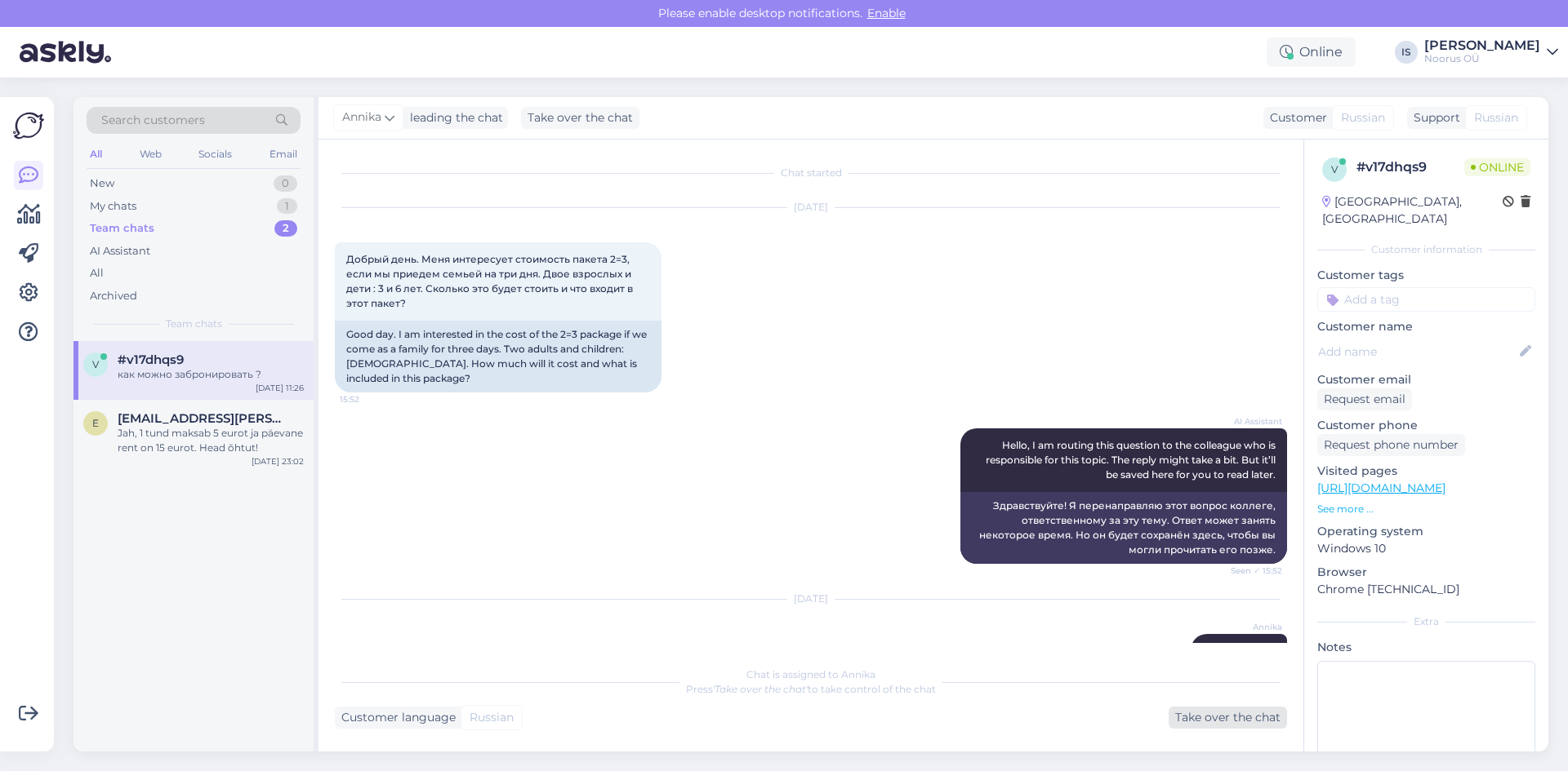
click at [1241, 716] on div "Take over the chat" at bounding box center [1228, 717] width 119 height 22
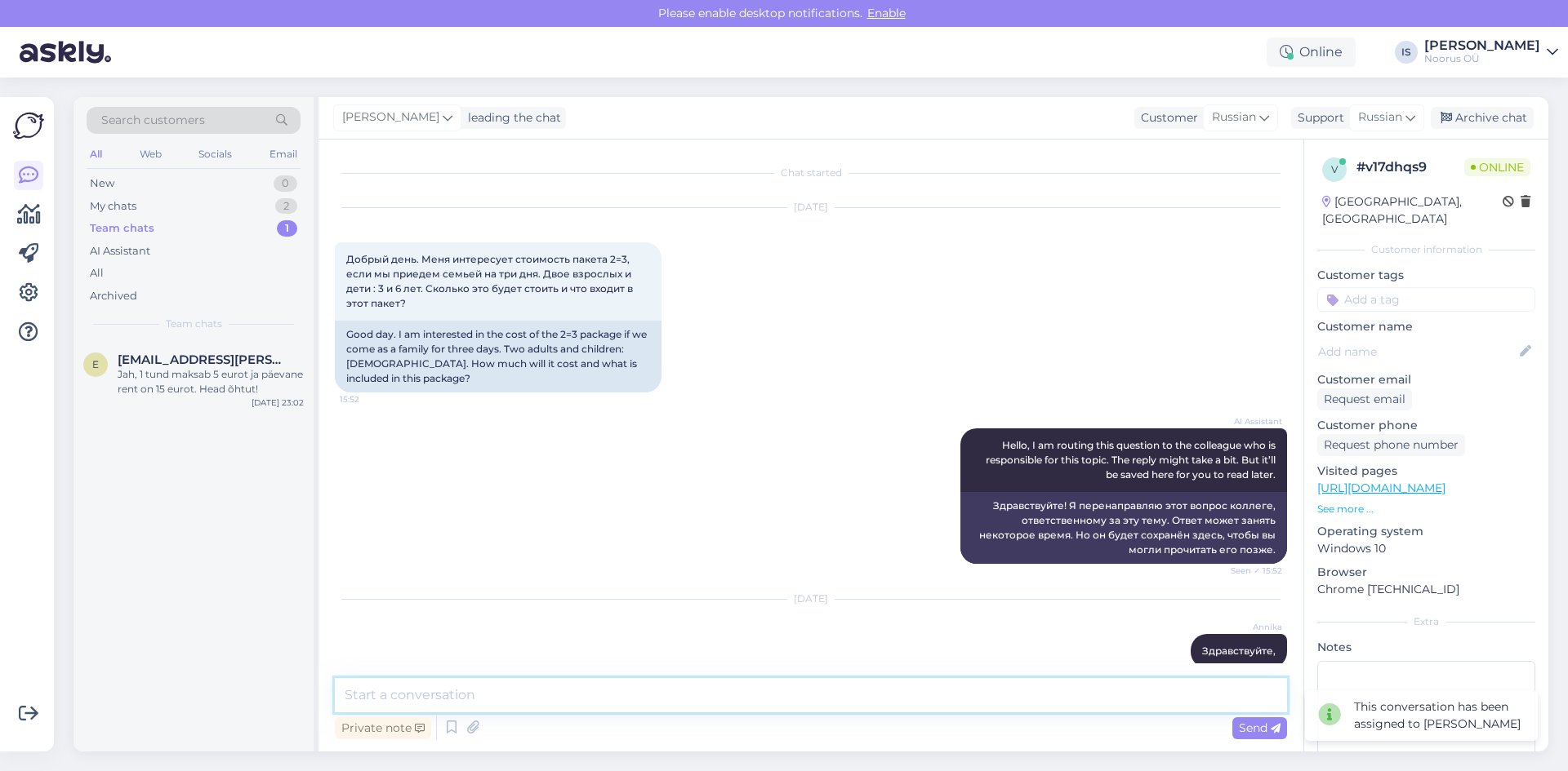
click at [669, 697] on textarea at bounding box center [811, 696] width 952 height 35
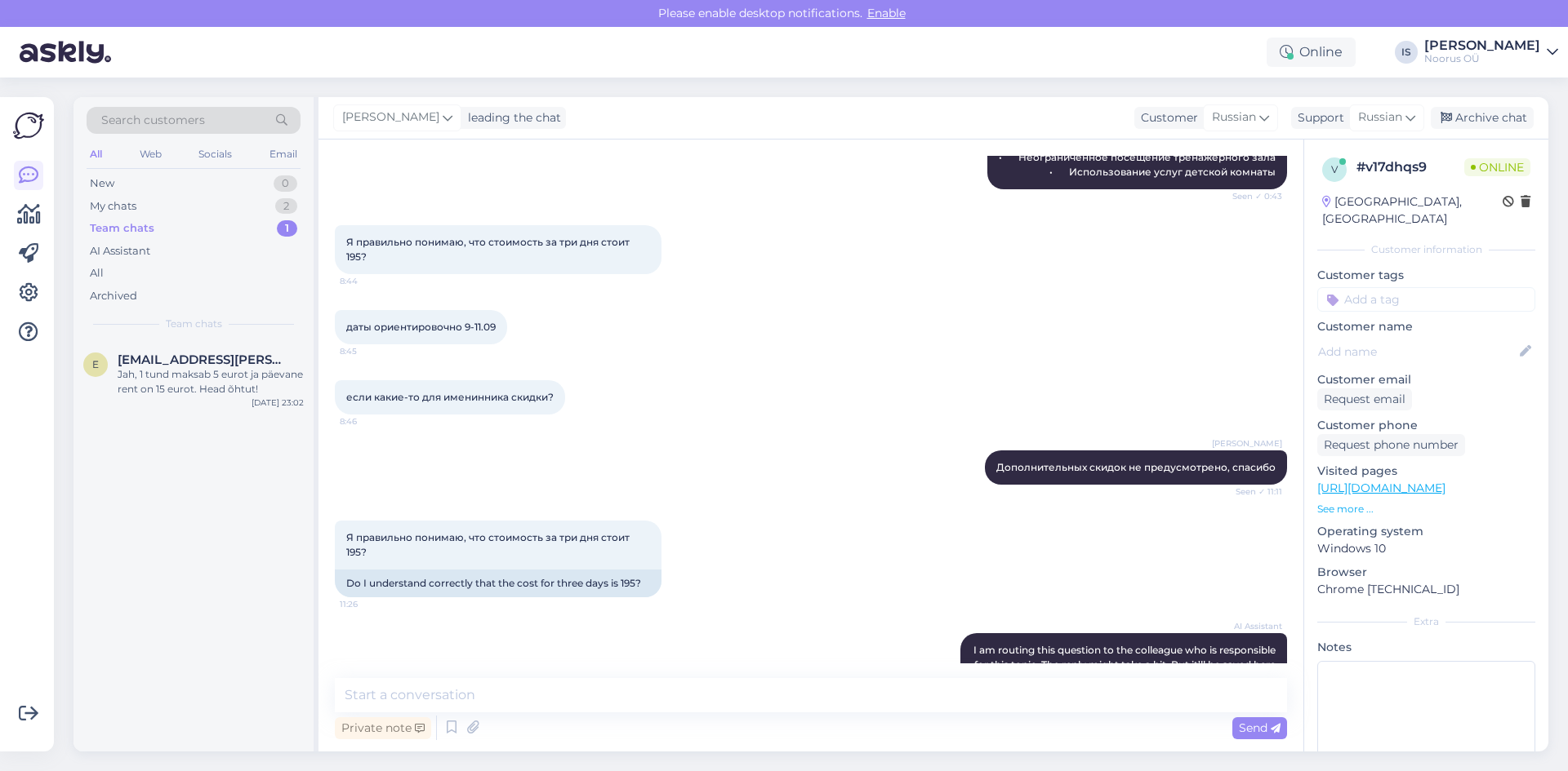
scroll to position [958, 0]
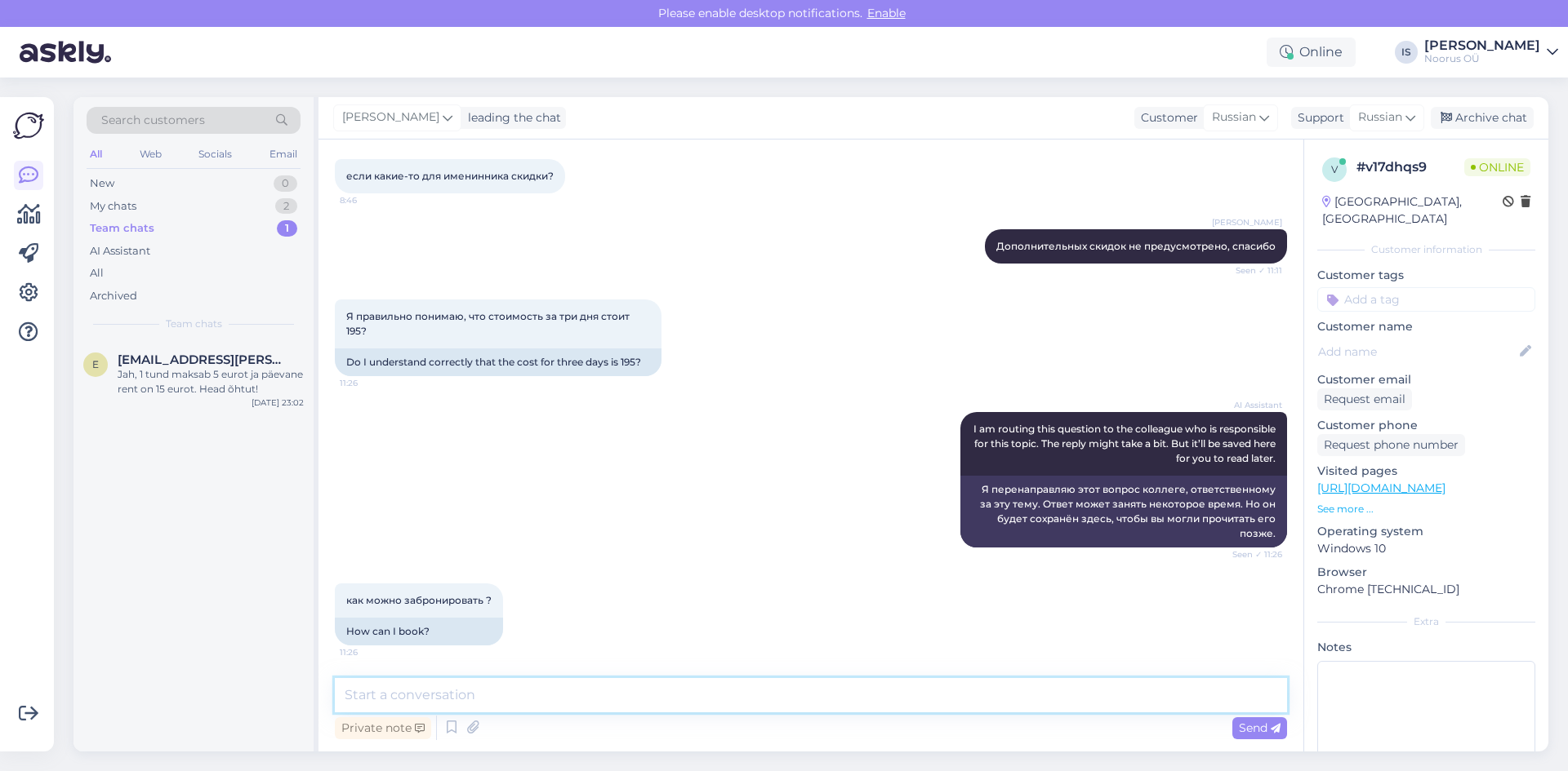
click at [645, 691] on textarea at bounding box center [811, 696] width 952 height 35
type textarea "уточните даты, пожалуйста (3 ночи)"
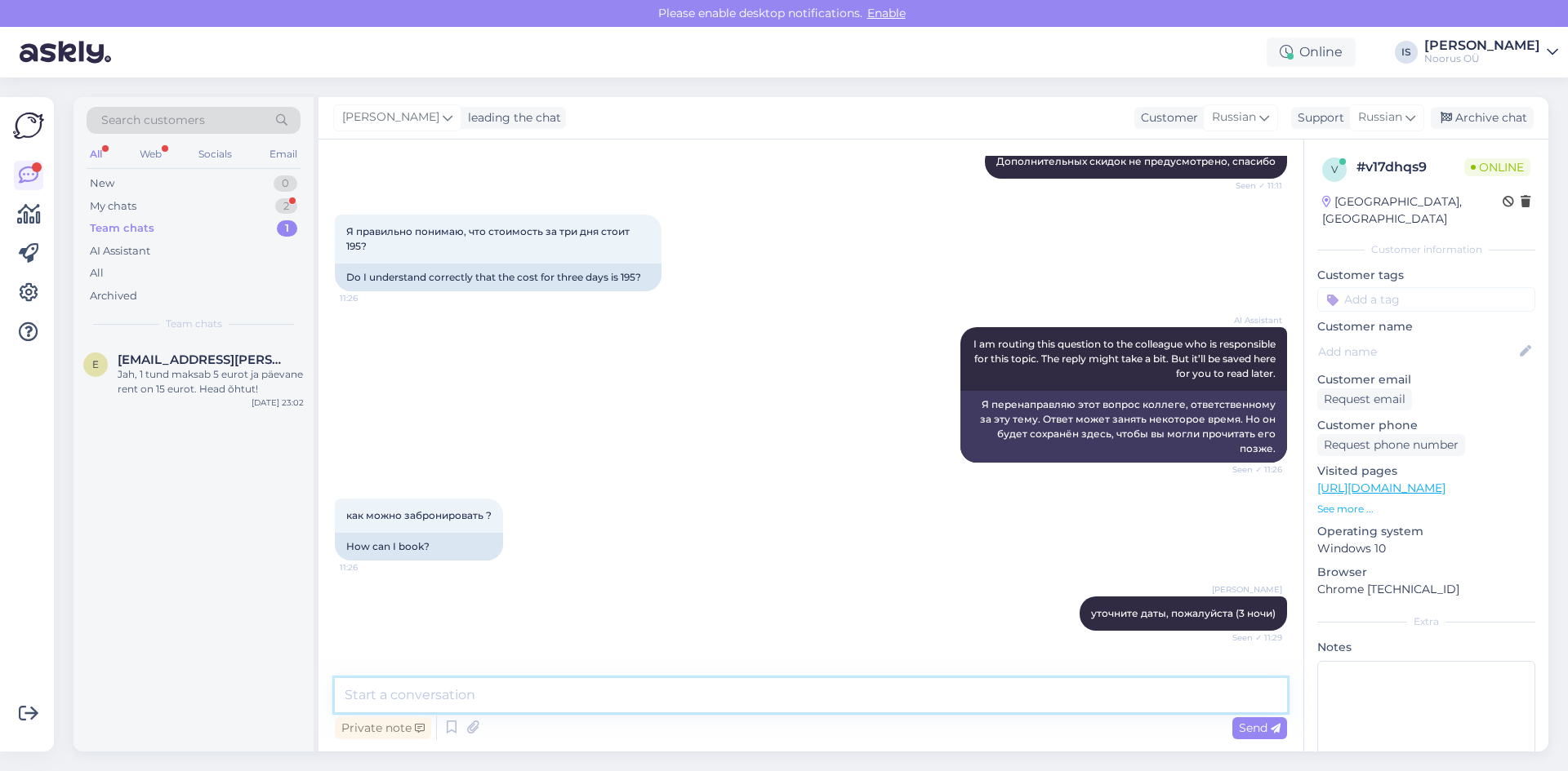
scroll to position [1099, 0]
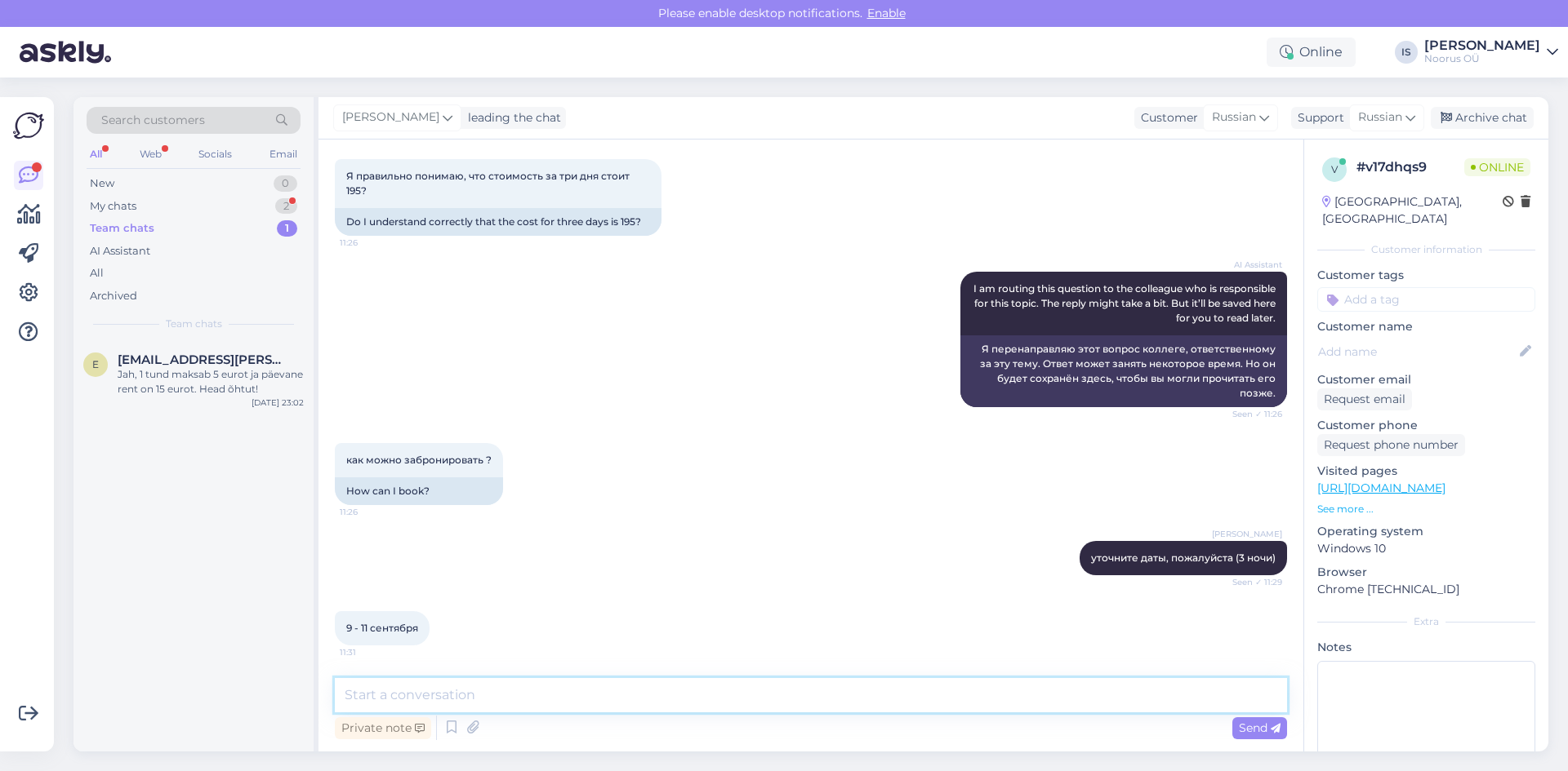
click at [493, 700] on textarea at bounding box center [811, 696] width 952 height 35
click at [479, 702] on textarea at bounding box center [811, 696] width 952 height 35
click at [482, 694] on textarea at bounding box center [811, 696] width 952 height 35
type textarea "g"
click at [473, 697] on textarea at bounding box center [811, 696] width 952 height 35
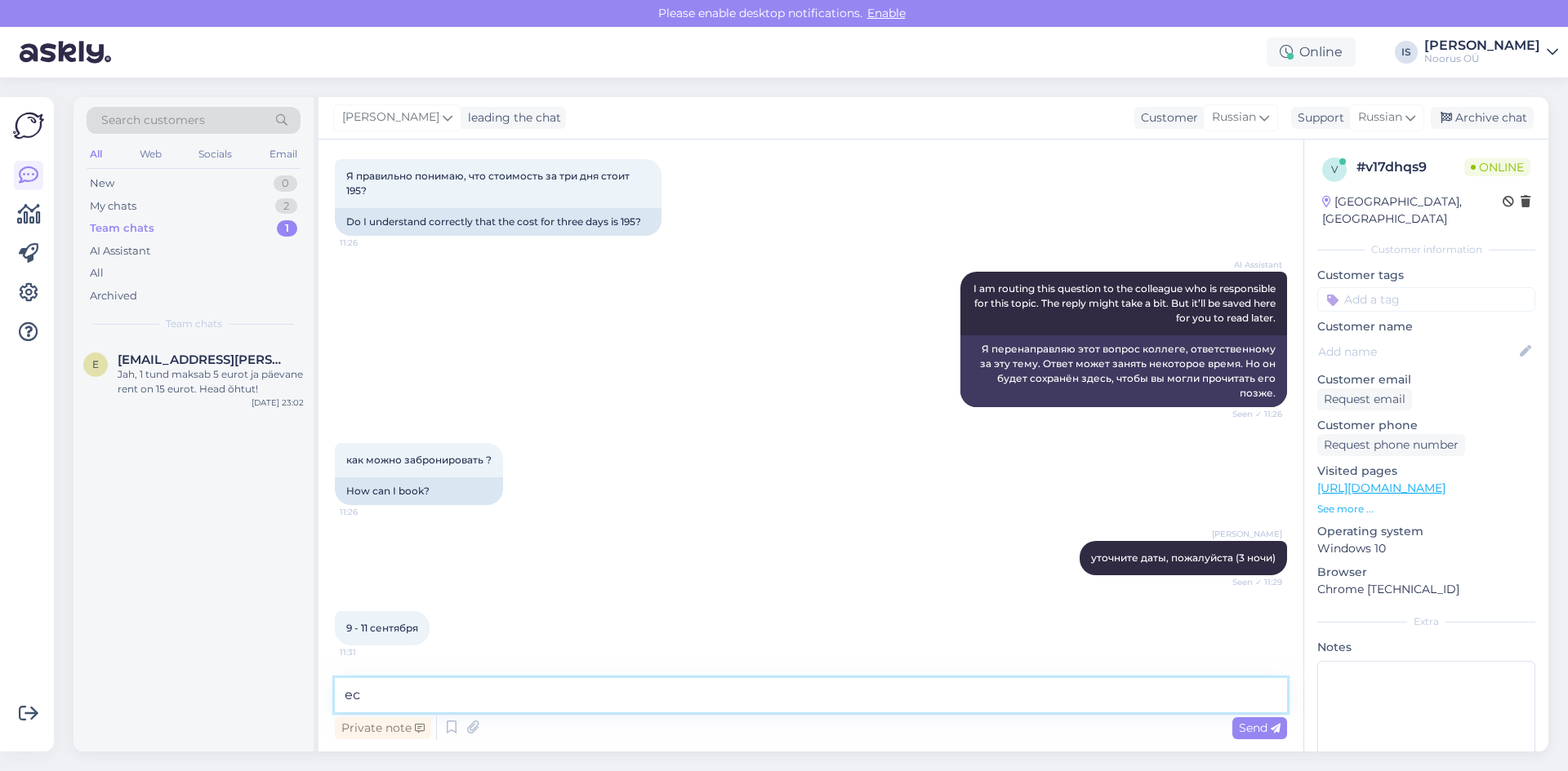
type textarea "е"
click at [491, 697] on textarea at bounding box center [811, 696] width 952 height 35
click at [461, 694] on textarea at bounding box center [811, 696] width 952 height 35
click at [519, 697] on textarea at bounding box center [811, 696] width 952 height 35
type textarea "270 евро/3 ночи в семейном или супериор номере"
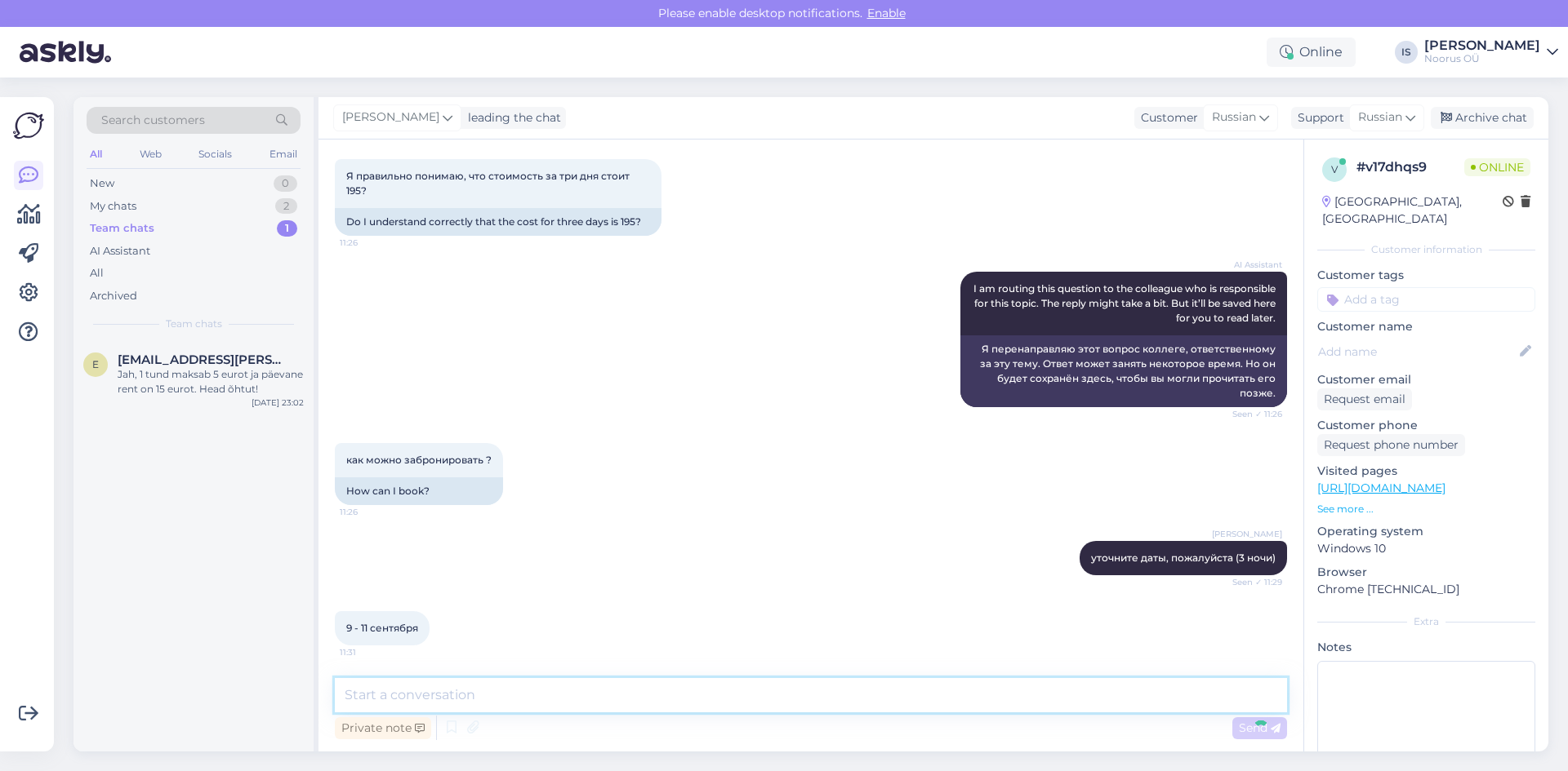
scroll to position [1169, 0]
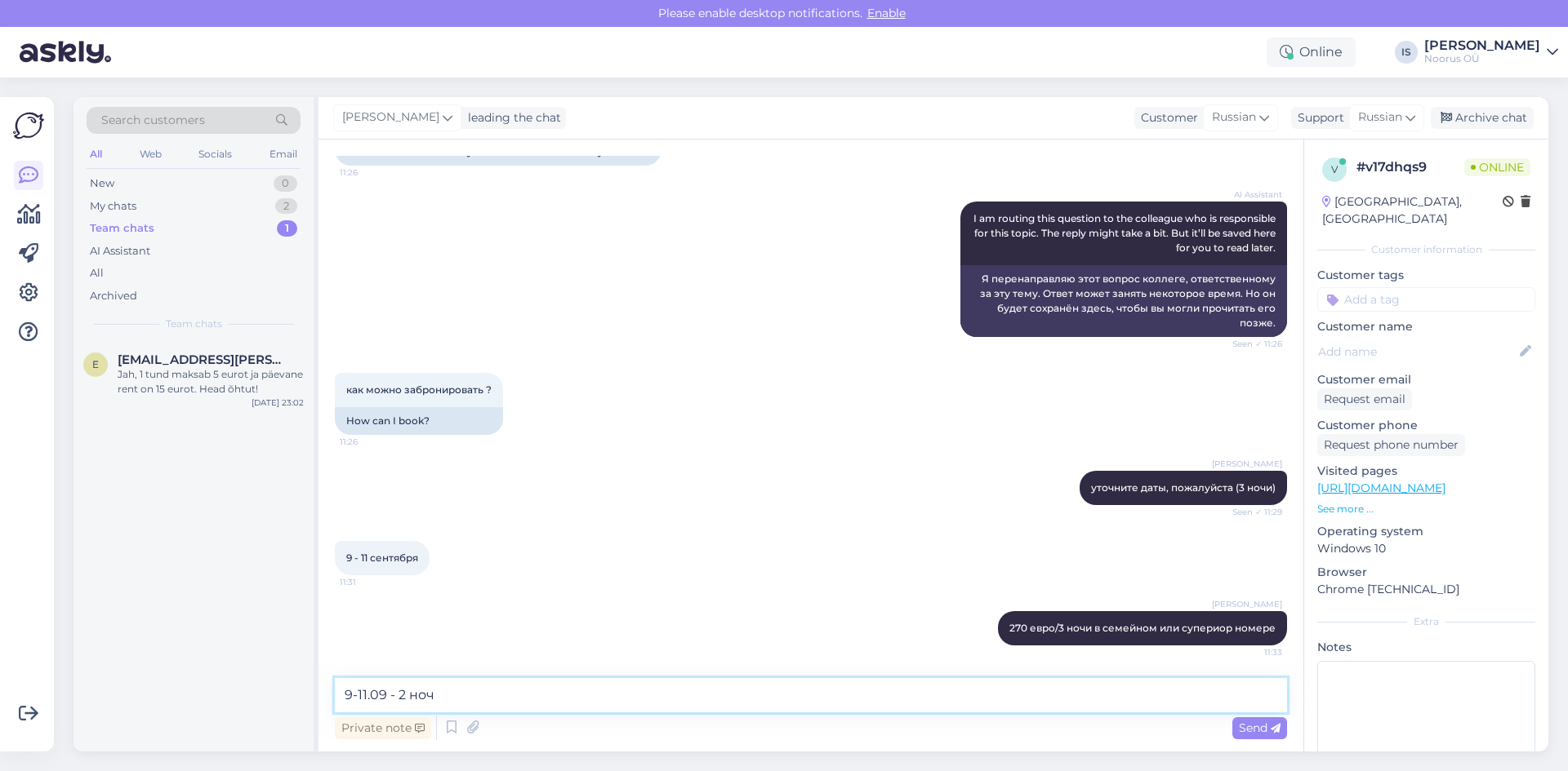
type textarea "9-11.09 - 2 ночи"
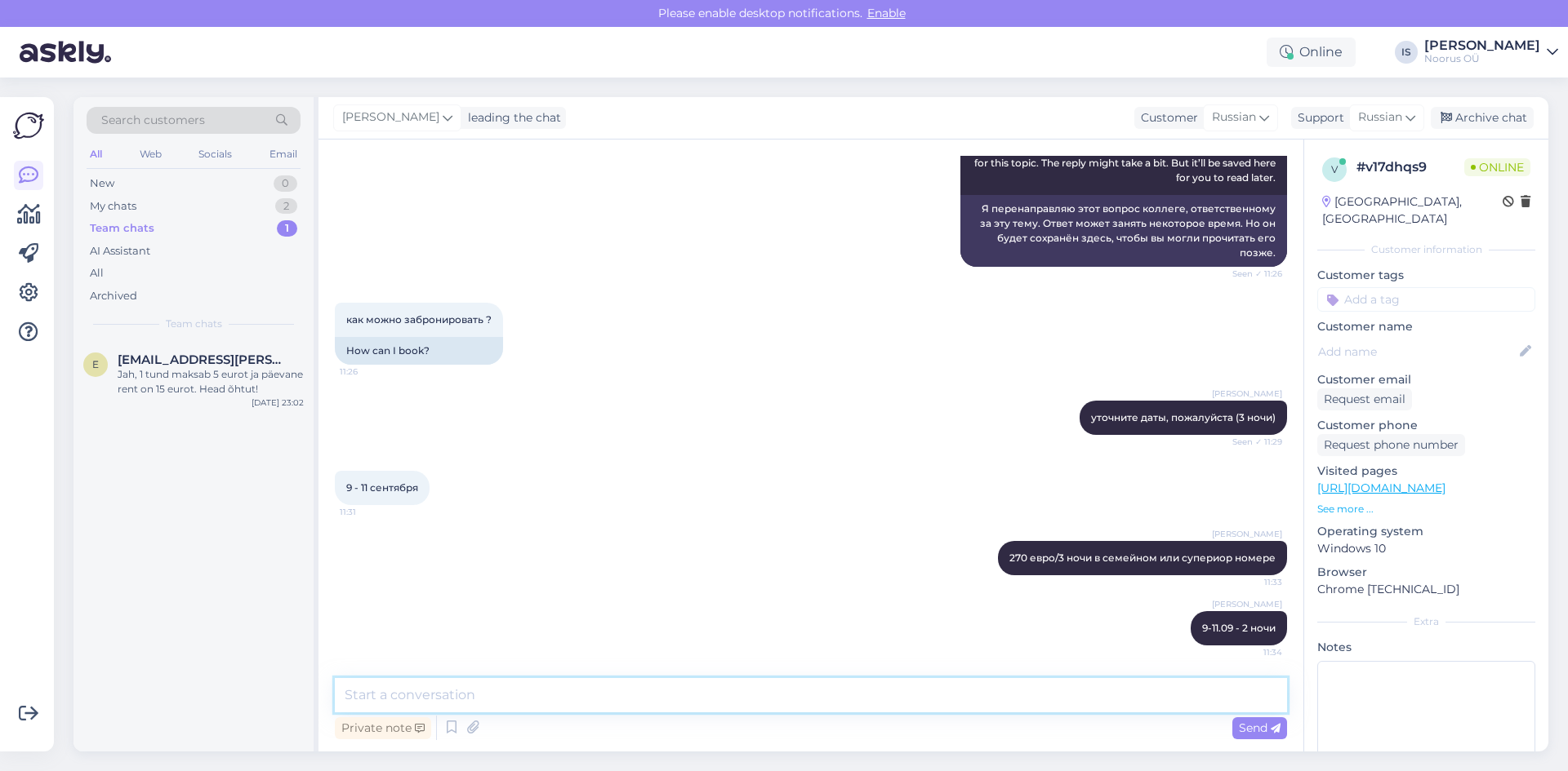
click at [547, 692] on textarea at bounding box center [811, 696] width 952 height 35
type textarea "т"
type textarea "Вам нужно выбрать либо 8-11, либо 9-12.09"
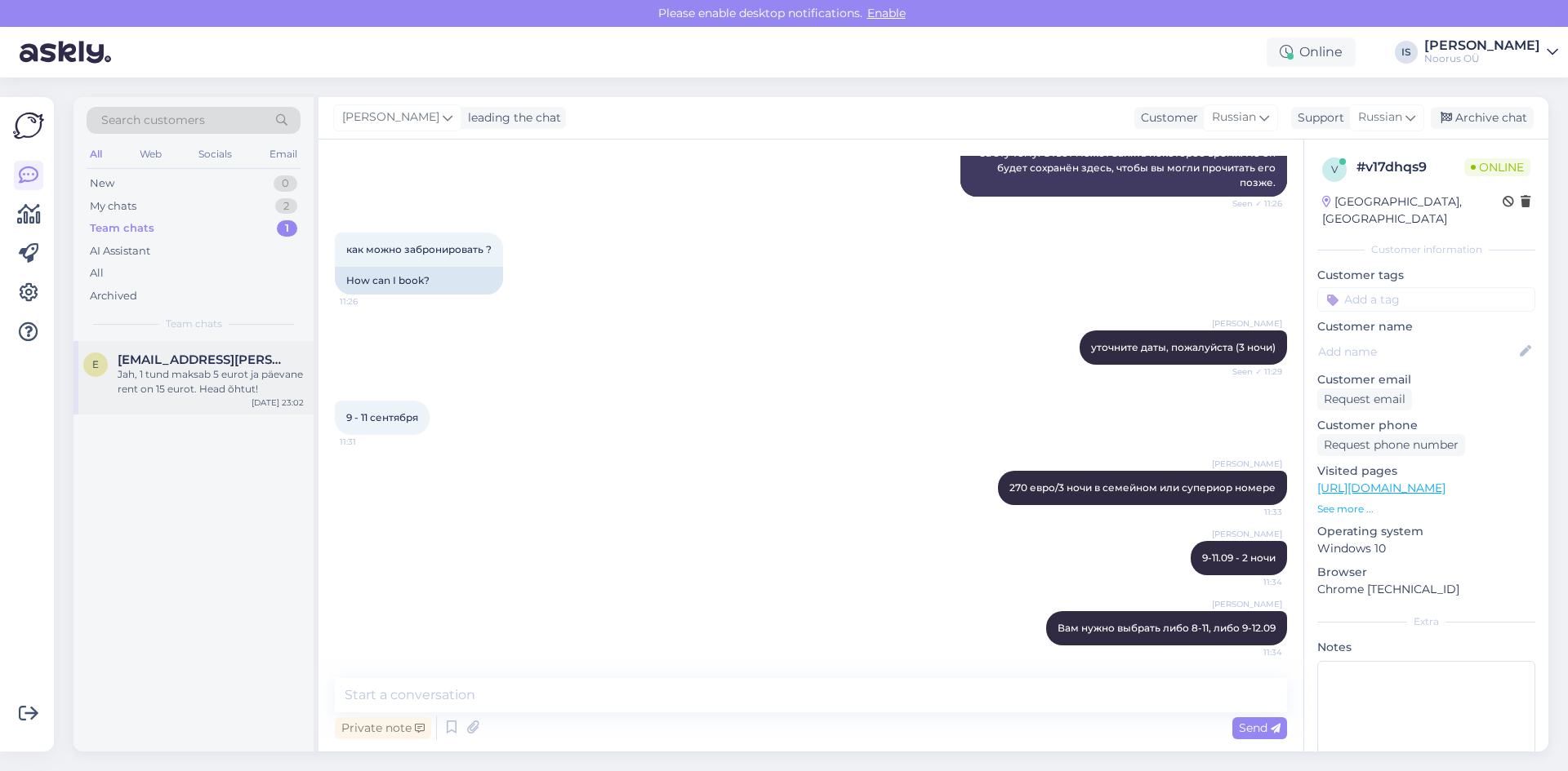
click at [165, 379] on div "Jah, 1 tund maksab 5 eurot ja päevane rent on 15 eurot. Head õhtut!" at bounding box center [210, 382] width 186 height 29
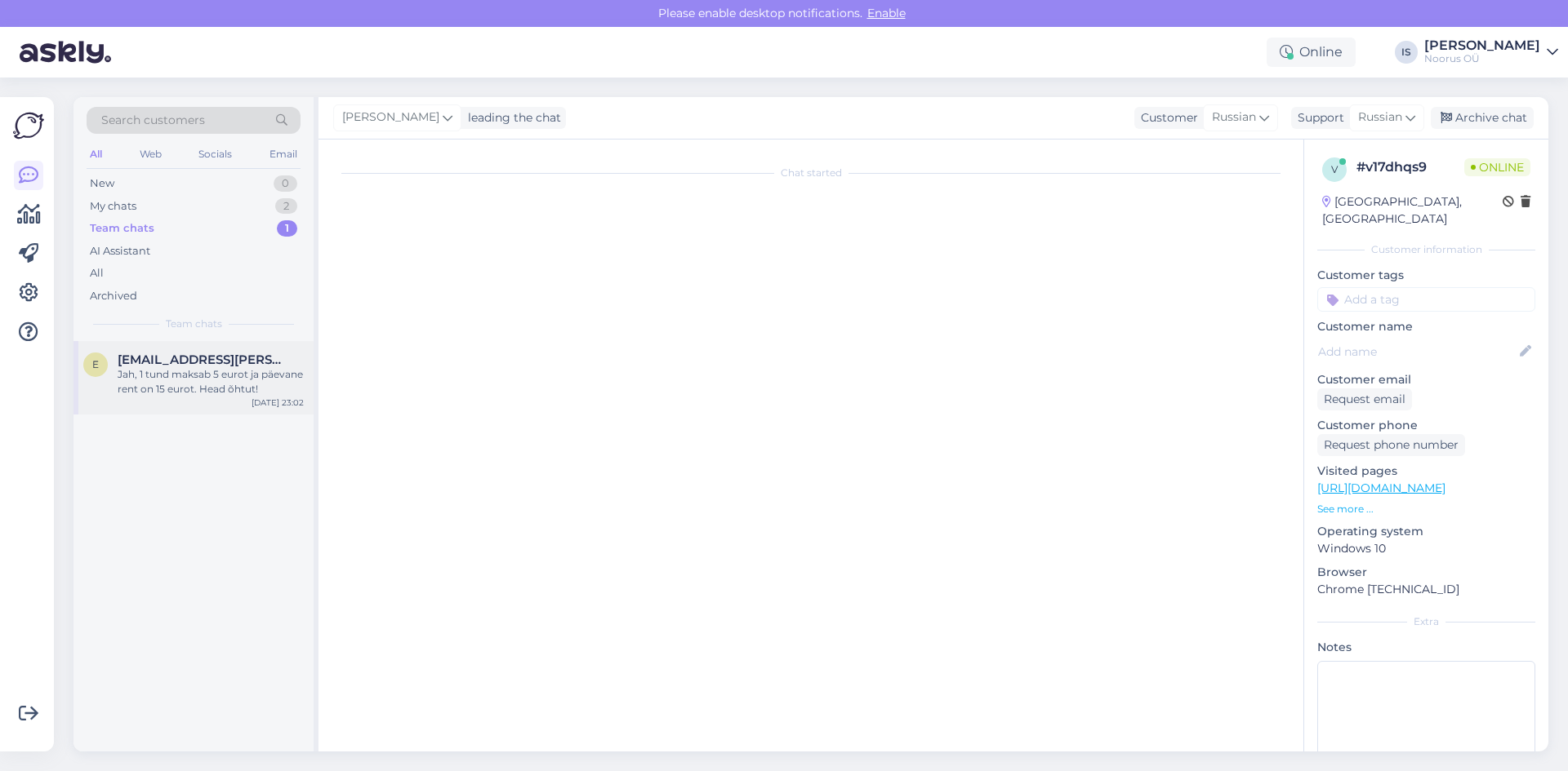
scroll to position [270, 0]
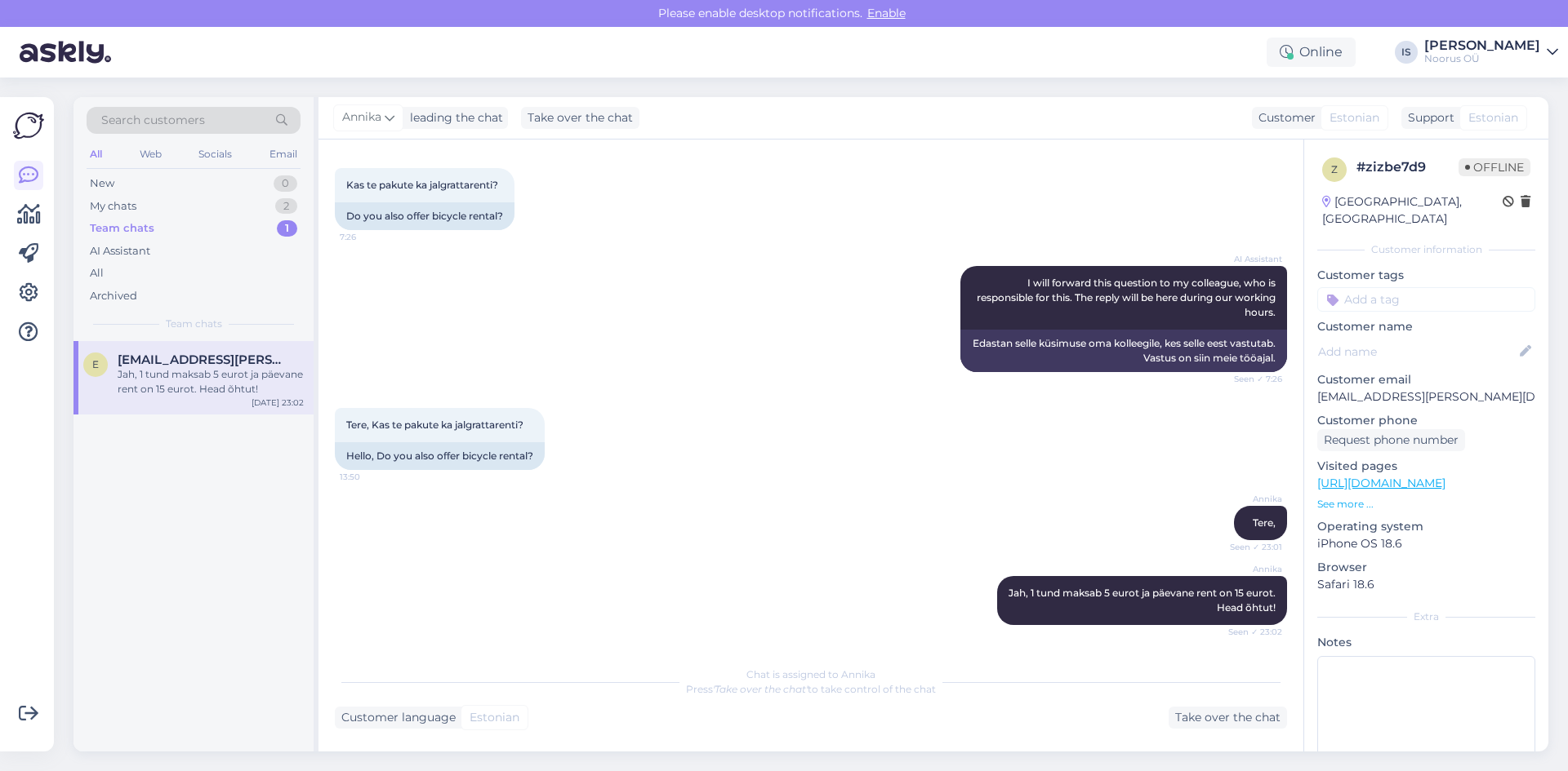
click at [221, 374] on div "Jah, 1 tund maksab 5 eurot ja päevane rent on 15 eurot. Head õhtut!" at bounding box center [210, 382] width 186 height 29
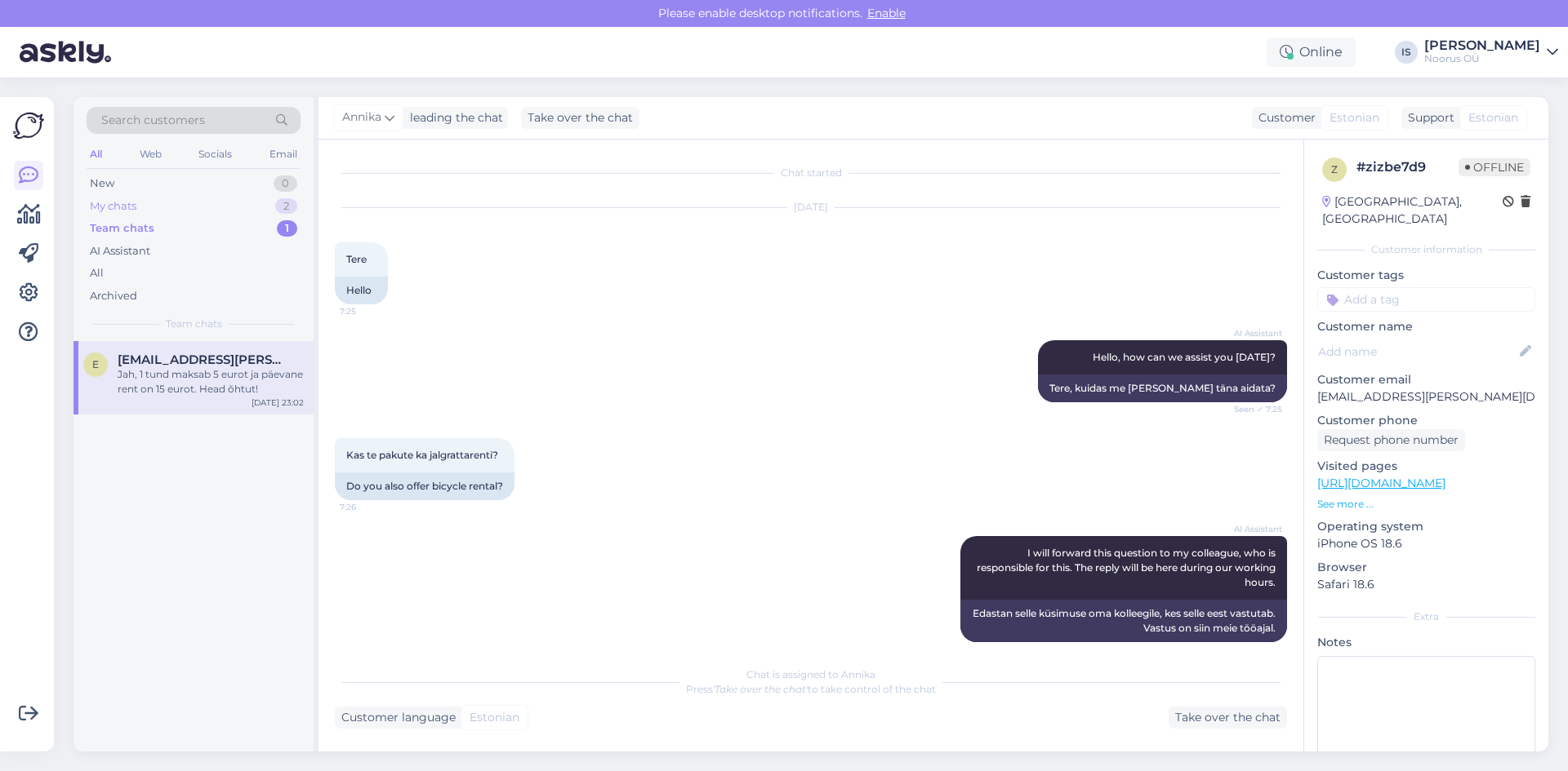
click at [120, 207] on div "My chats" at bounding box center [113, 206] width 47 height 16
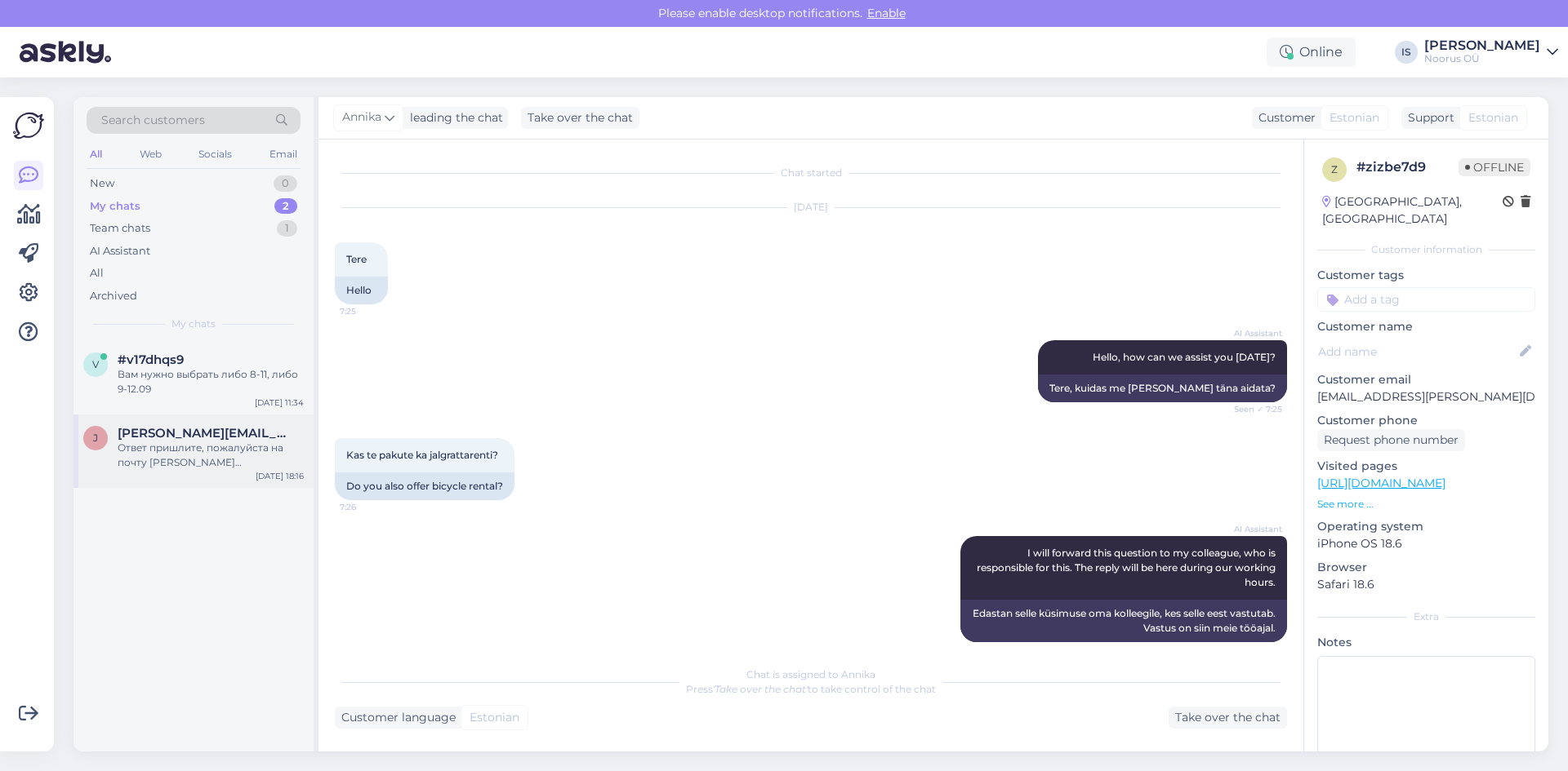
click at [216, 445] on div "Ответ пришлите, пожалуйста на почту [PERSON_NAME][EMAIL_ADDRESS][DOMAIN_NAME]" at bounding box center [210, 455] width 186 height 29
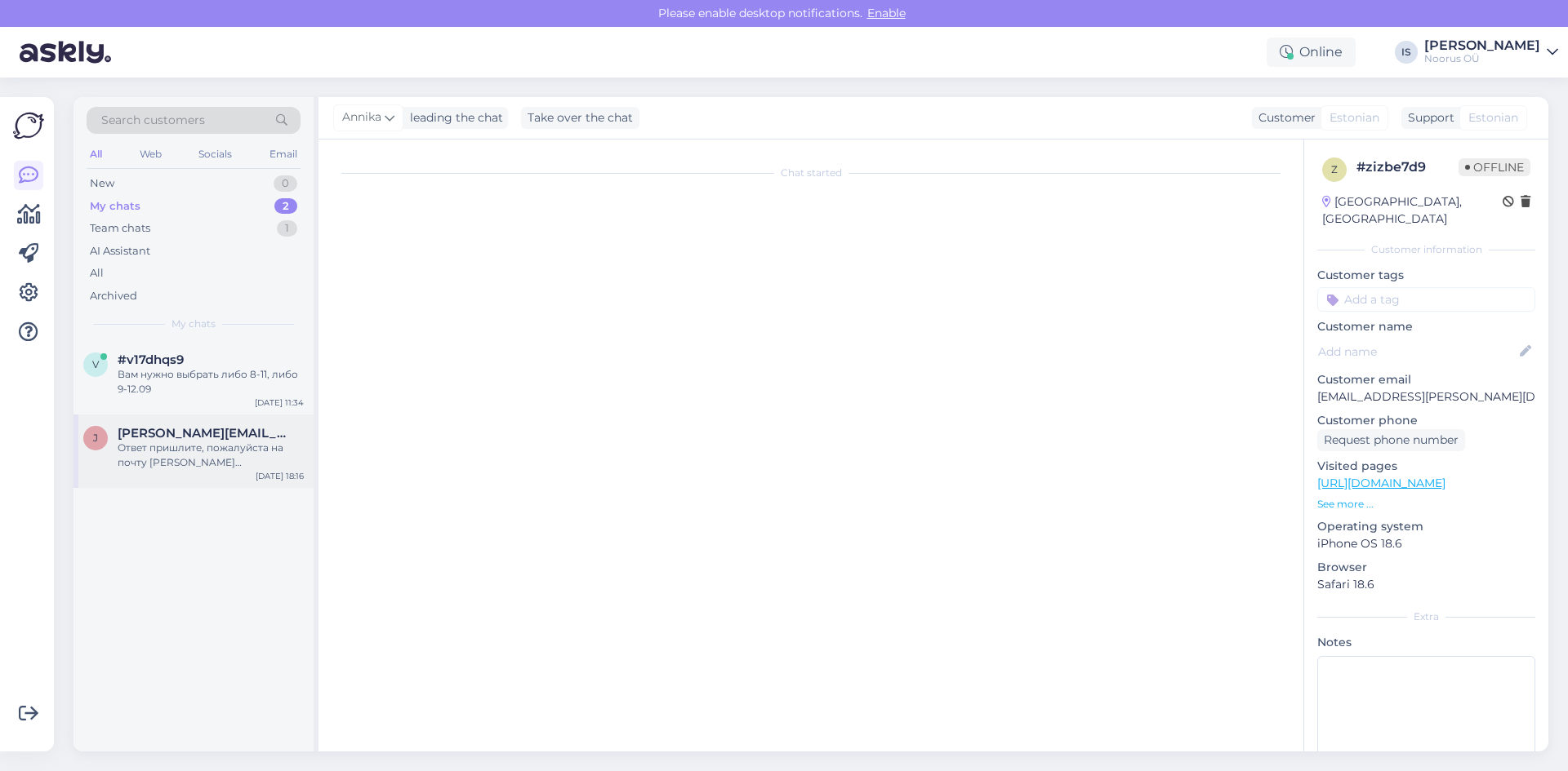
scroll to position [168, 0]
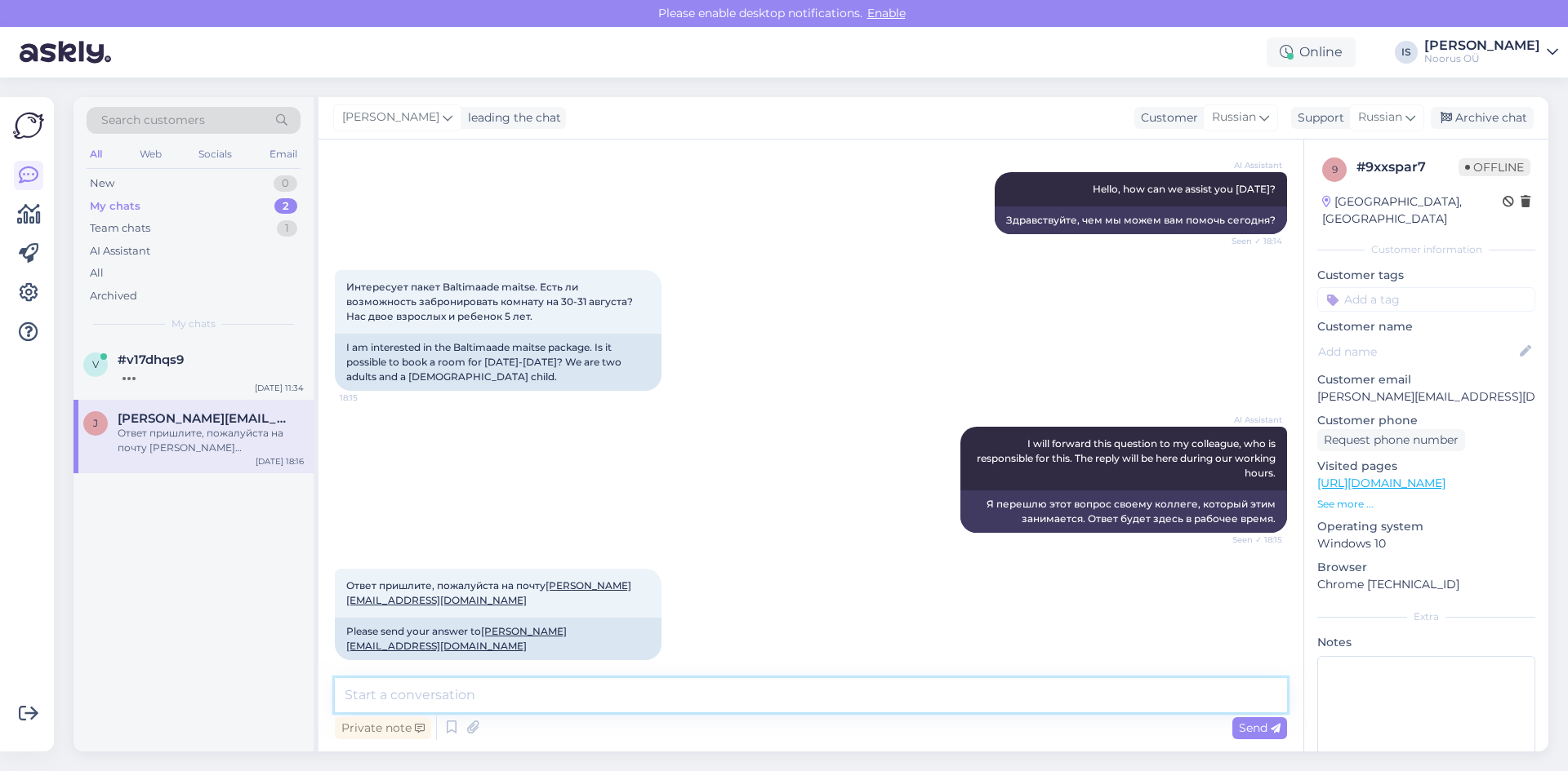
click at [770, 690] on textarea at bounding box center [811, 696] width 952 height 35
click at [745, 701] on textarea at bounding box center [811, 696] width 952 height 35
type textarea "Добрый день! Просим извинить за опоздание с ответом. Ваш запрос еще актуален?"
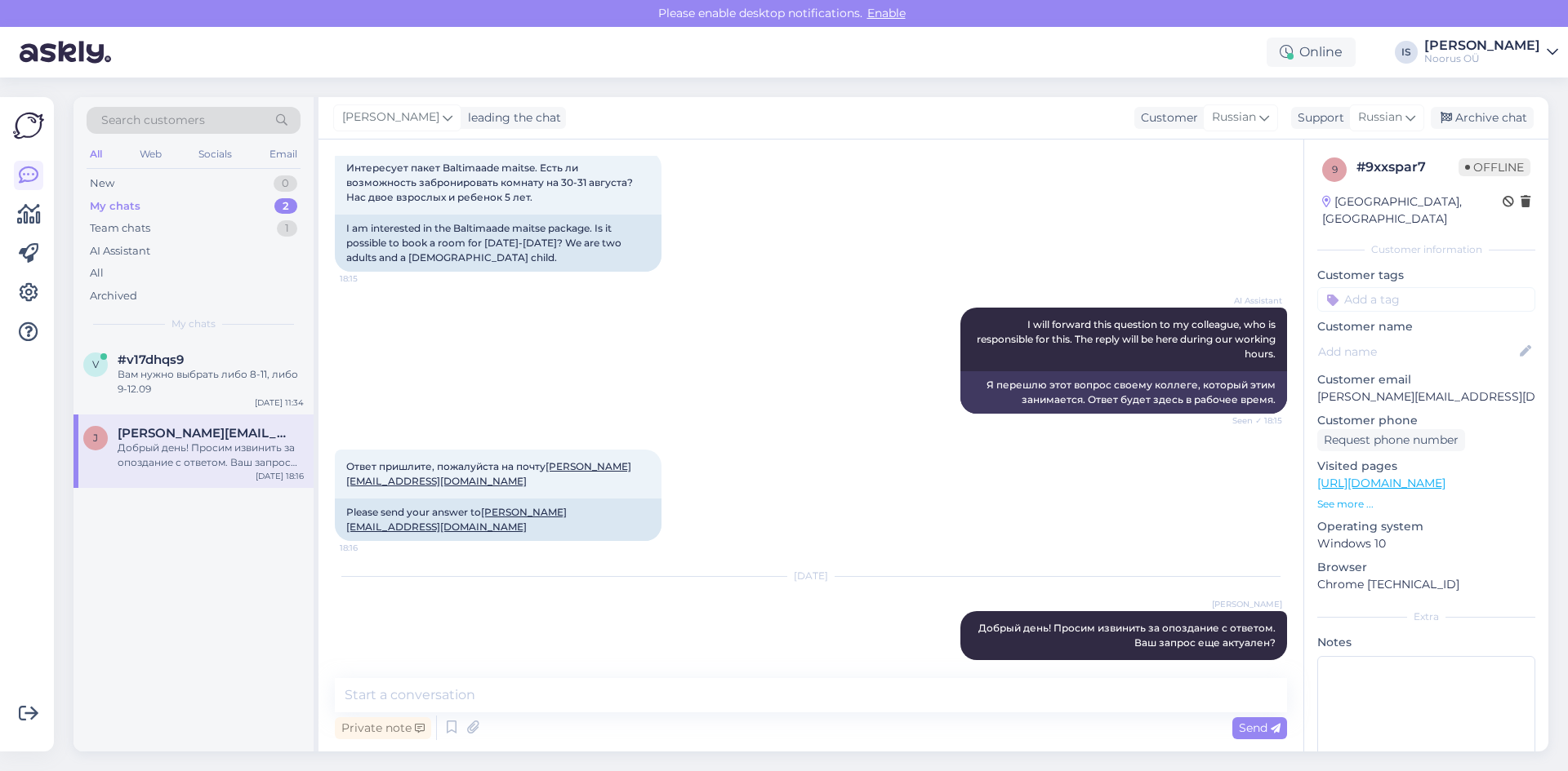
click at [186, 457] on div "Добрый день! Просим извинить за опоздание с ответом. Ваш запрос еще актуален?" at bounding box center [210, 455] width 186 height 29
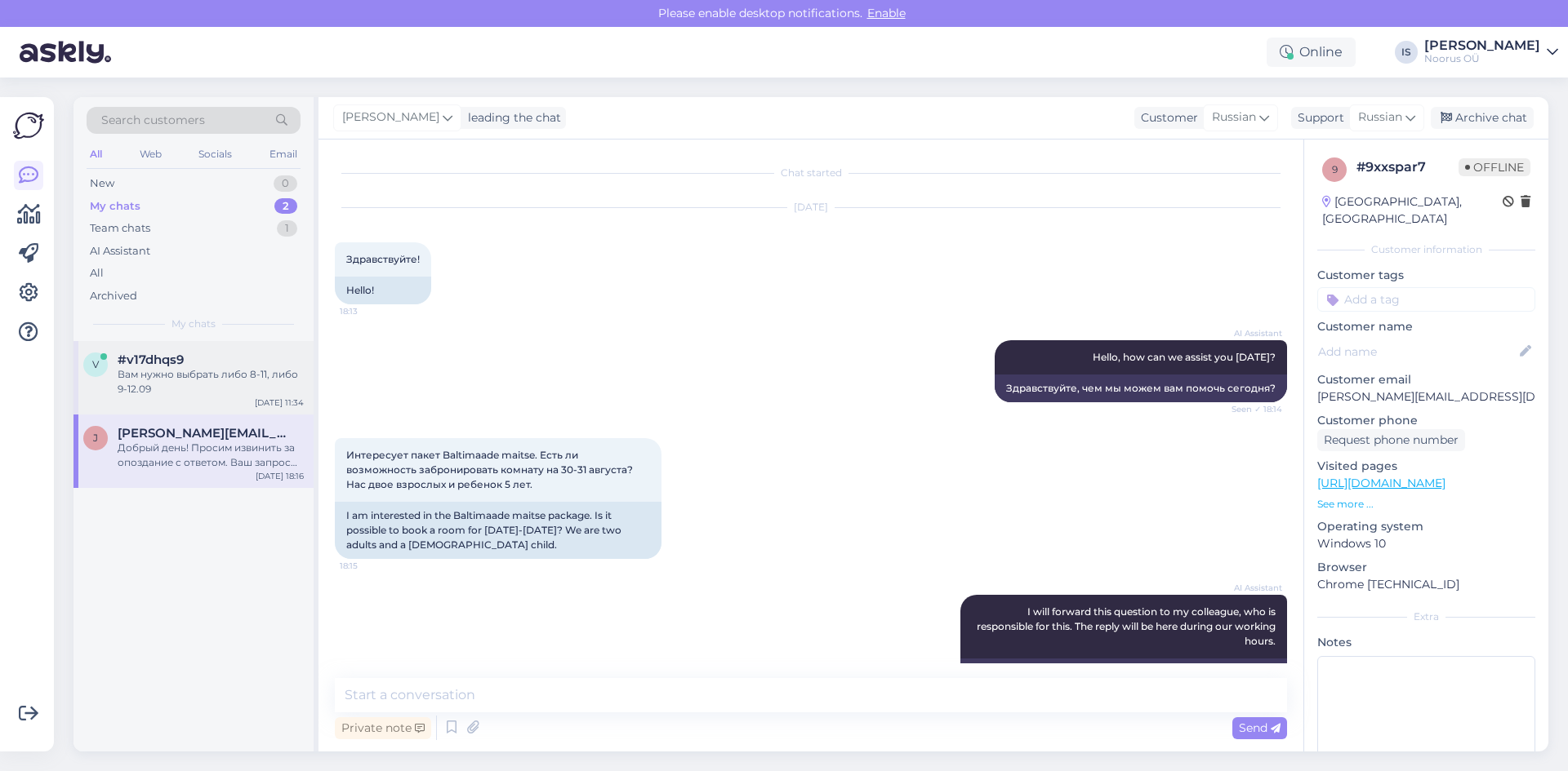
click at [197, 389] on div "Вам нужно выбрать либо 8-11, либо 9-12.09" at bounding box center [210, 382] width 186 height 29
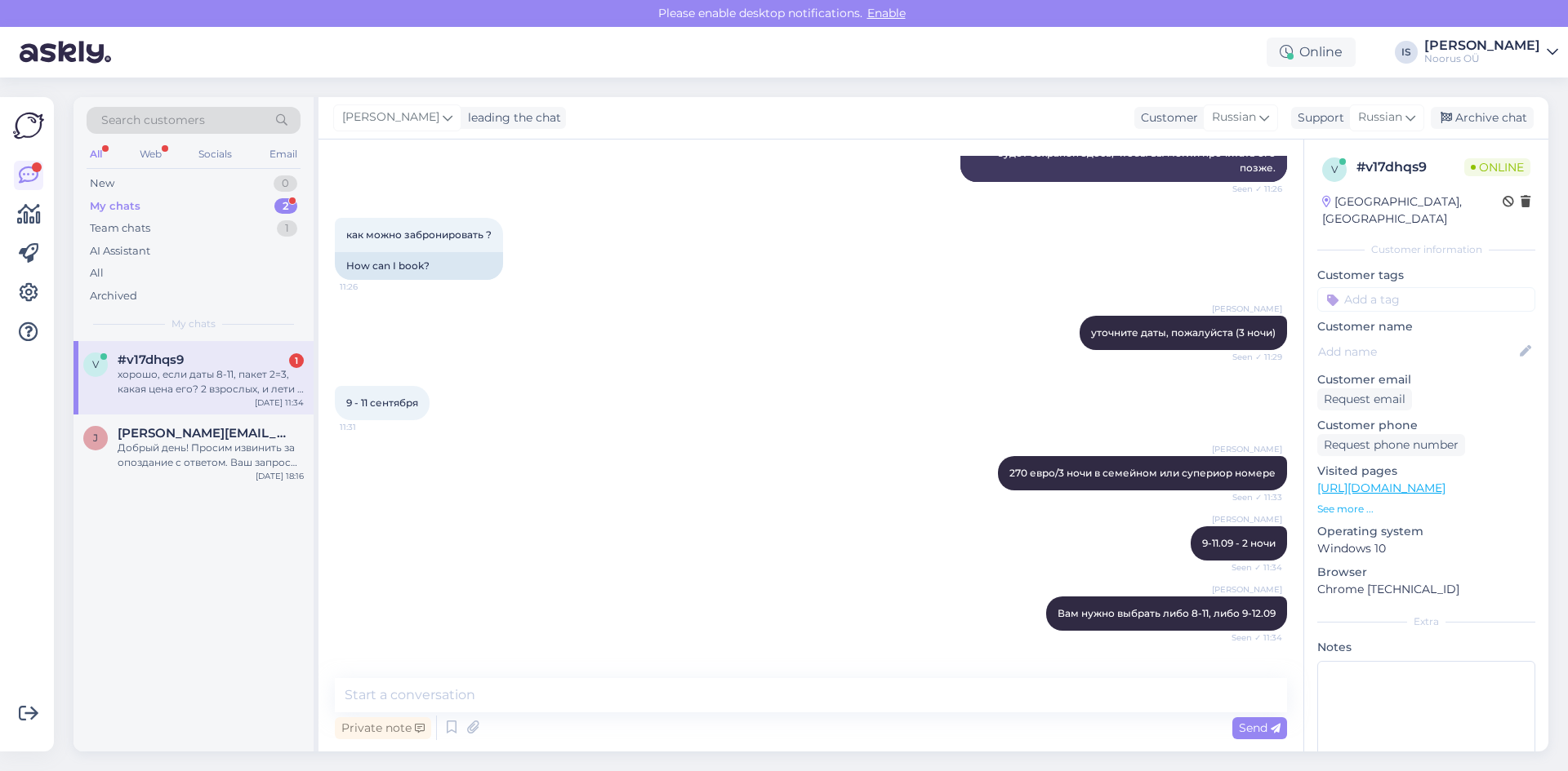
scroll to position [1394, 0]
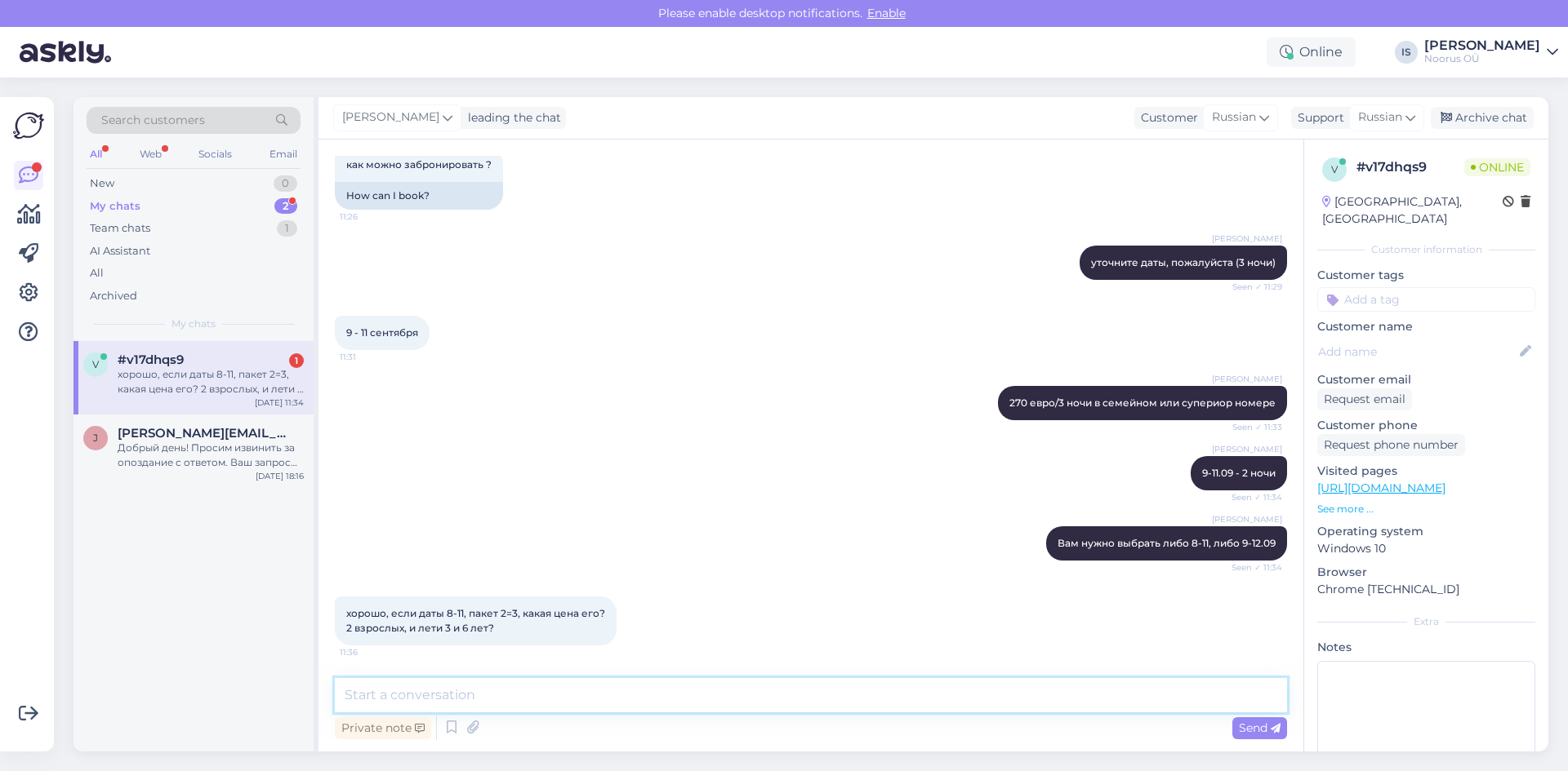
click at [674, 692] on textarea at bounding box center [811, 696] width 952 height 35
type textarea "270 евро"
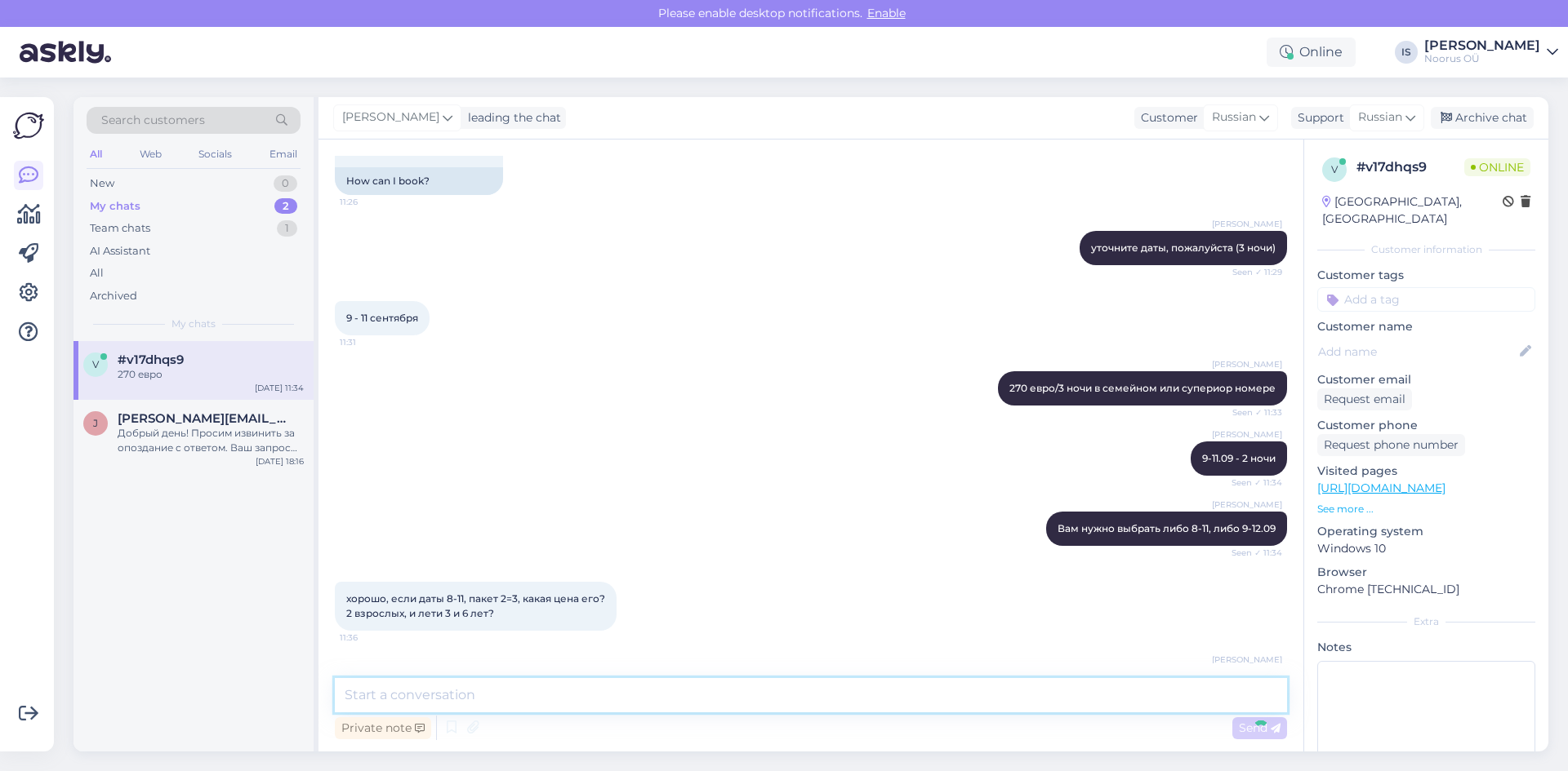
scroll to position [1464, 0]
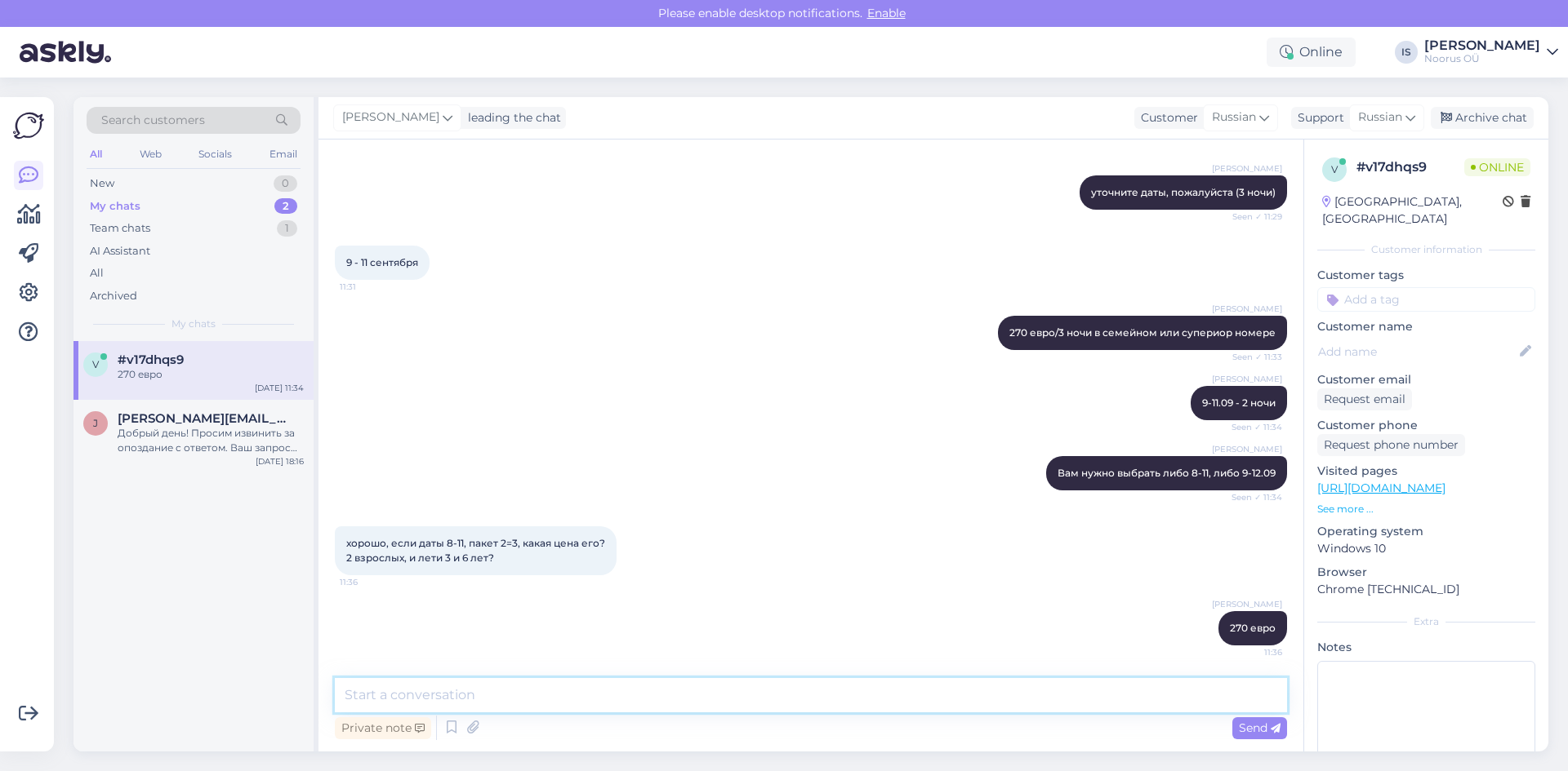
click at [737, 688] on textarea at bounding box center [811, 696] width 952 height 35
type textarea "завтрак и посещение банного центра включены"
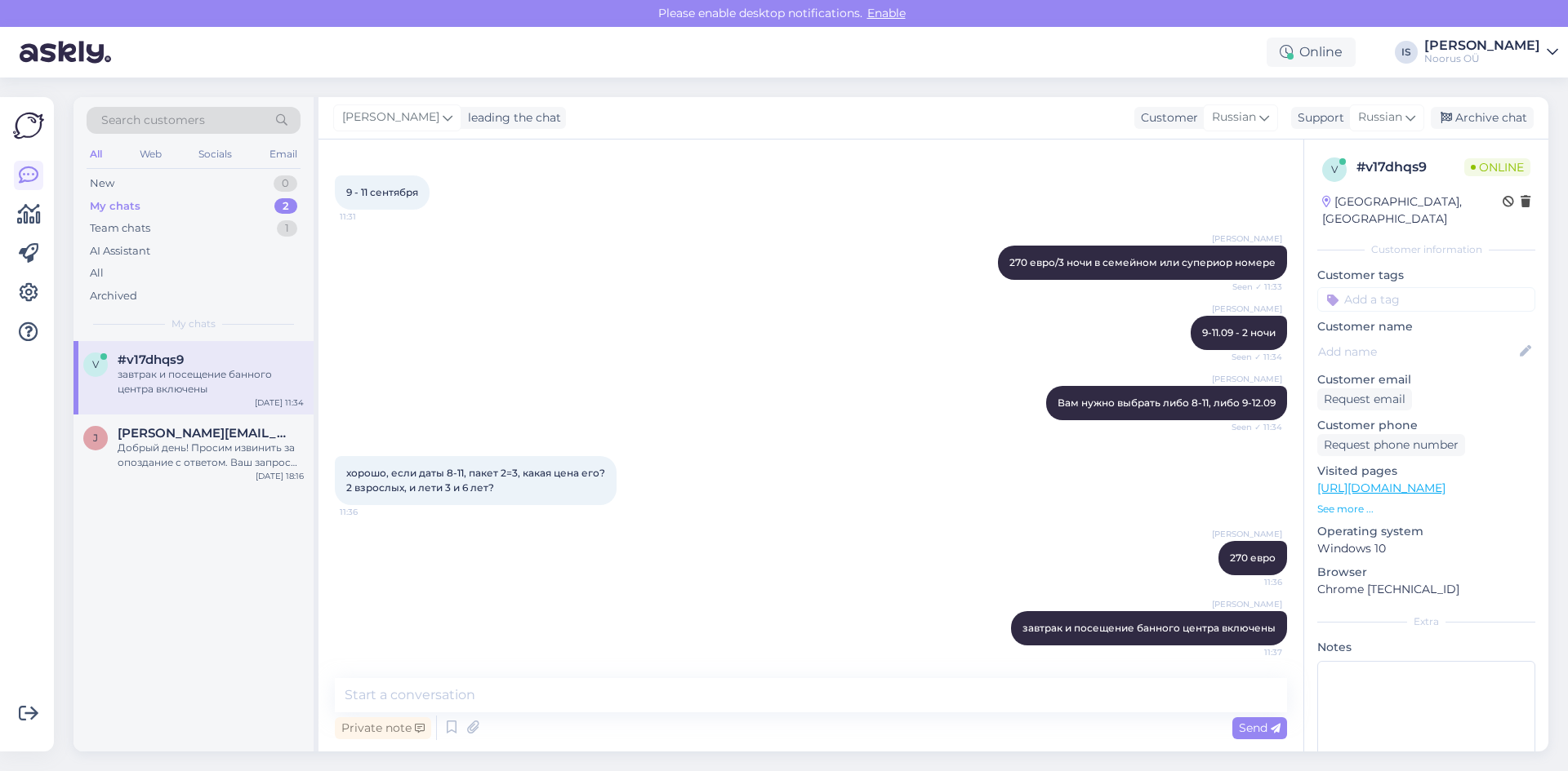
click at [176, 378] on div "завтрак и посещение банного центра включены" at bounding box center [210, 382] width 186 height 29
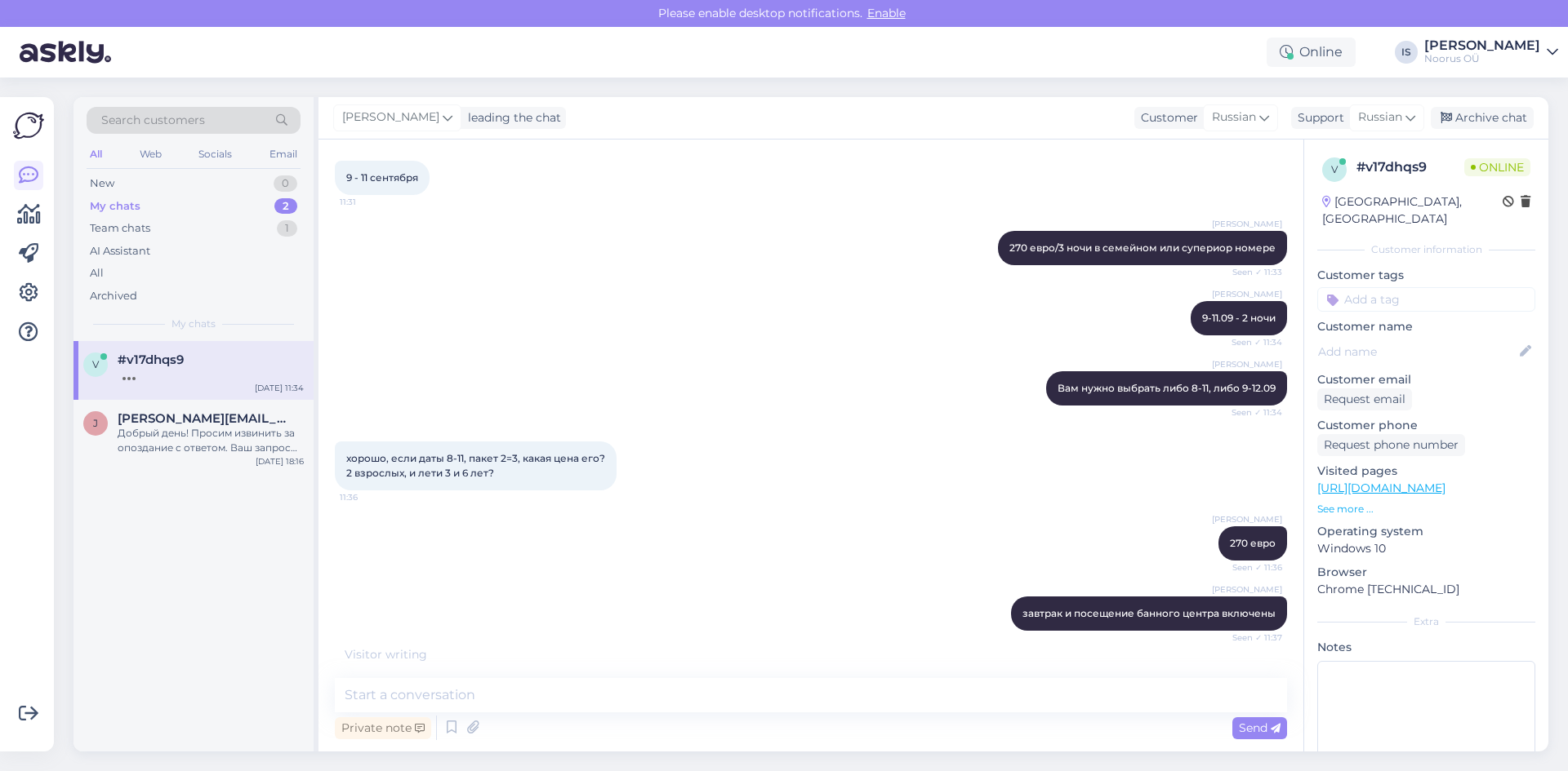
scroll to position [1552, 0]
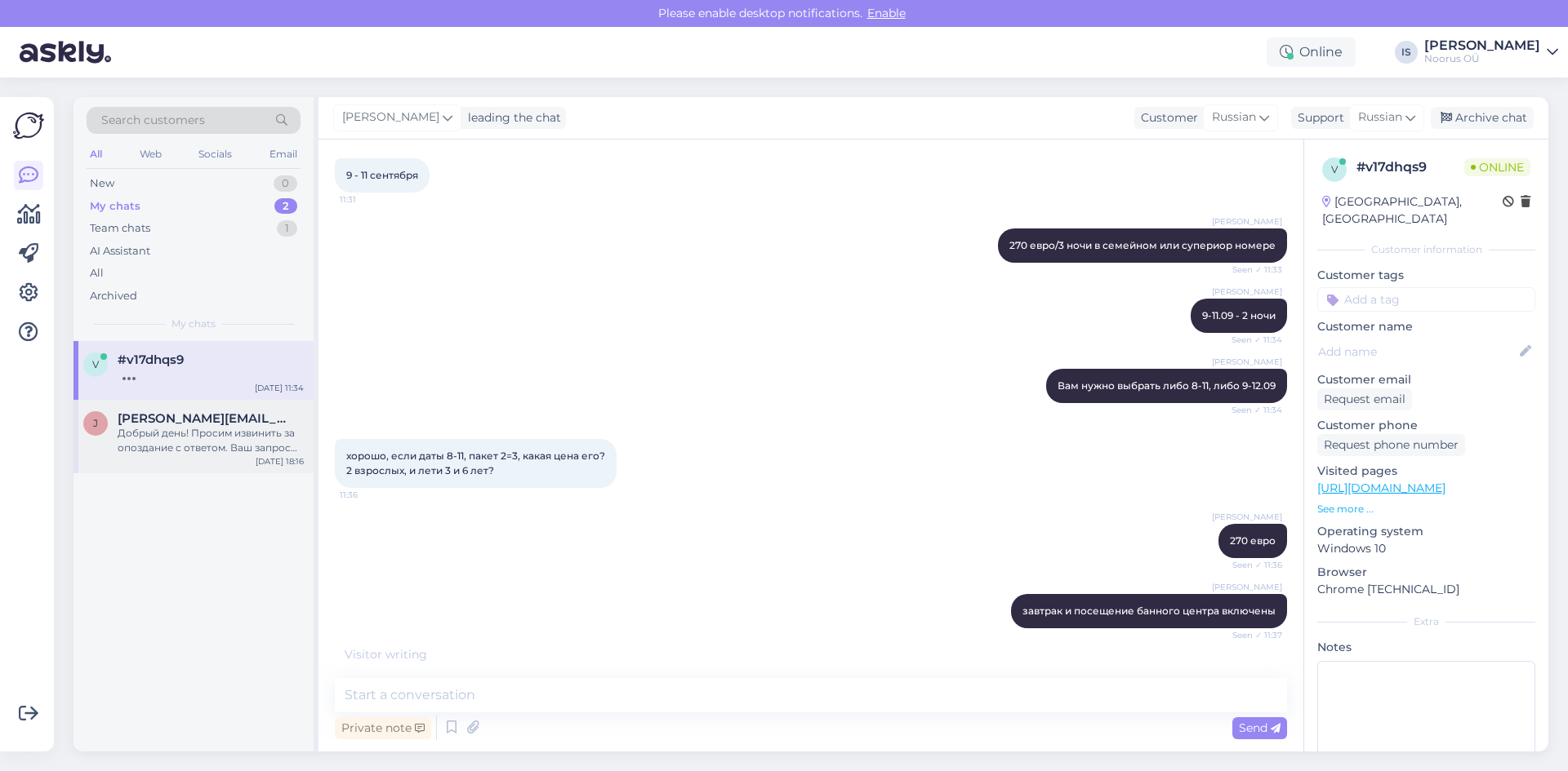
click at [223, 436] on div "Добрый день! Просим извинить за опоздание с ответом. Ваш запрос еще актуален?" at bounding box center [210, 440] width 186 height 29
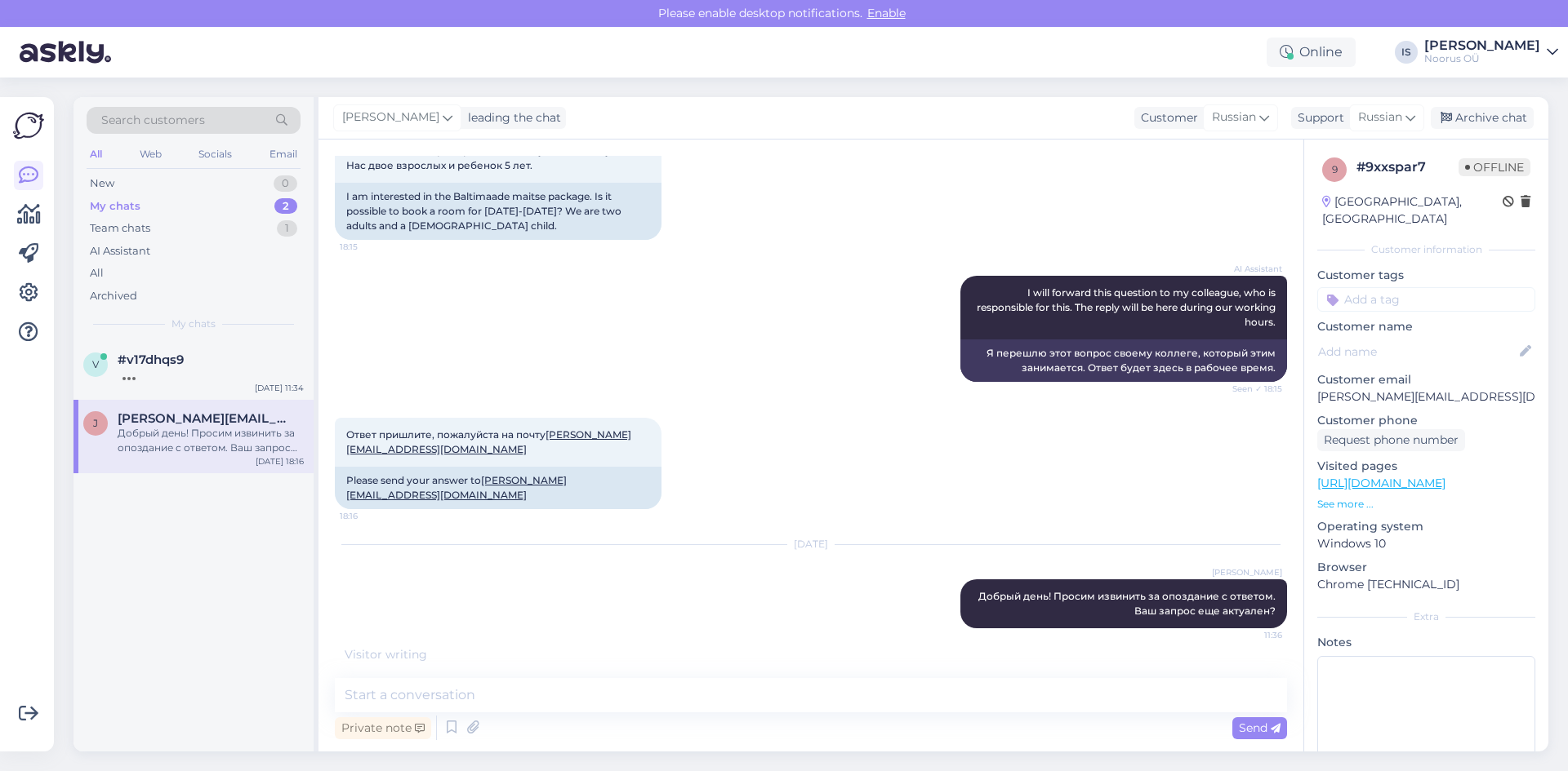
scroll to position [305, 0]
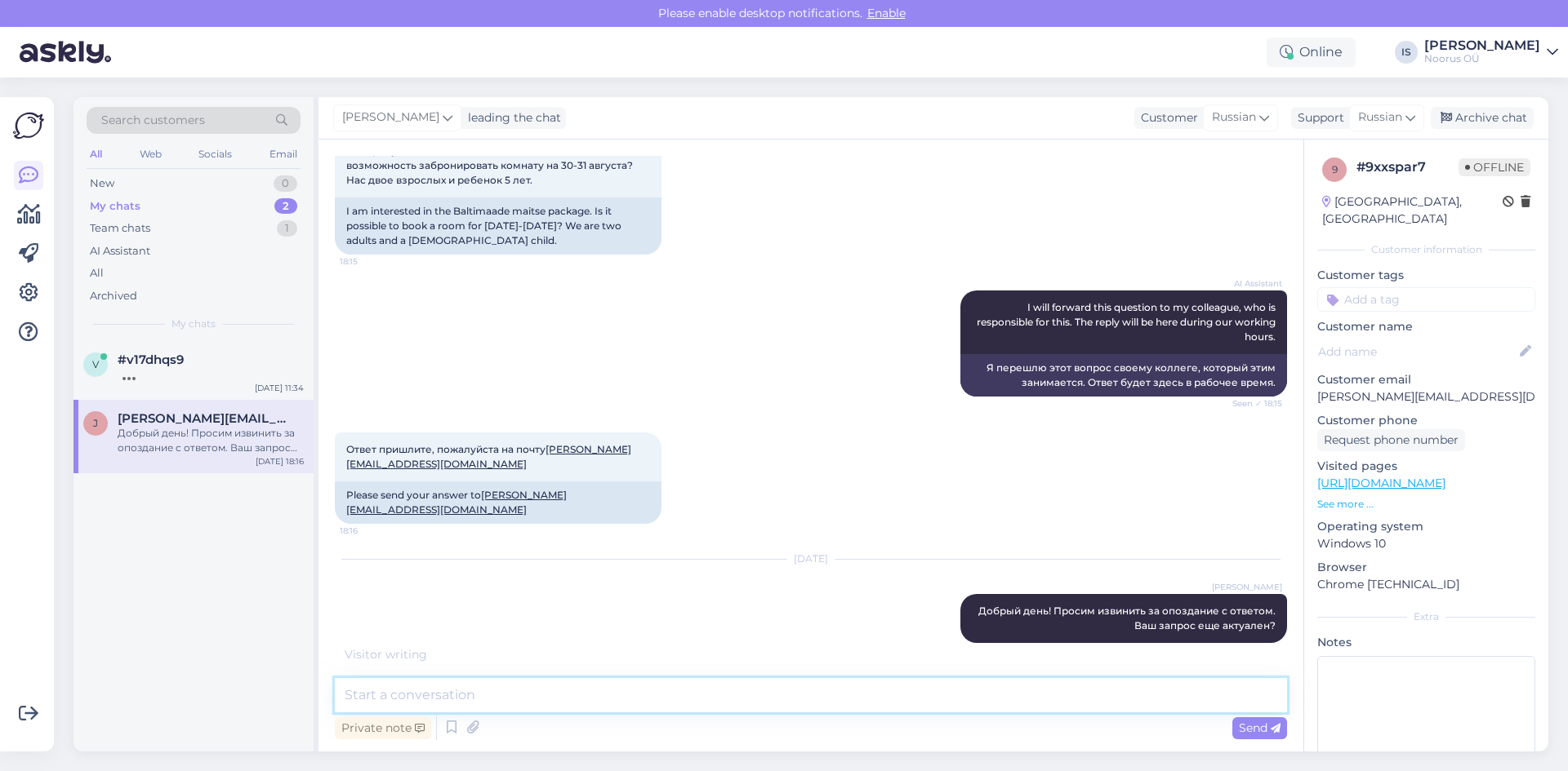
click at [727, 703] on textarea at bounding box center [811, 696] width 952 height 35
click at [215, 375] on div at bounding box center [210, 374] width 186 height 15
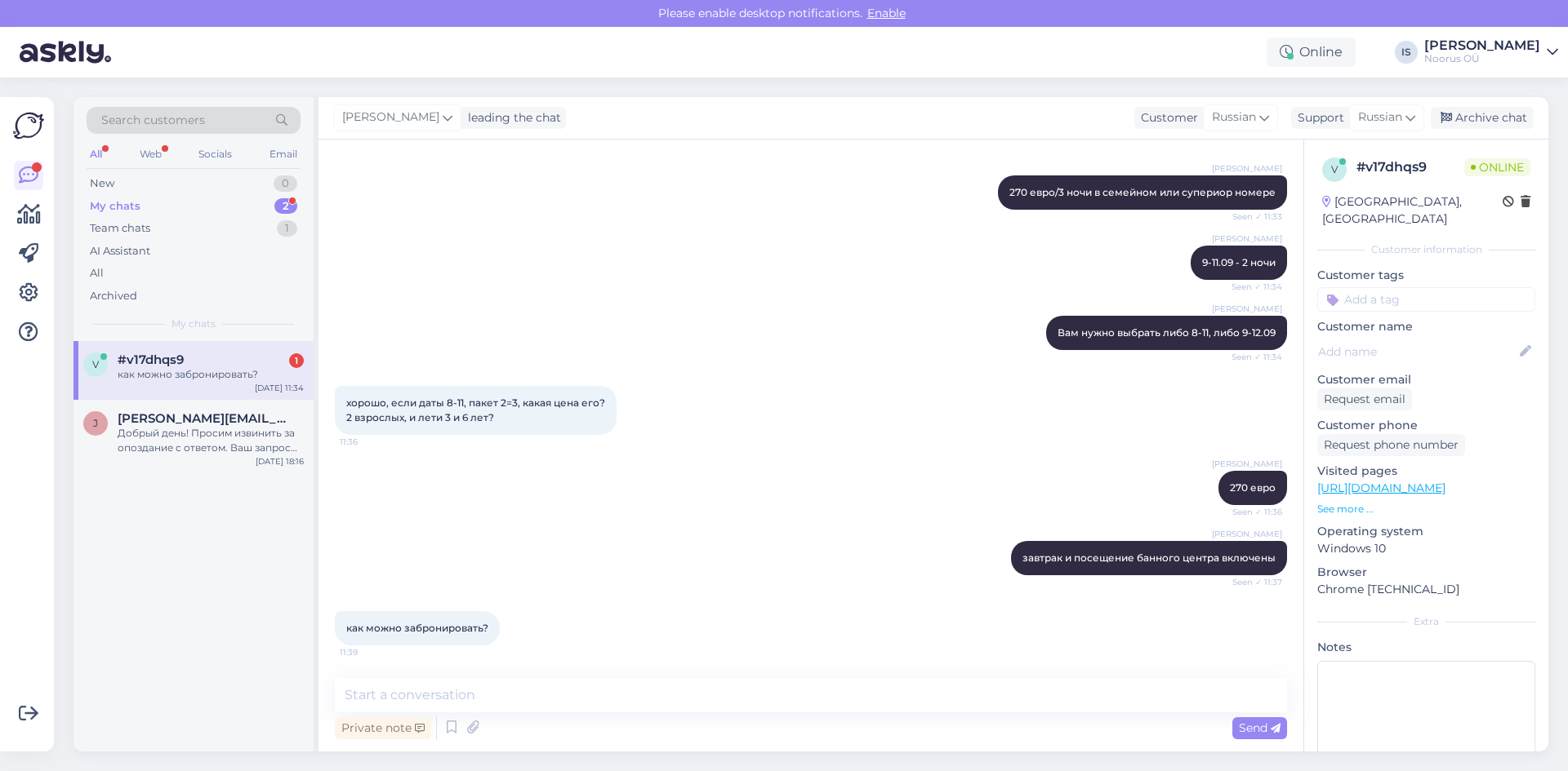
scroll to position [1604, 0]
click at [574, 692] on textarea at bounding box center [811, 696] width 952 height 35
type textarea "Напишите сюда имя и фамилию + email"
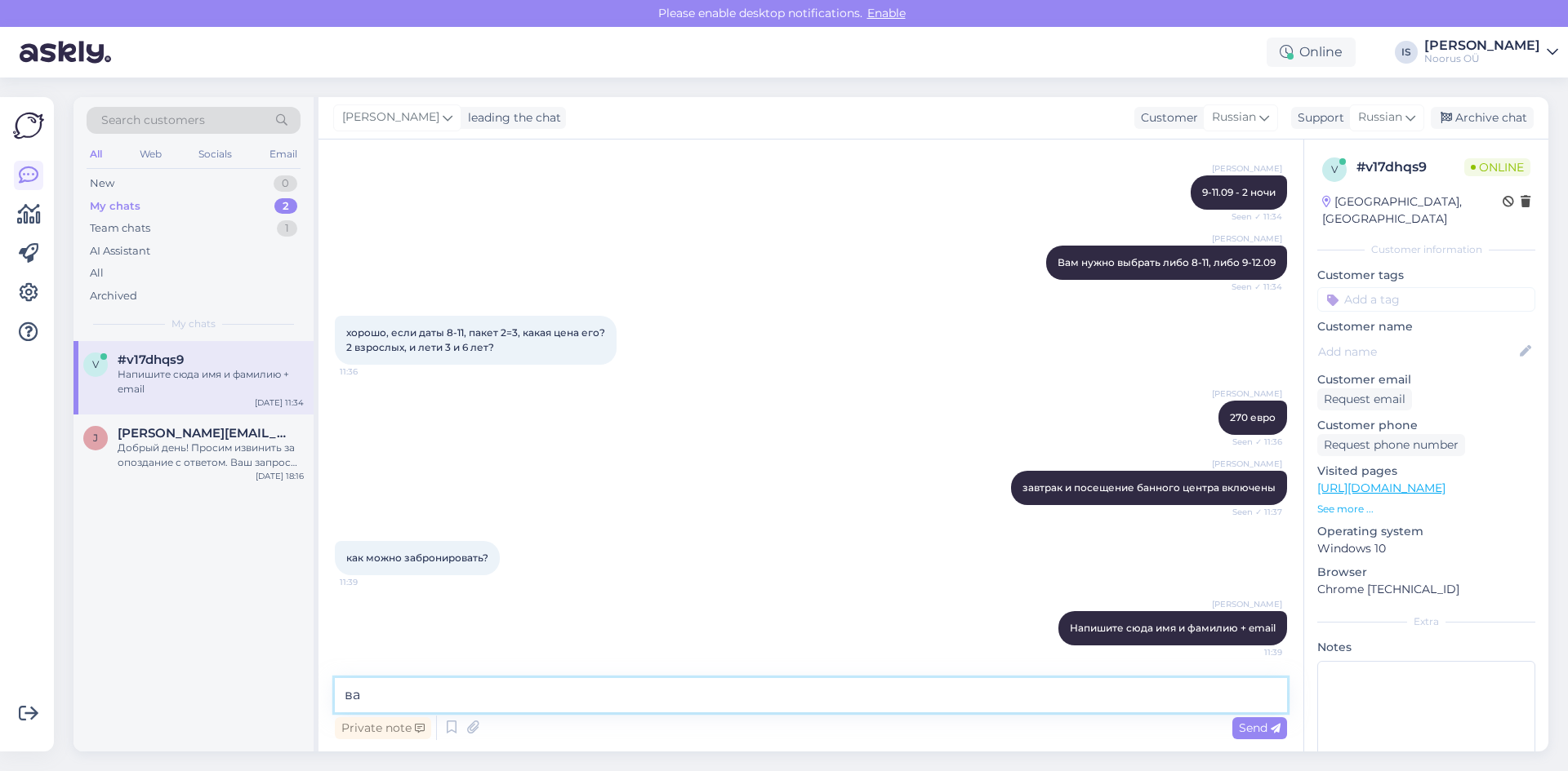
type textarea "в"
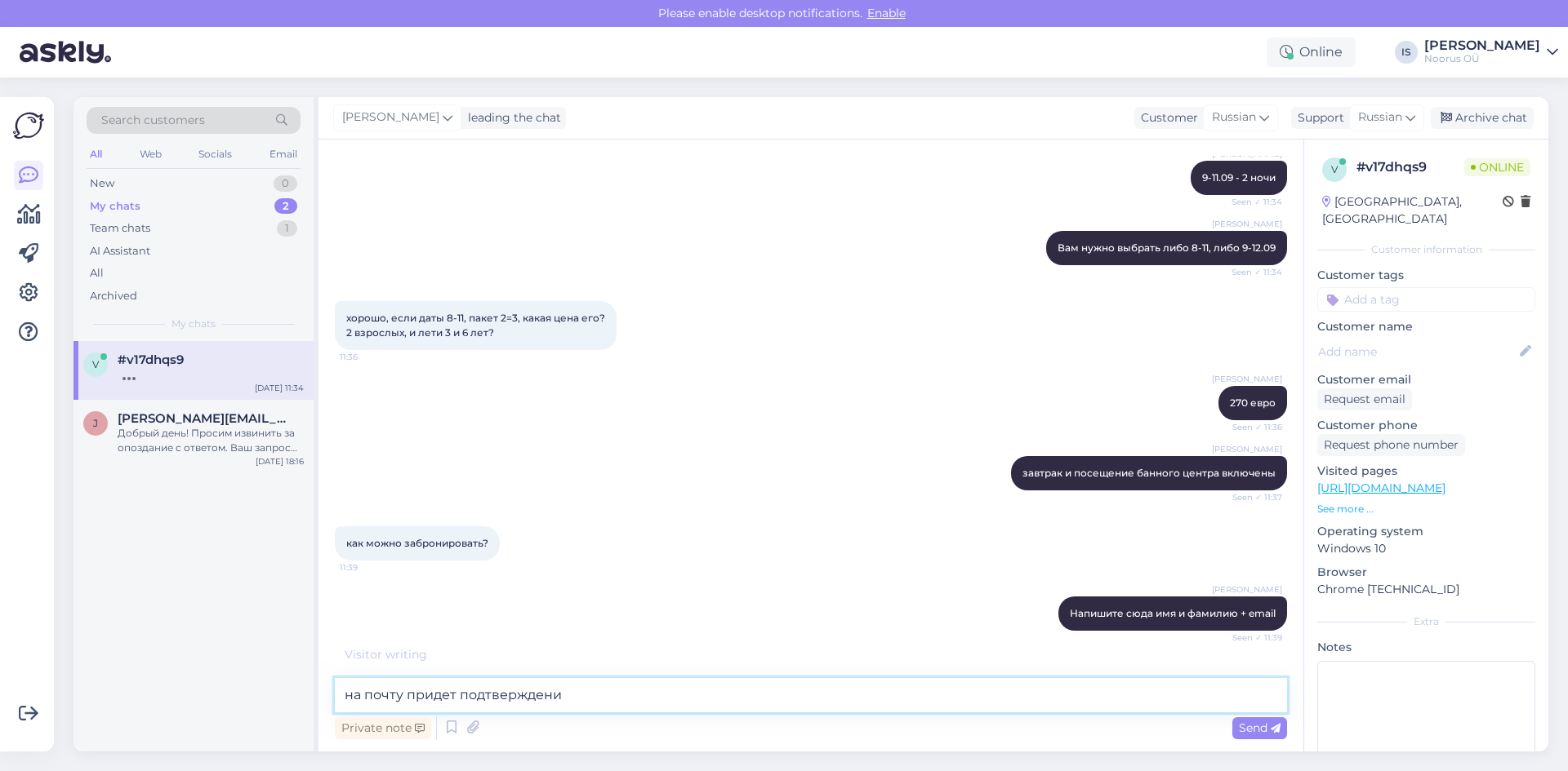
type textarea "на почту придет подтверждение"
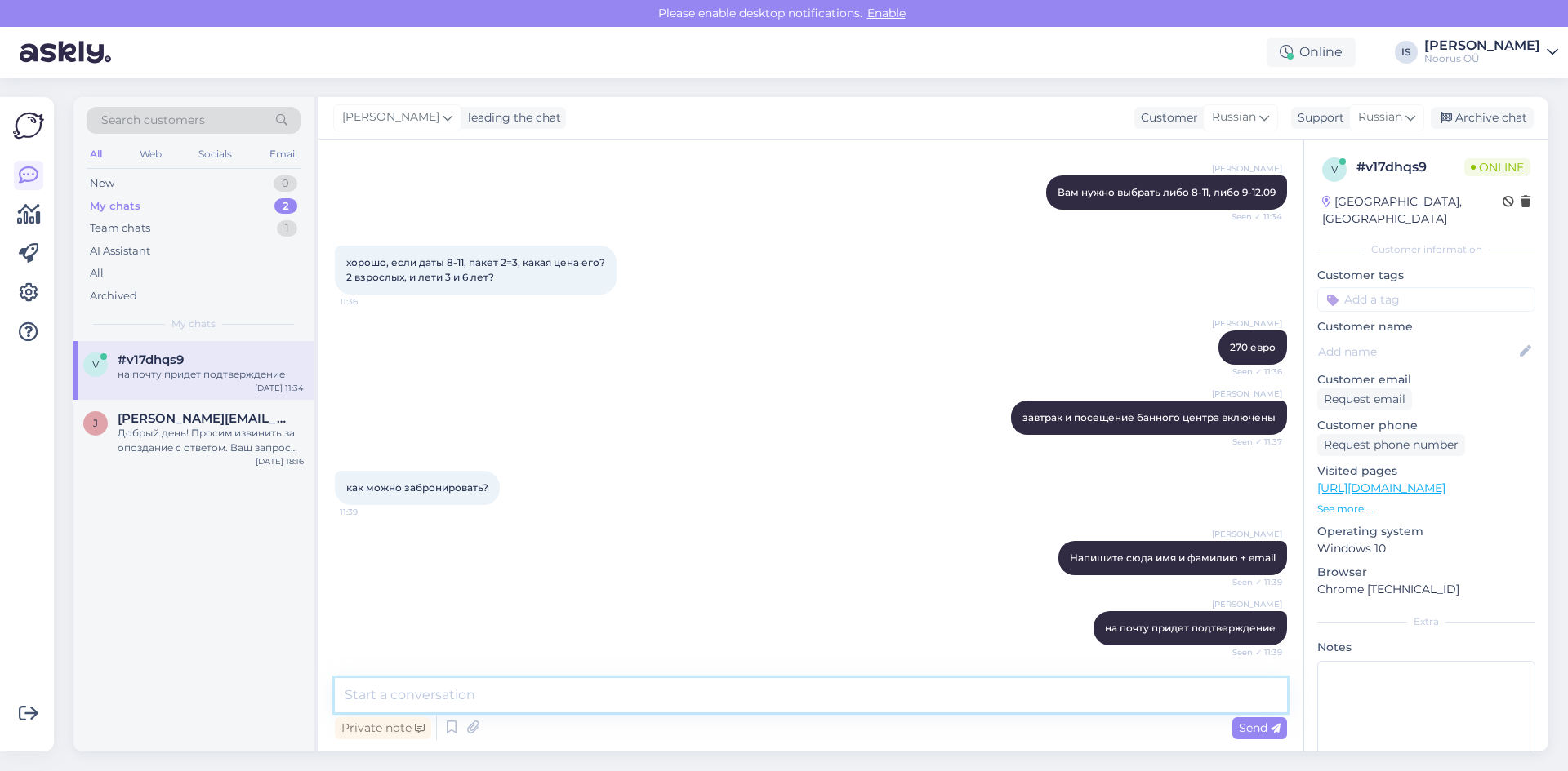
click at [880, 688] on textarea at bounding box center [811, 696] width 952 height 35
type textarea "спасибо"
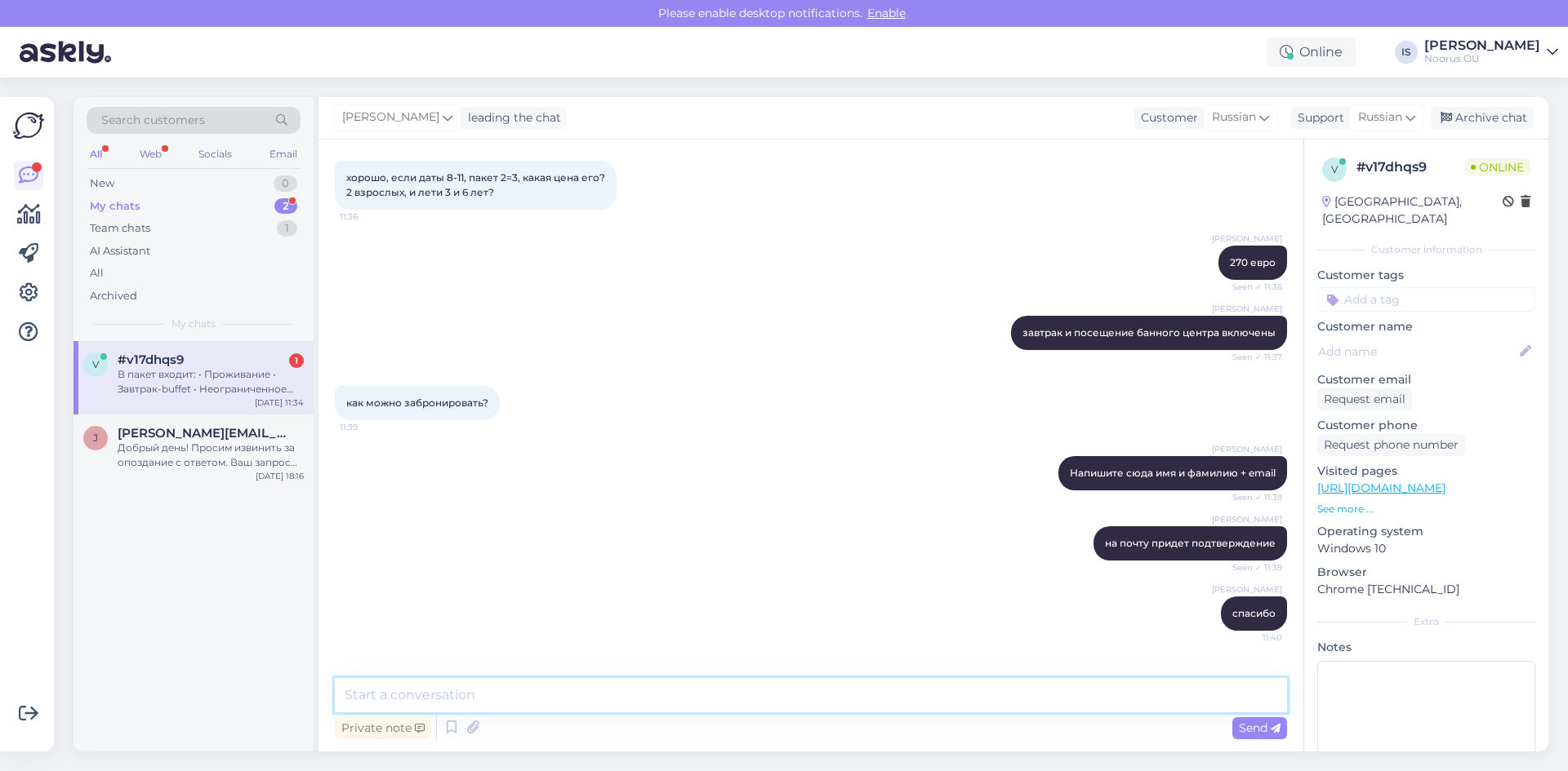
scroll to position [2018, 0]
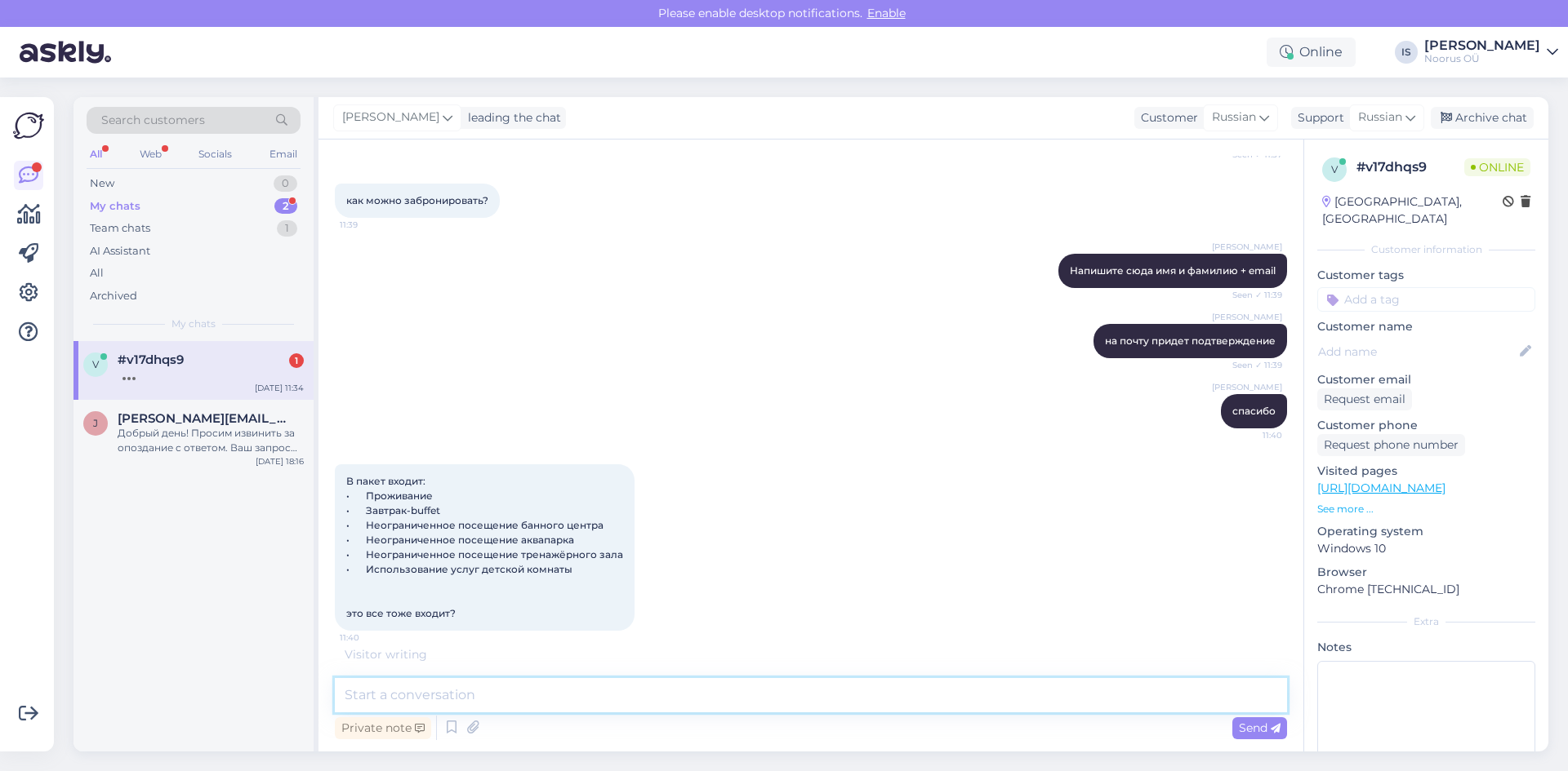
click at [526, 697] on textarea at bounding box center [811, 696] width 952 height 35
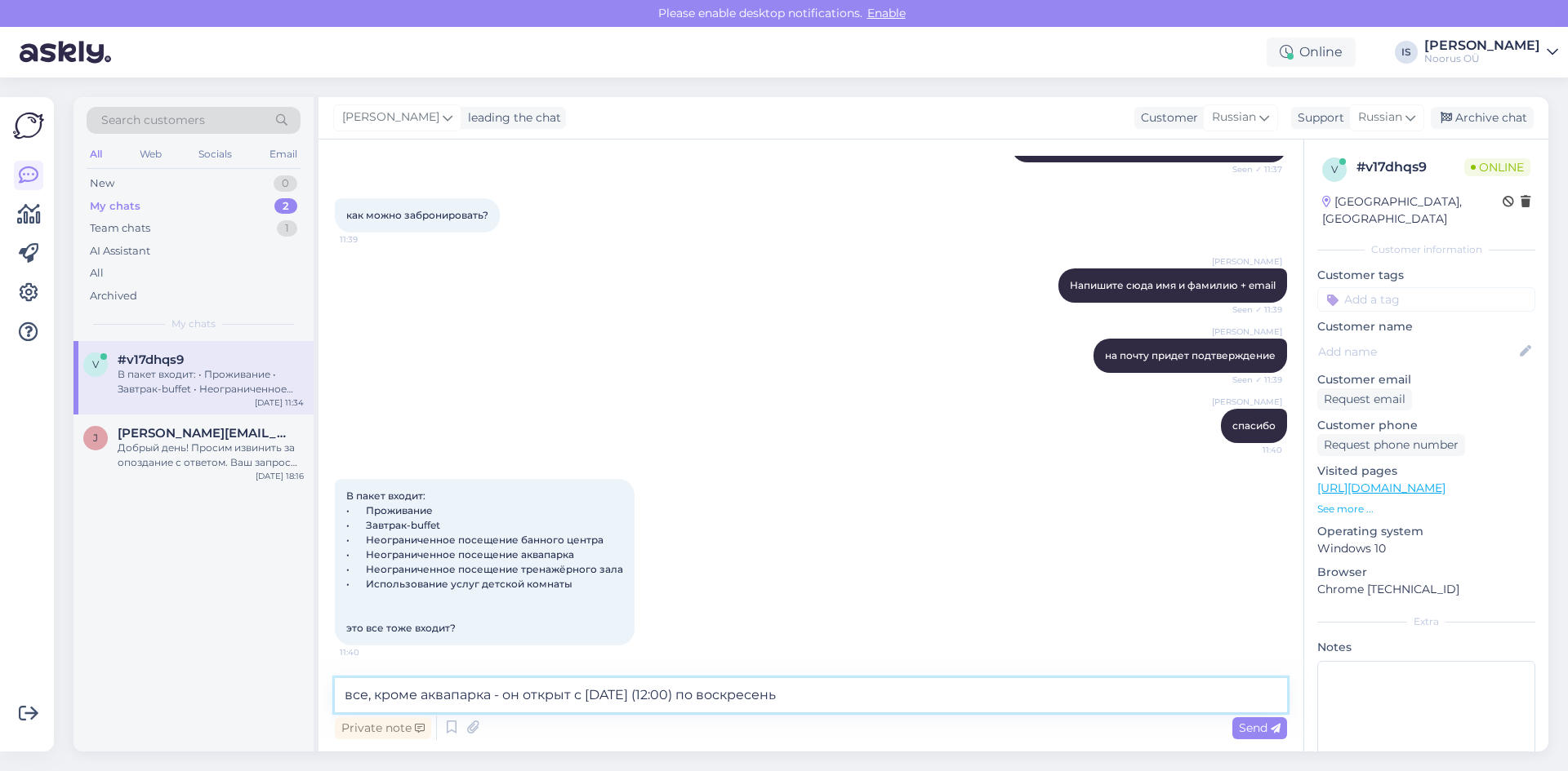
type textarea "все, кроме аквапарка - он открыт с пятницы (12:00) по воскресенье"
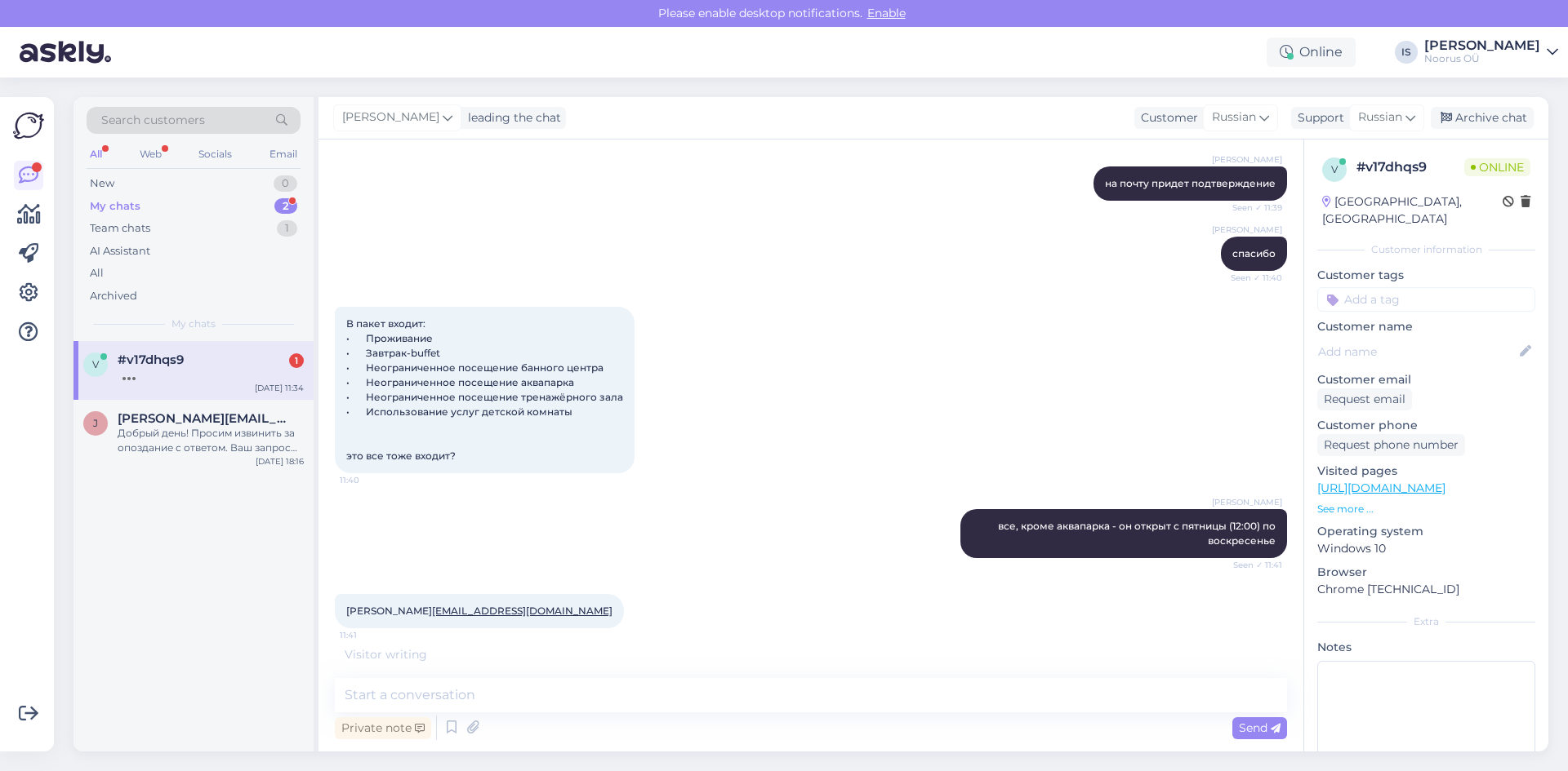
scroll to position [2205, 0]
drag, startPoint x: 481, startPoint y: 612, endPoint x: 349, endPoint y: 612, distance: 132.0
click at [349, 612] on div "[PERSON_NAME] [EMAIL_ADDRESS][DOMAIN_NAME] 11:41" at bounding box center [480, 612] width 289 height 35
copy link "[EMAIL_ADDRESS][DOMAIN_NAME]"
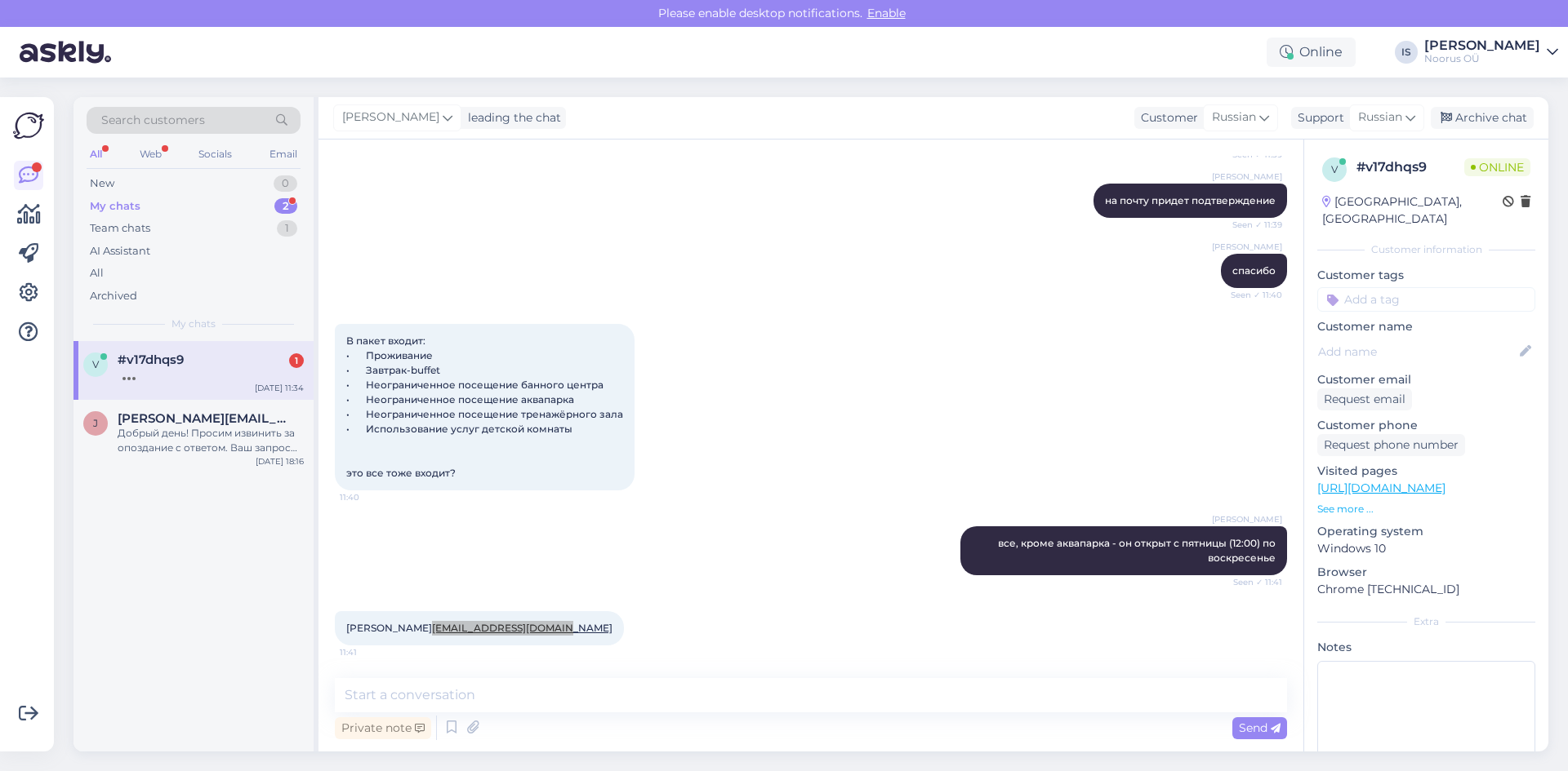
scroll to position [2188, 0]
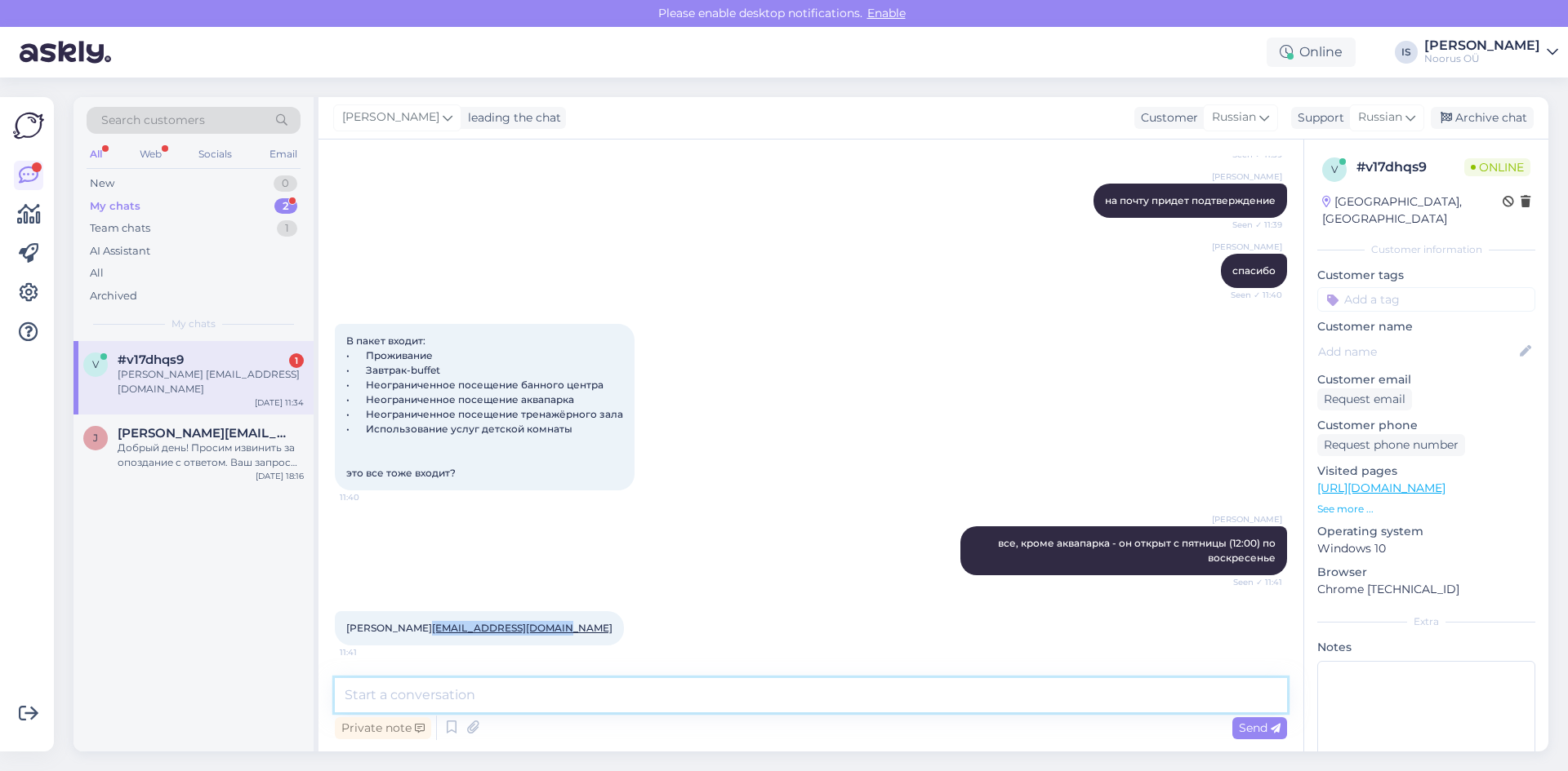
click at [707, 700] on textarea at bounding box center [811, 696] width 952 height 35
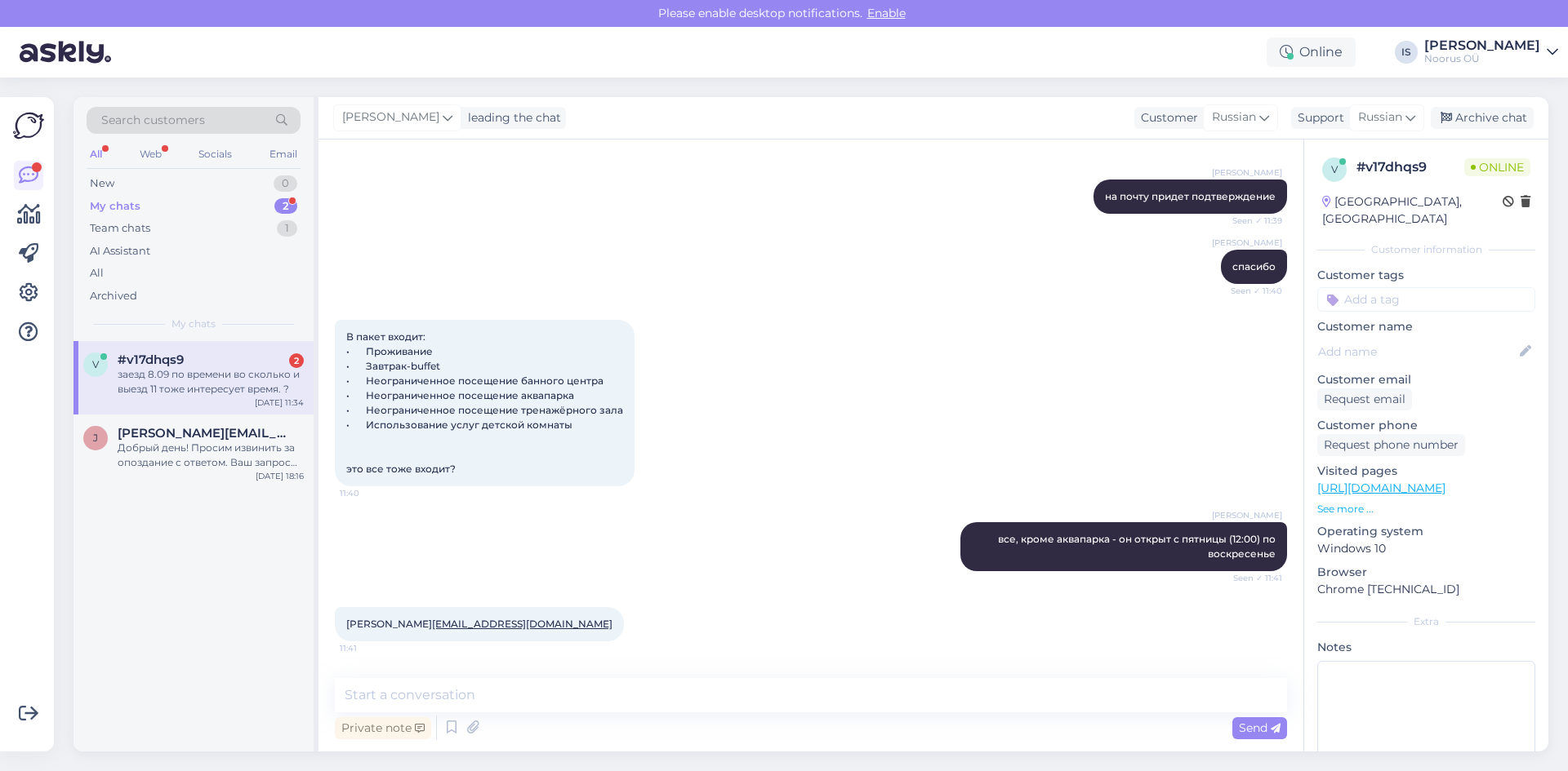
scroll to position [2272, 0]
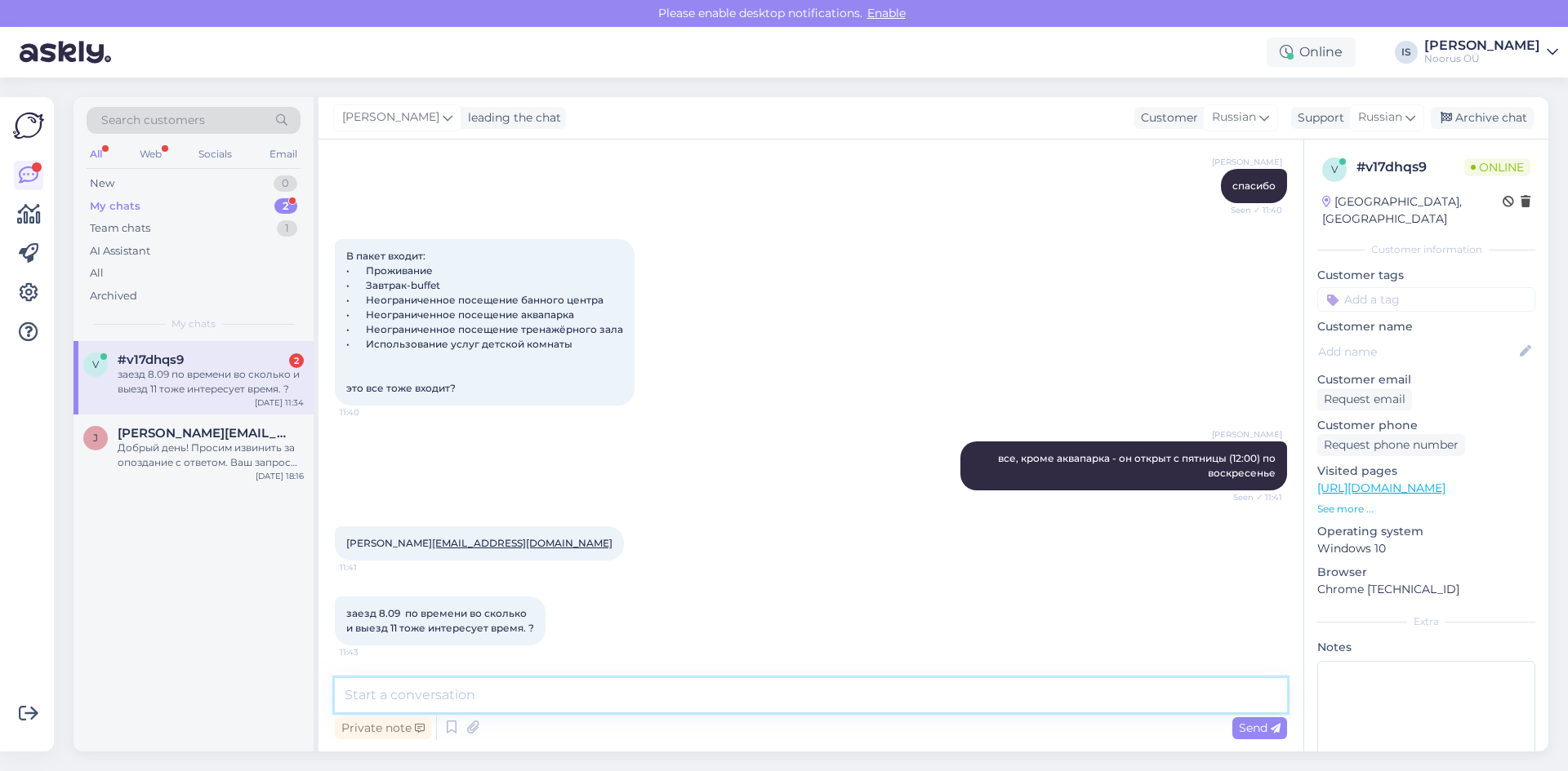
click at [566, 686] on textarea at bounding box center [811, 696] width 952 height 35
click at [562, 688] on textarea at bounding box center [811, 696] width 952 height 35
click at [561, 694] on textarea at bounding box center [811, 696] width 952 height 35
type textarea "1"
type textarea "p"
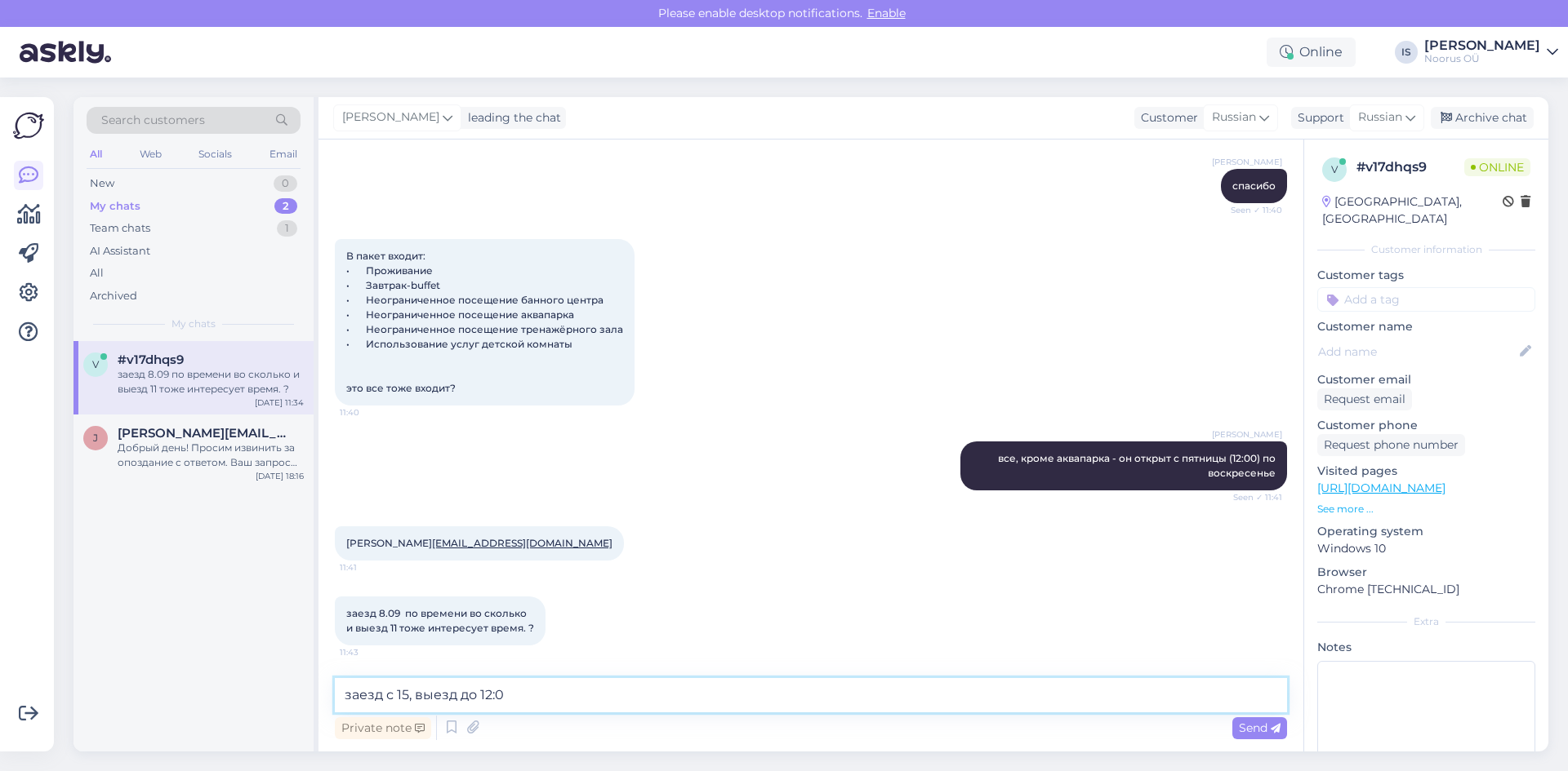
type textarea "заезд с 15, выезд до 12:00"
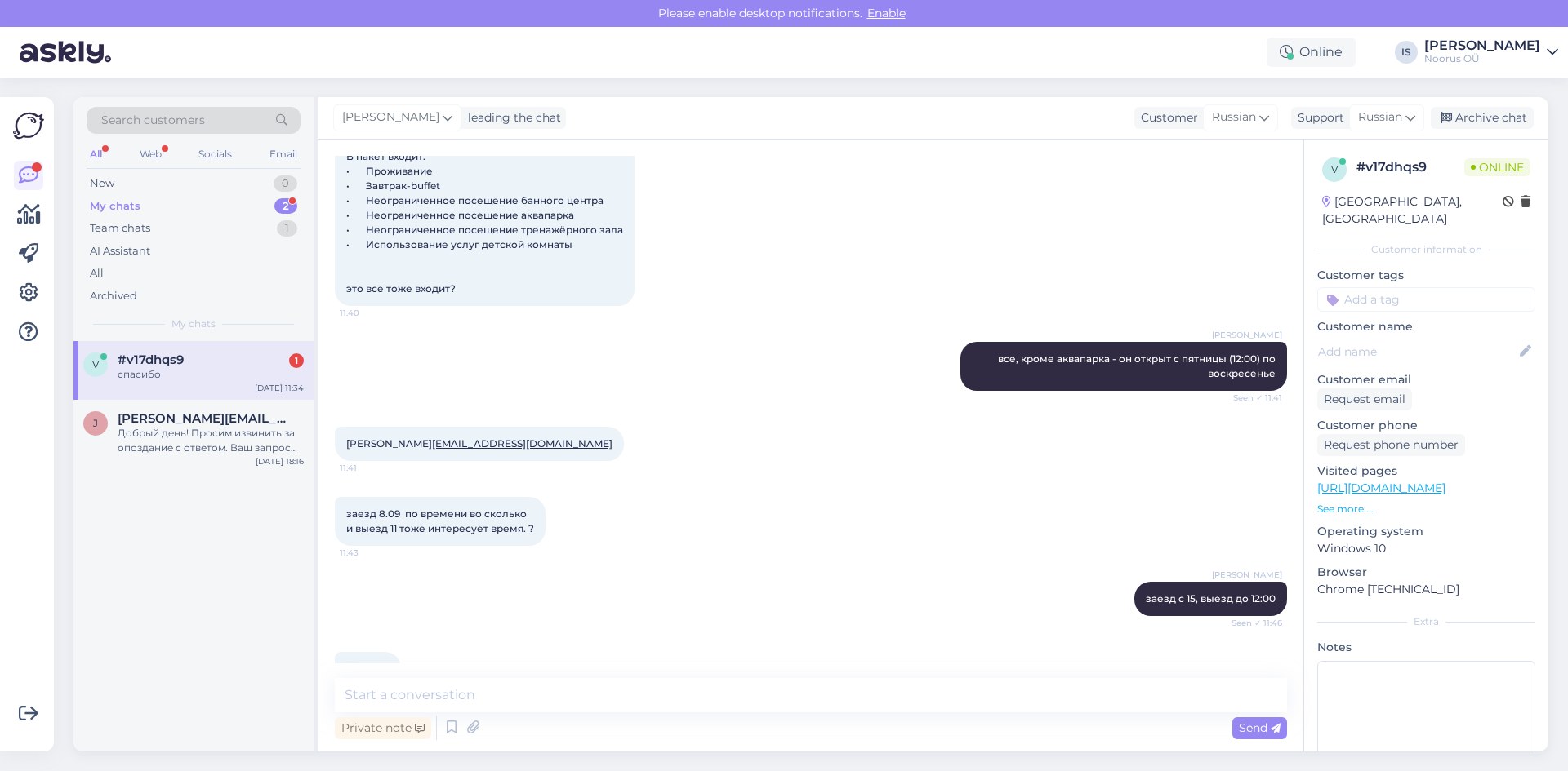
scroll to position [2413, 0]
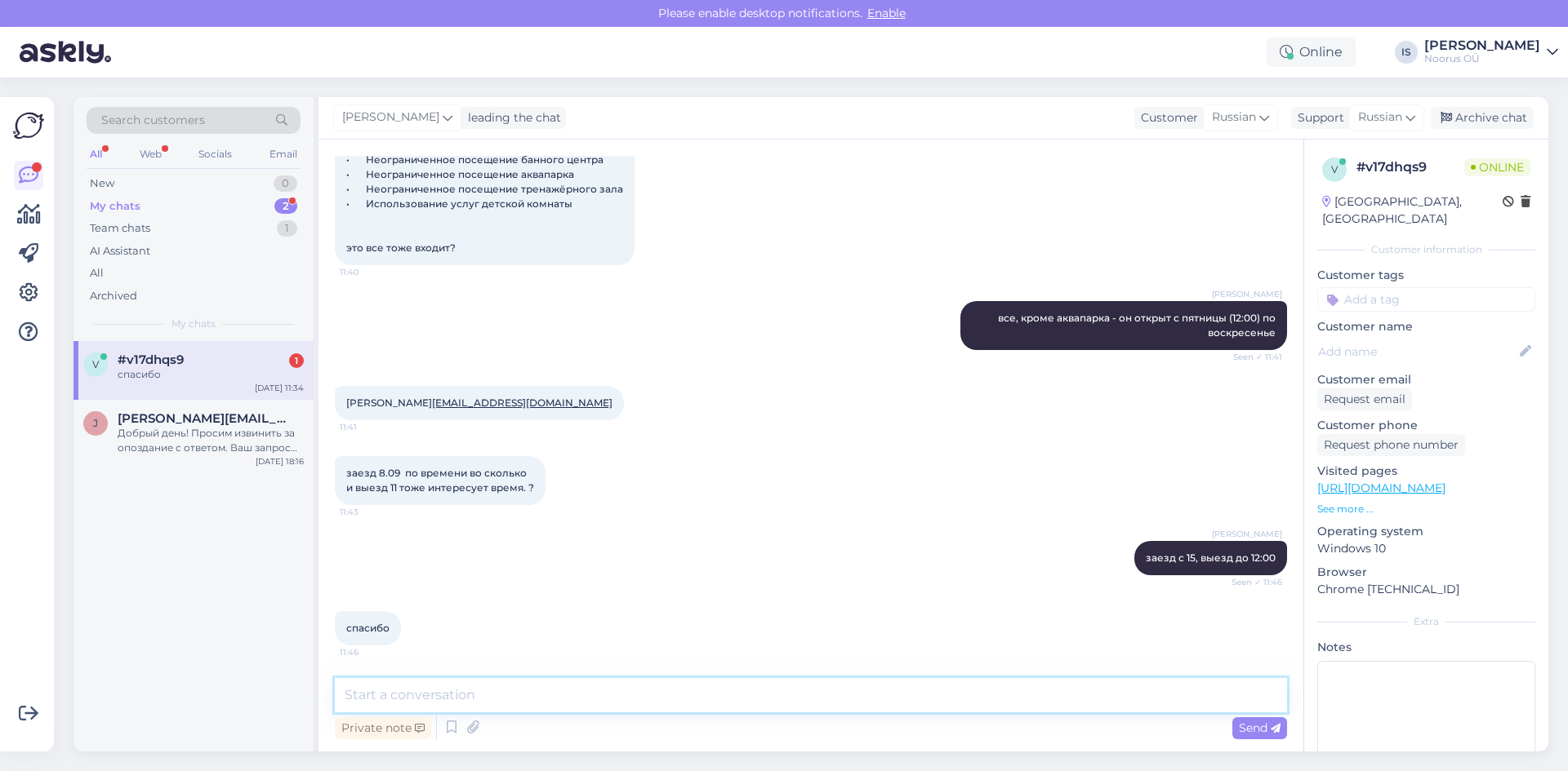
click at [684, 691] on textarea at bounding box center [811, 696] width 952 height 35
click at [681, 692] on textarea at bounding box center [811, 696] width 952 height 35
type textarea "спасибо, высылаем на почту подтверждение"
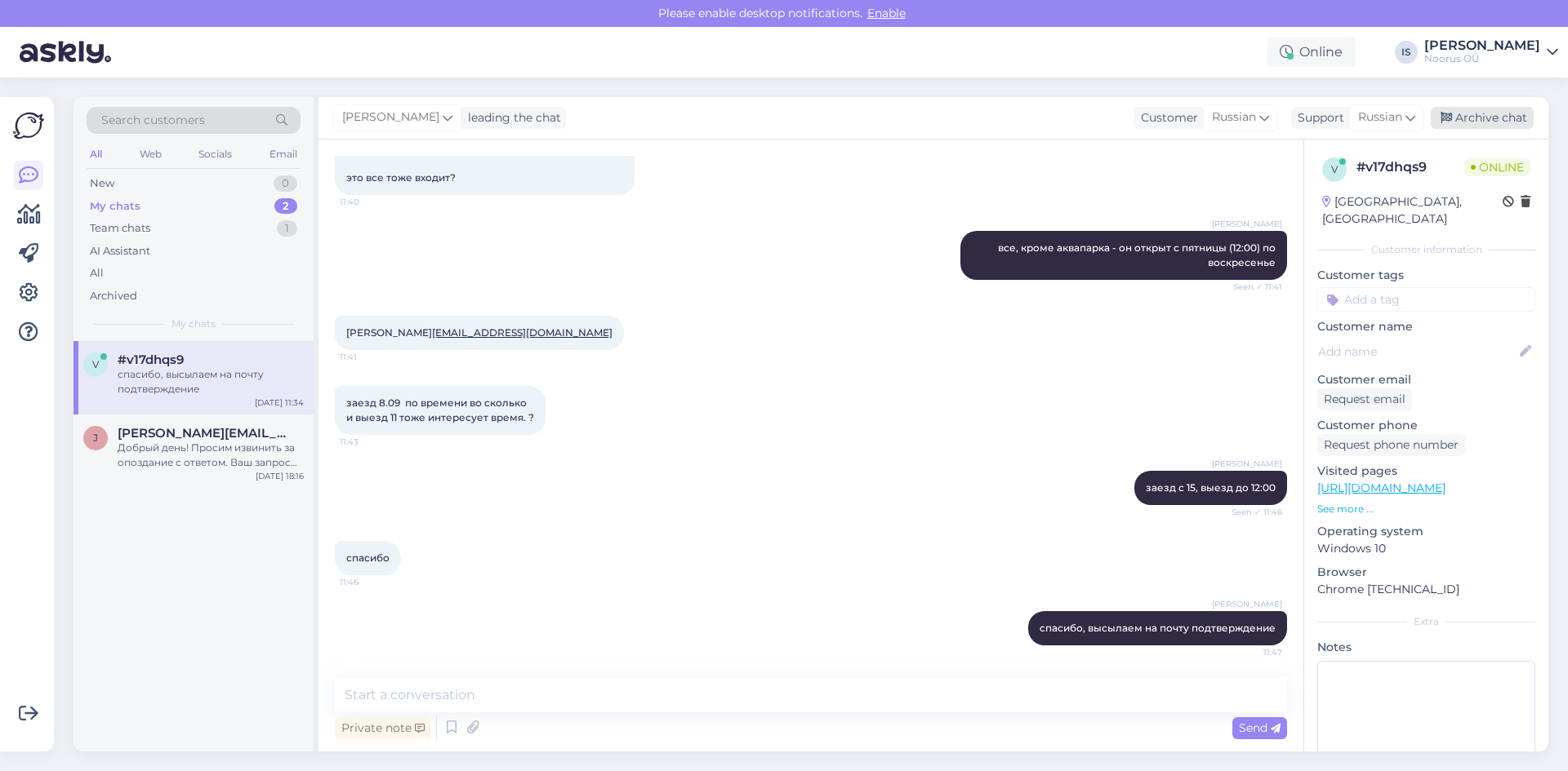
click at [1490, 125] on div "Archive chat" at bounding box center [1482, 118] width 103 height 22
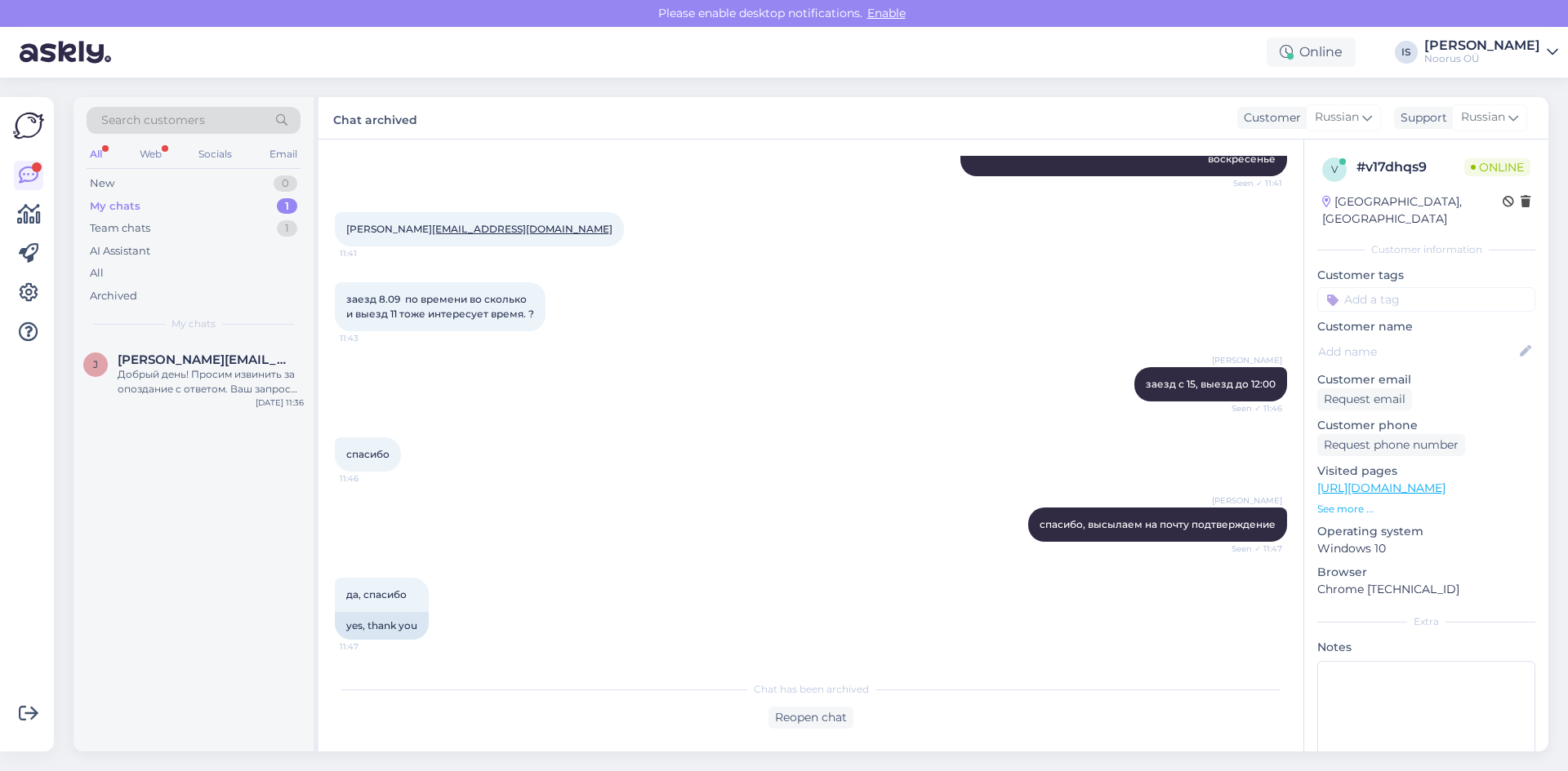
scroll to position [2699, 0]
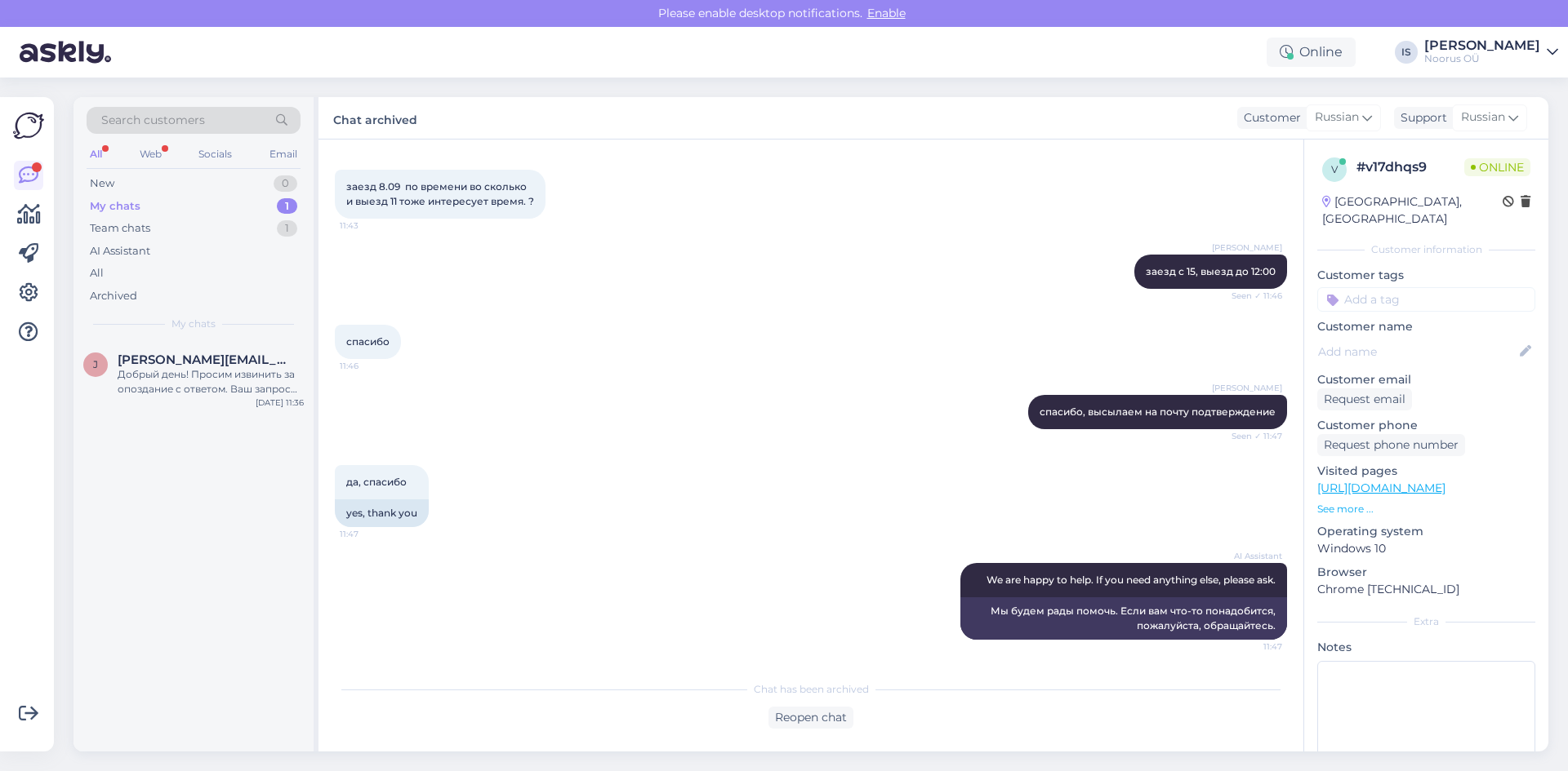
click at [532, 635] on div "AI Assistant We are happy to help. If you need anything else, please ask. 11:47…" at bounding box center [811, 601] width 952 height 112
click at [189, 372] on div "Добрый день! Просим извинить за опоздание с ответом. Ваш запрос еще актуален?" at bounding box center [210, 382] width 186 height 29
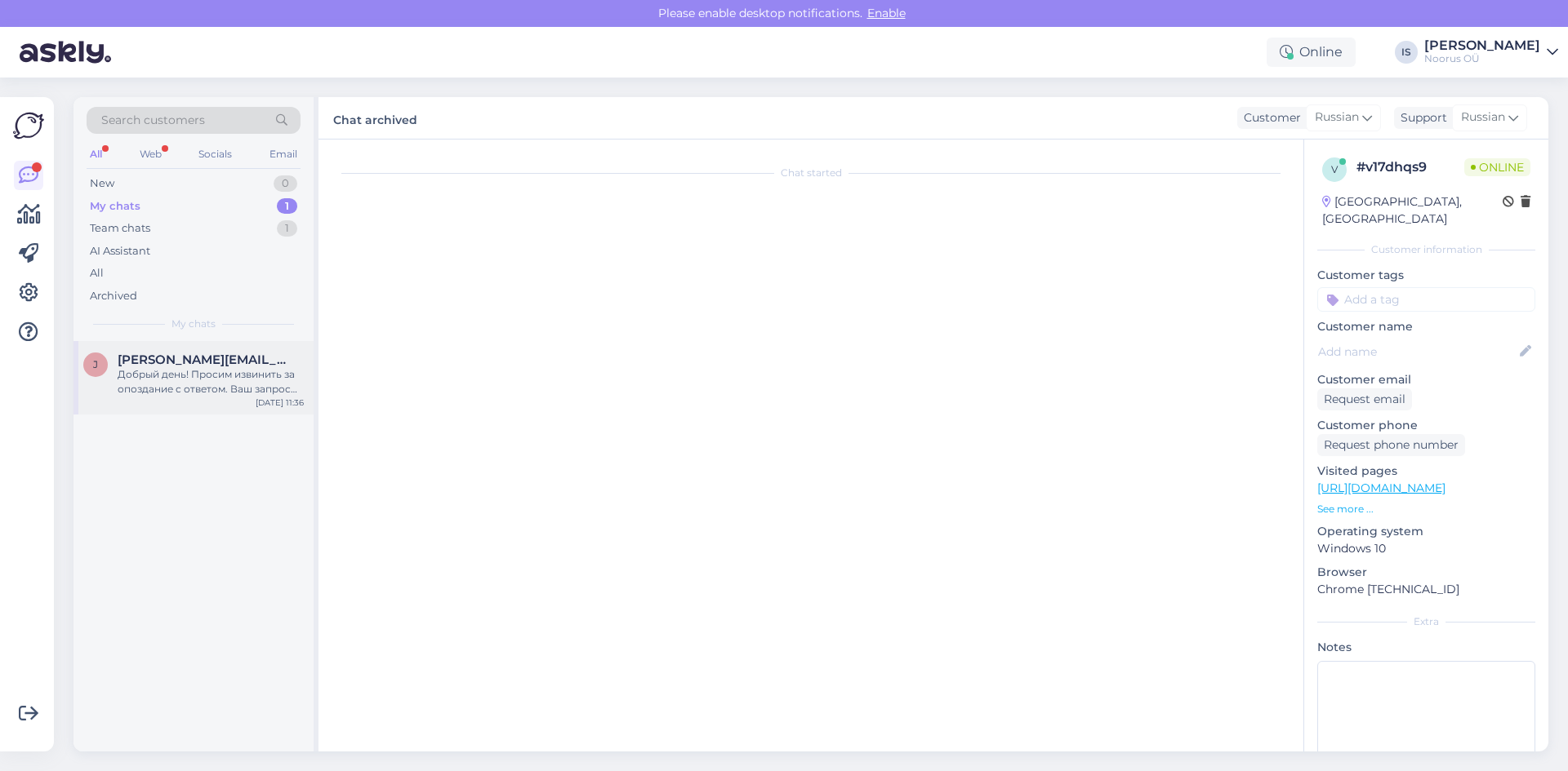
scroll to position [287, 0]
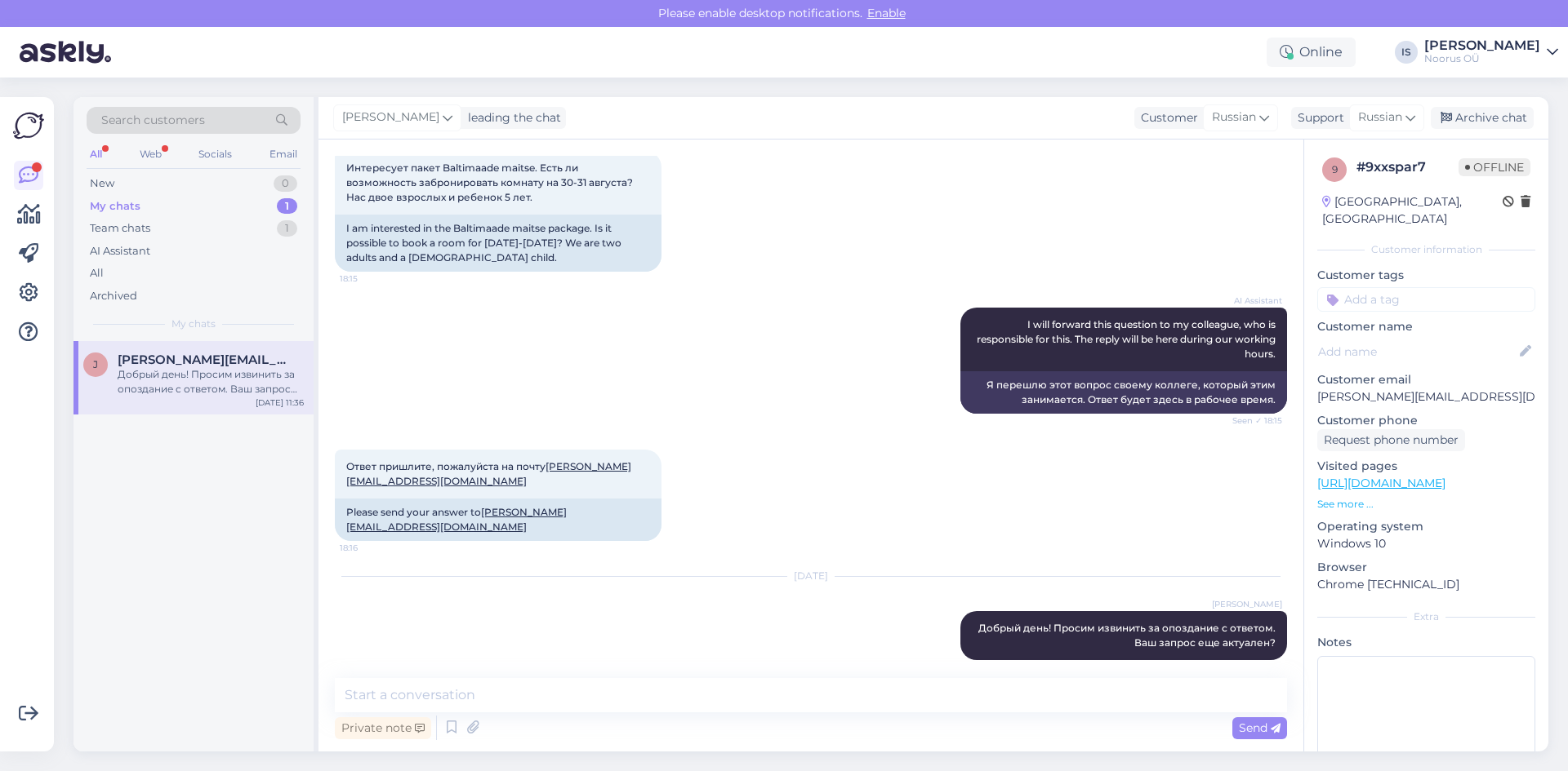
click at [180, 387] on div "Добрый день! Просим извинить за опоздание с ответом. Ваш запрос еще актуален?" at bounding box center [210, 382] width 186 height 29
click at [1066, 697] on textarea at bounding box center [811, 696] width 952 height 35
click at [1509, 116] on div "Archive chat" at bounding box center [1482, 118] width 103 height 22
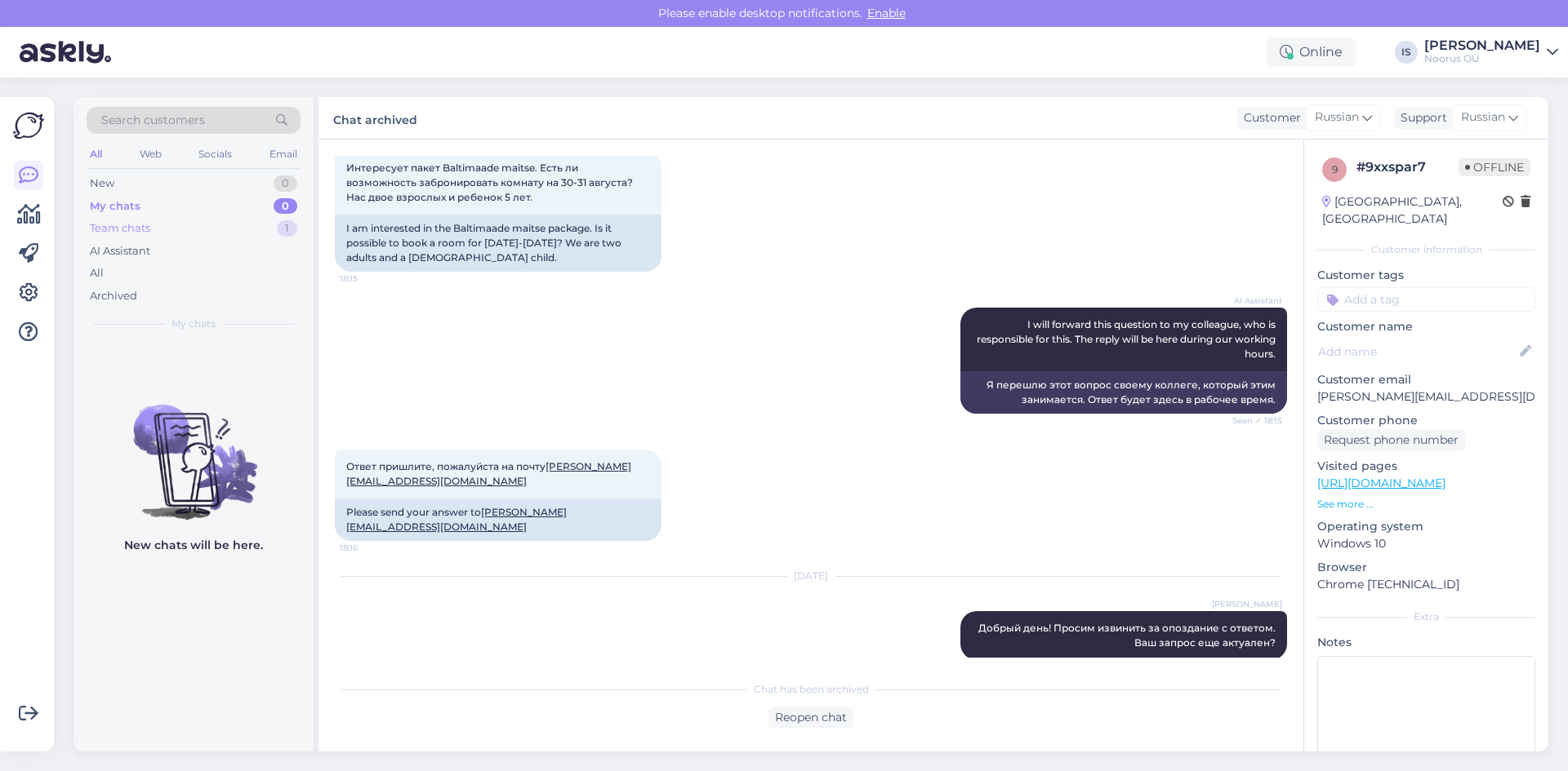
click at [152, 231] on div "Team chats 1" at bounding box center [193, 228] width 214 height 22
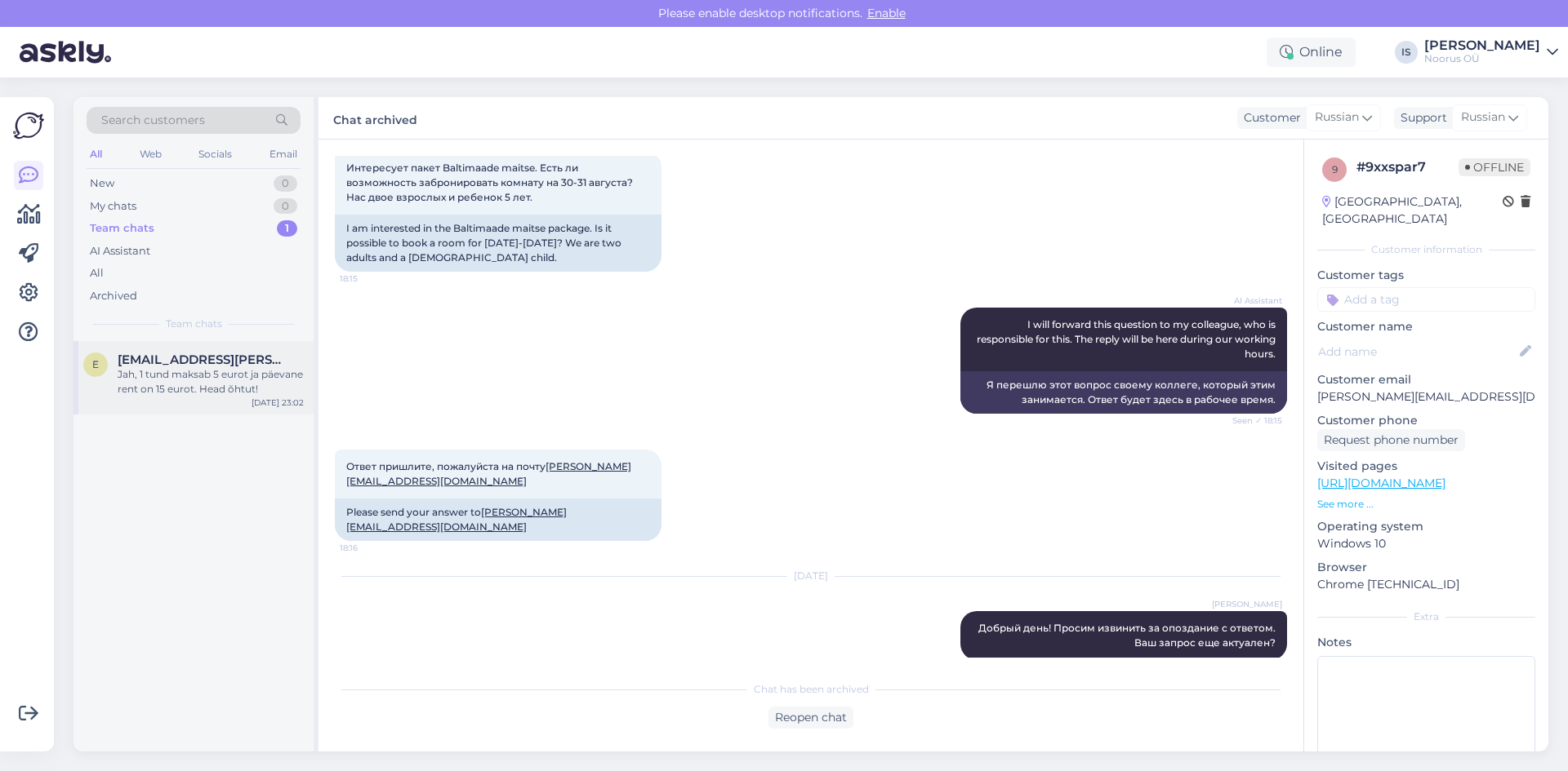
click at [178, 347] on div "e [EMAIL_ADDRESS][PERSON_NAME][DOMAIN_NAME] Jah, 1 tund maksab 5 eurot ja päeva…" at bounding box center [193, 377] width 240 height 74
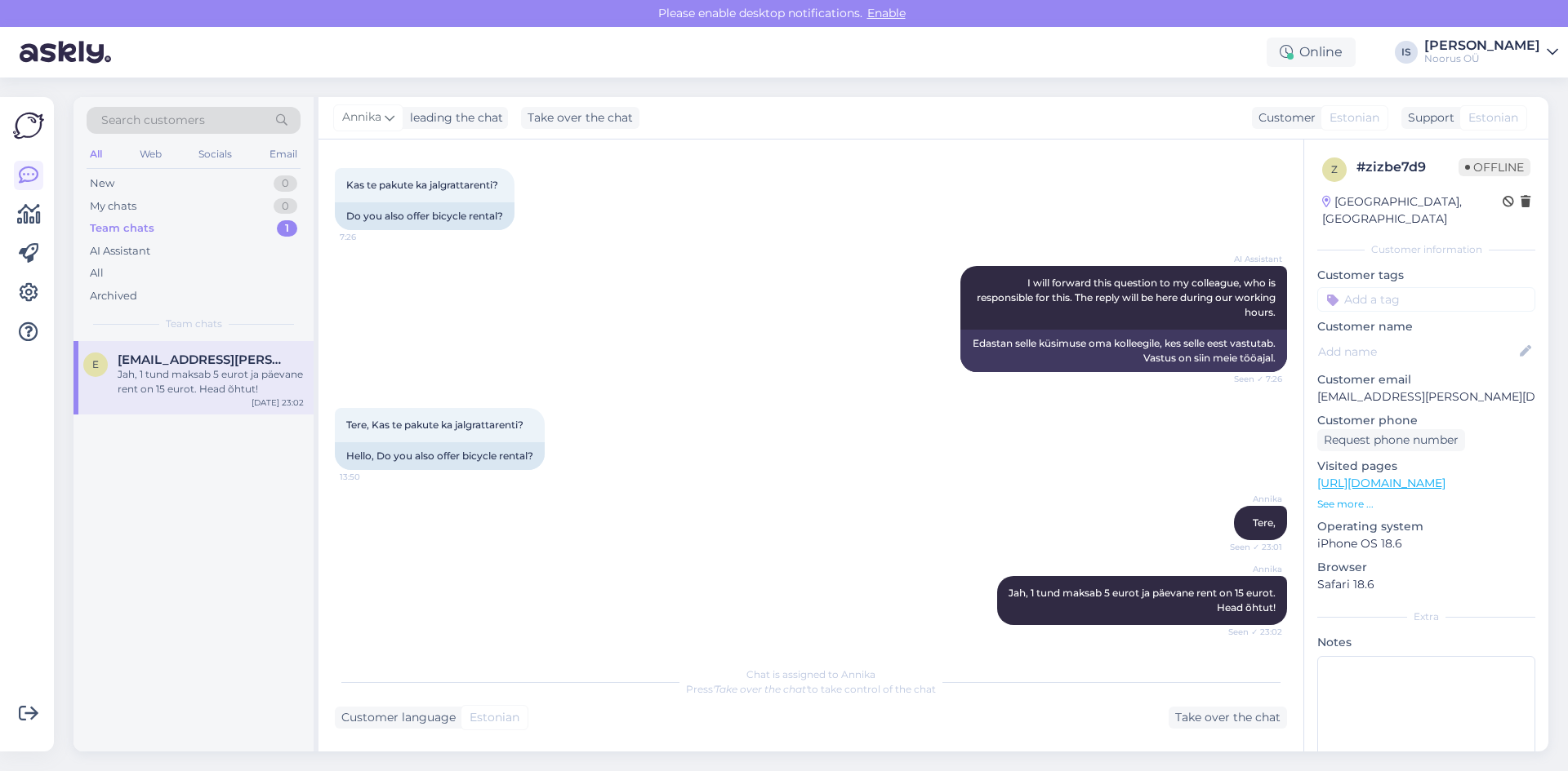
click at [734, 408] on div "Tere, Kas te pakute ka jalgrattarenti? 13:50 Hello, Do you also offer bicycle r…" at bounding box center [811, 439] width 952 height 98
